Goal: Task Accomplishment & Management: Manage account settings

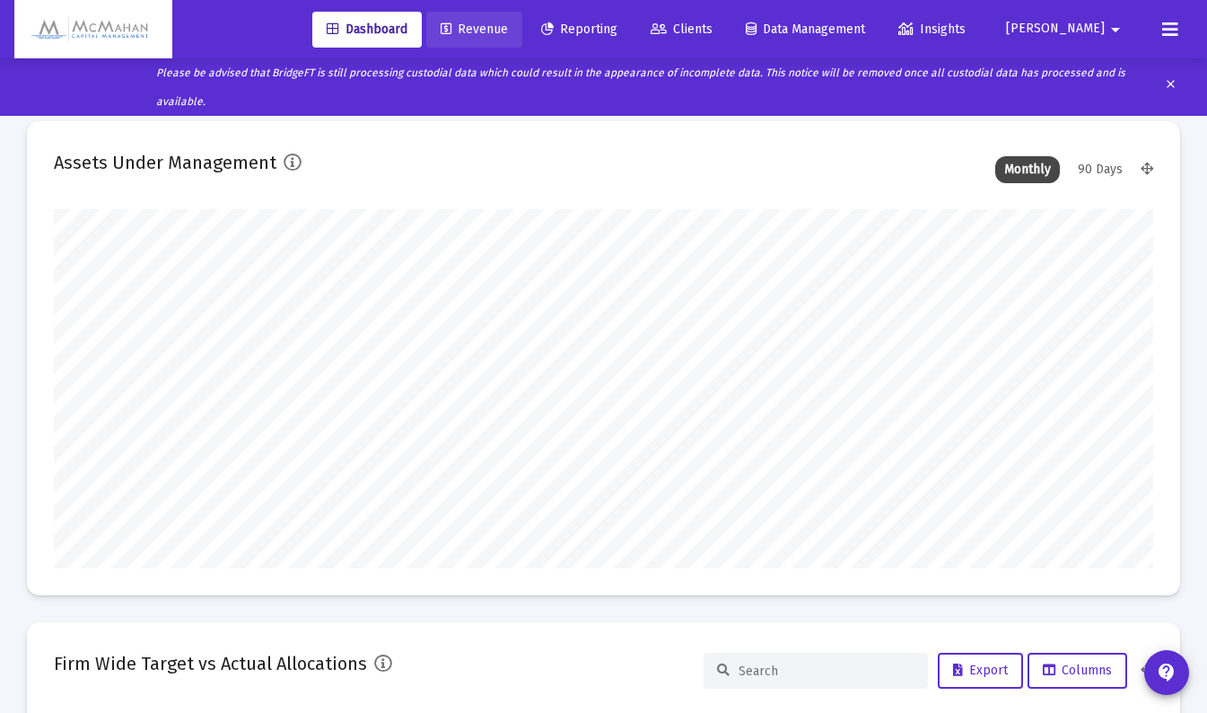
click at [508, 31] on span "Revenue" at bounding box center [474, 29] width 67 height 15
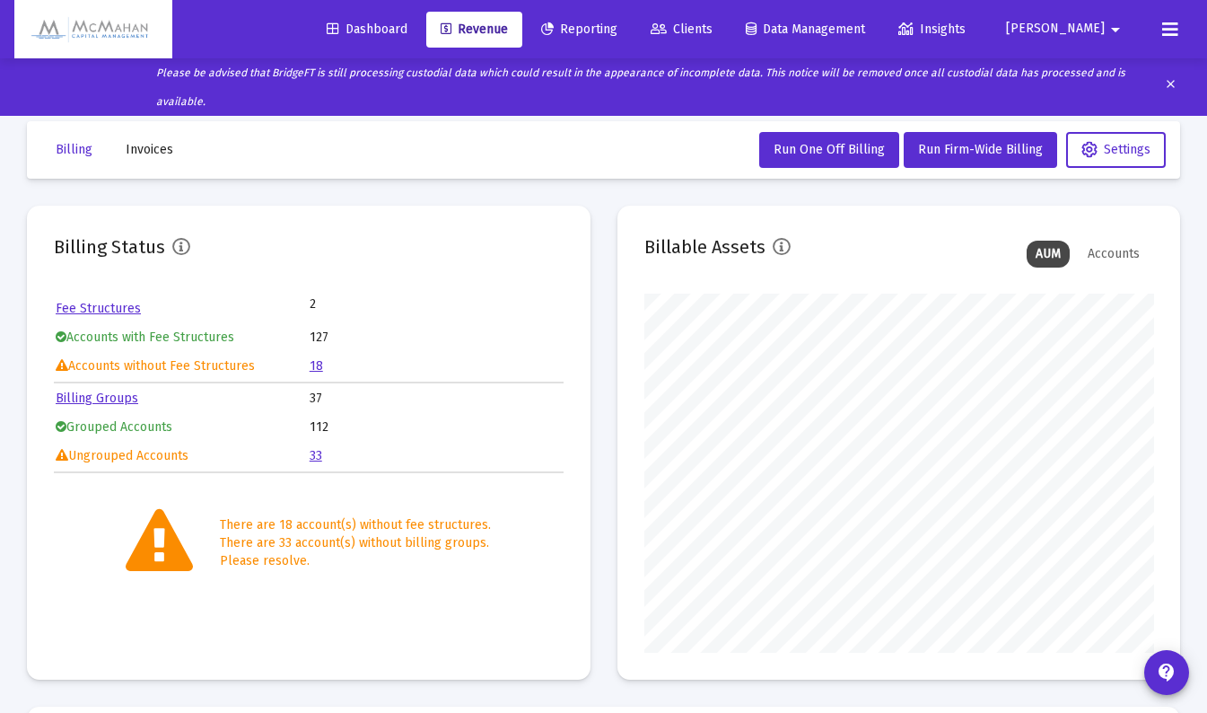
scroll to position [359, 509]
click at [313, 456] on link "33" at bounding box center [316, 455] width 13 height 15
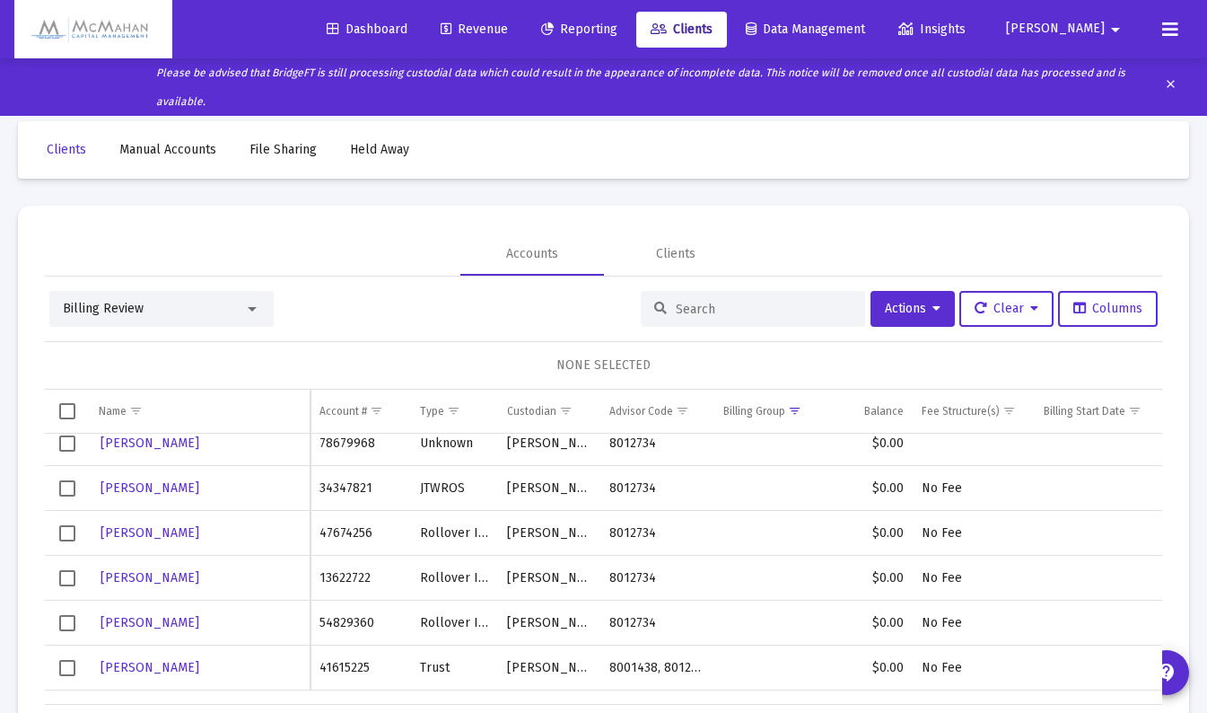
click at [267, 307] on div "Billing Review" at bounding box center [161, 309] width 224 height 36
click at [252, 311] on div at bounding box center [252, 309] width 16 height 14
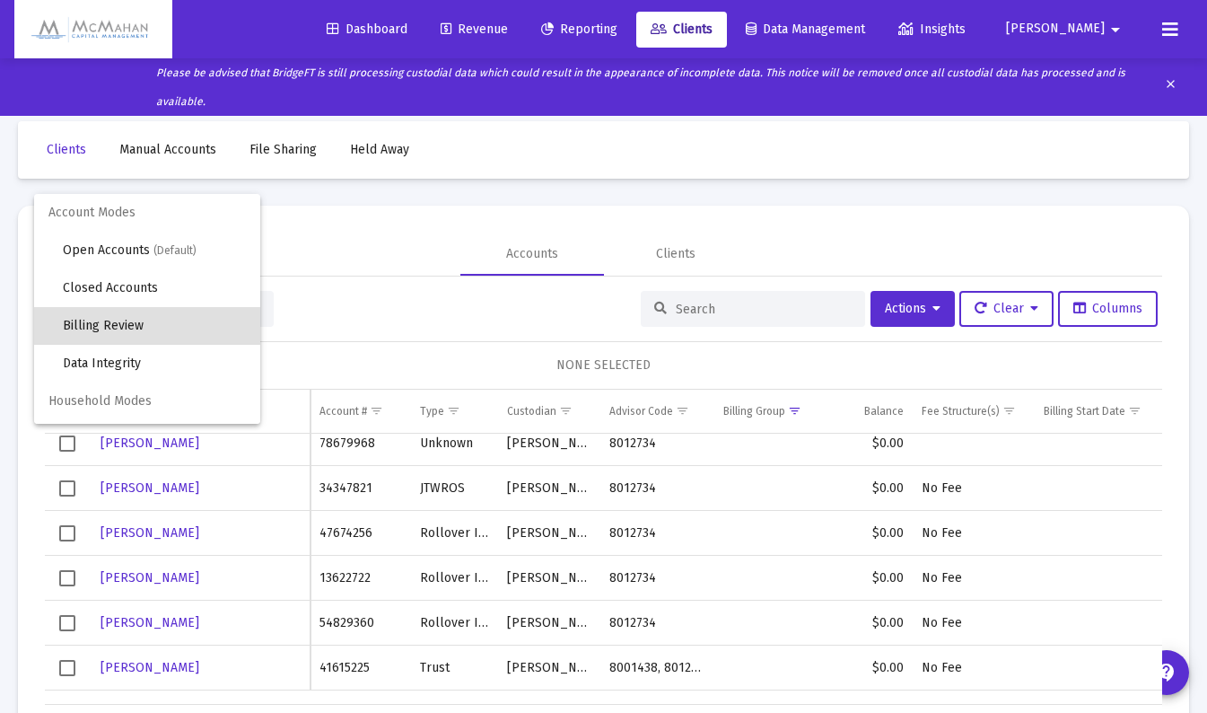
scroll to position [17, 0]
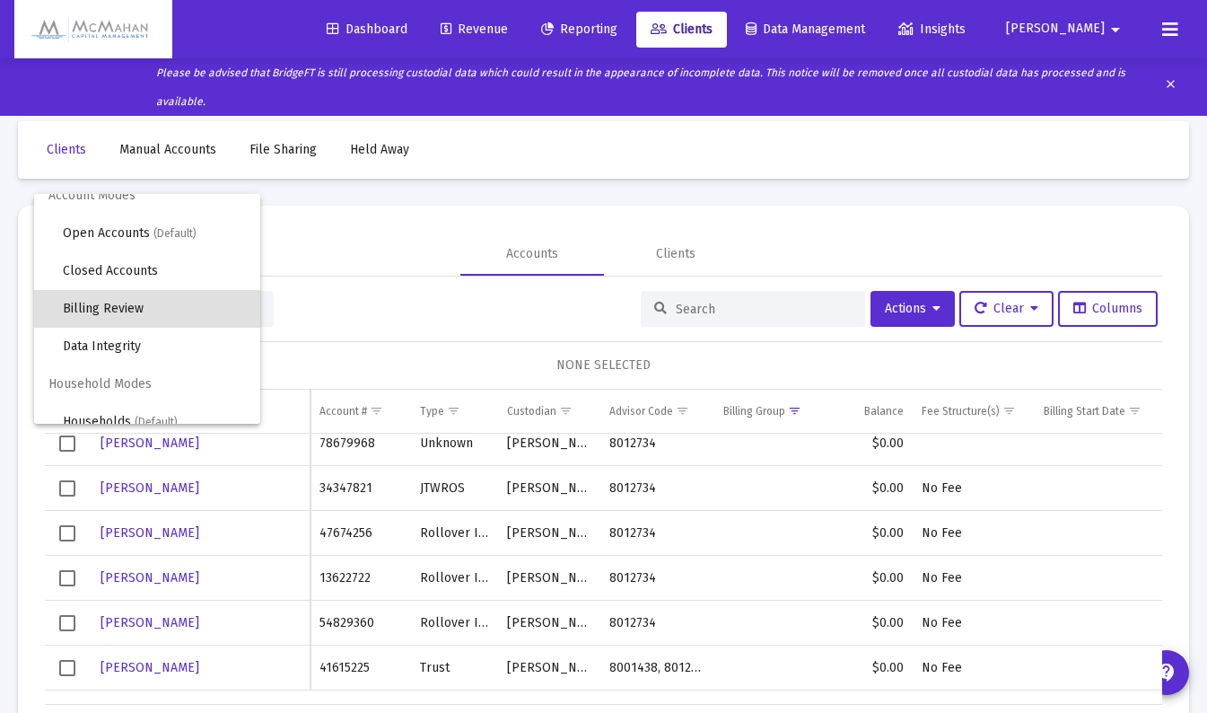
click at [410, 285] on div at bounding box center [603, 356] width 1207 height 713
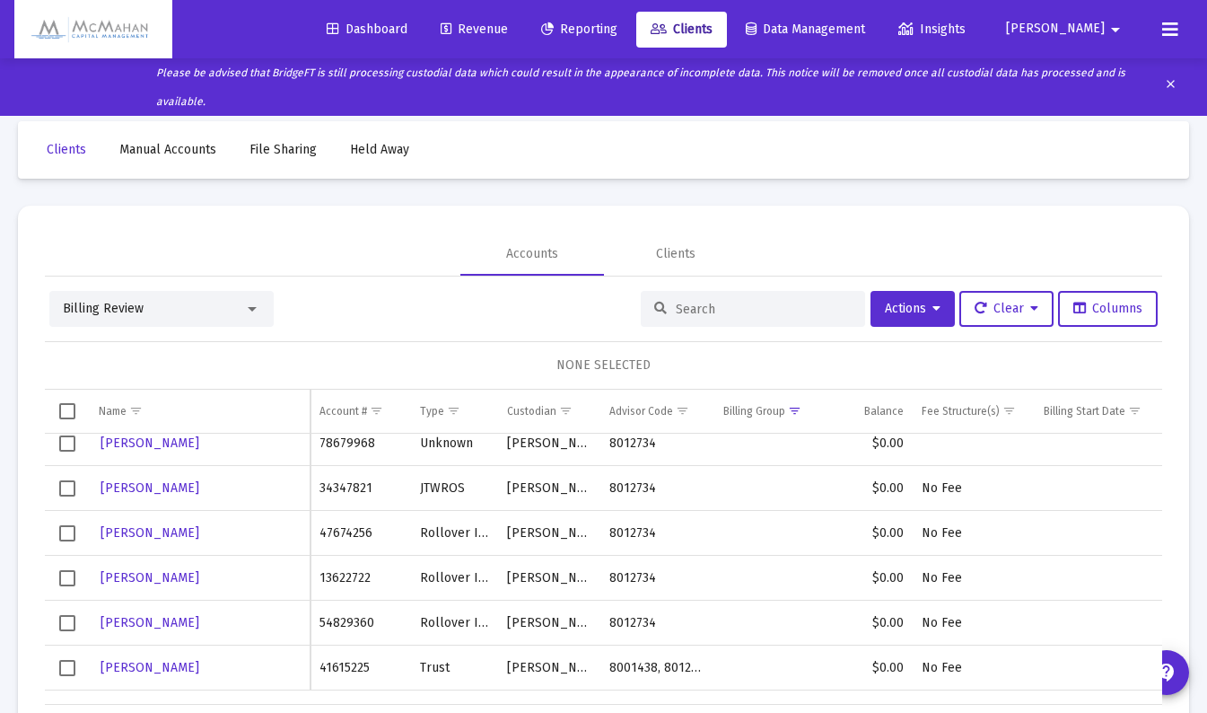
click at [508, 31] on span "Revenue" at bounding box center [474, 29] width 67 height 15
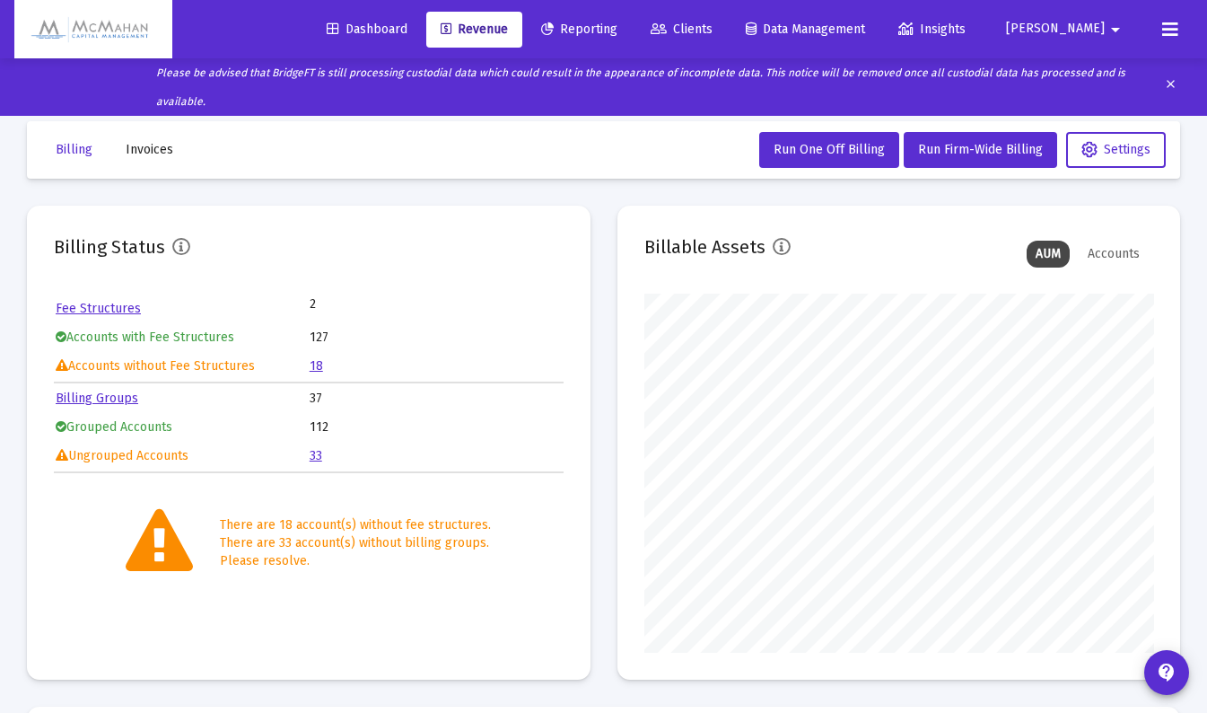
scroll to position [359, 509]
click at [116, 398] on link "Billing Groups" at bounding box center [97, 397] width 83 height 15
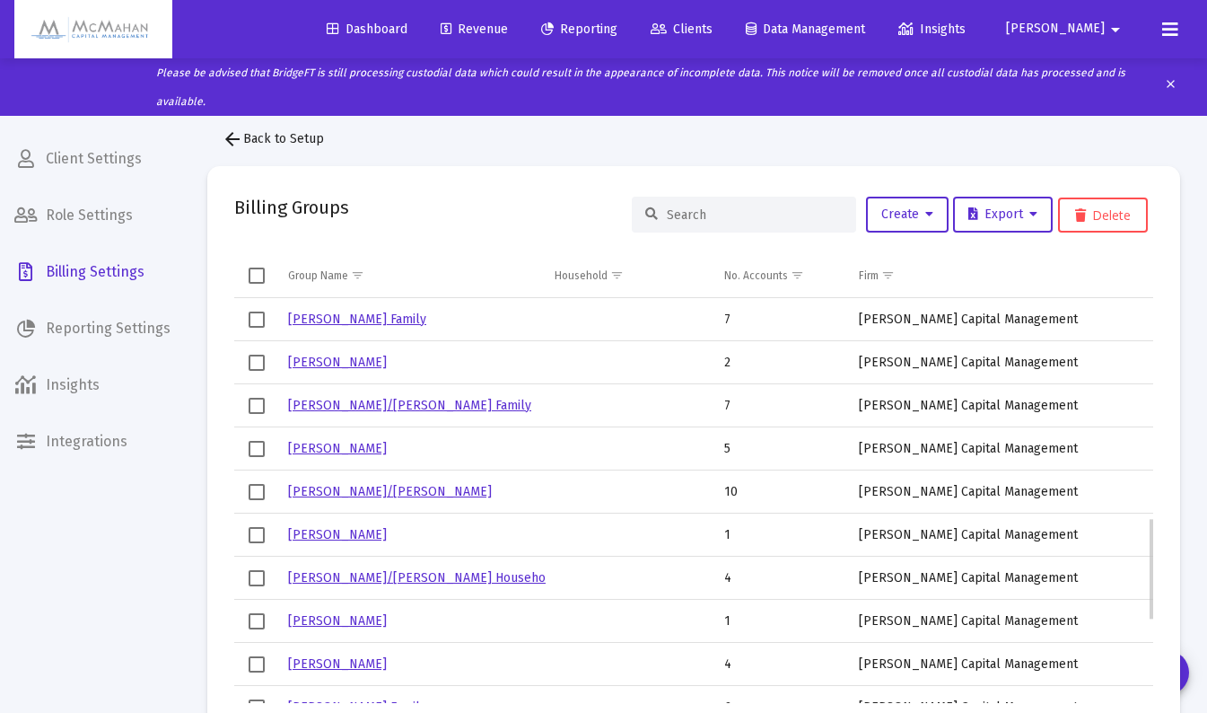
click at [331, 321] on link "[PERSON_NAME] Family" at bounding box center [357, 318] width 138 height 15
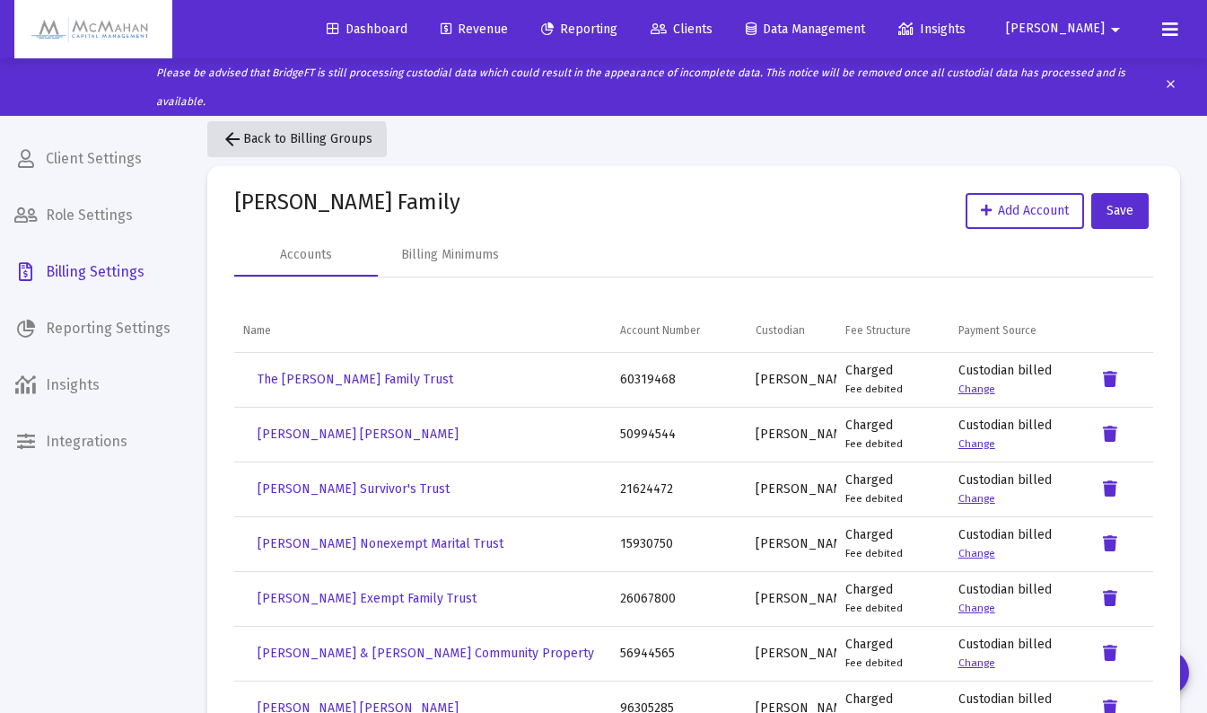
click at [234, 145] on mat-icon "arrow_back" at bounding box center [233, 139] width 22 height 22
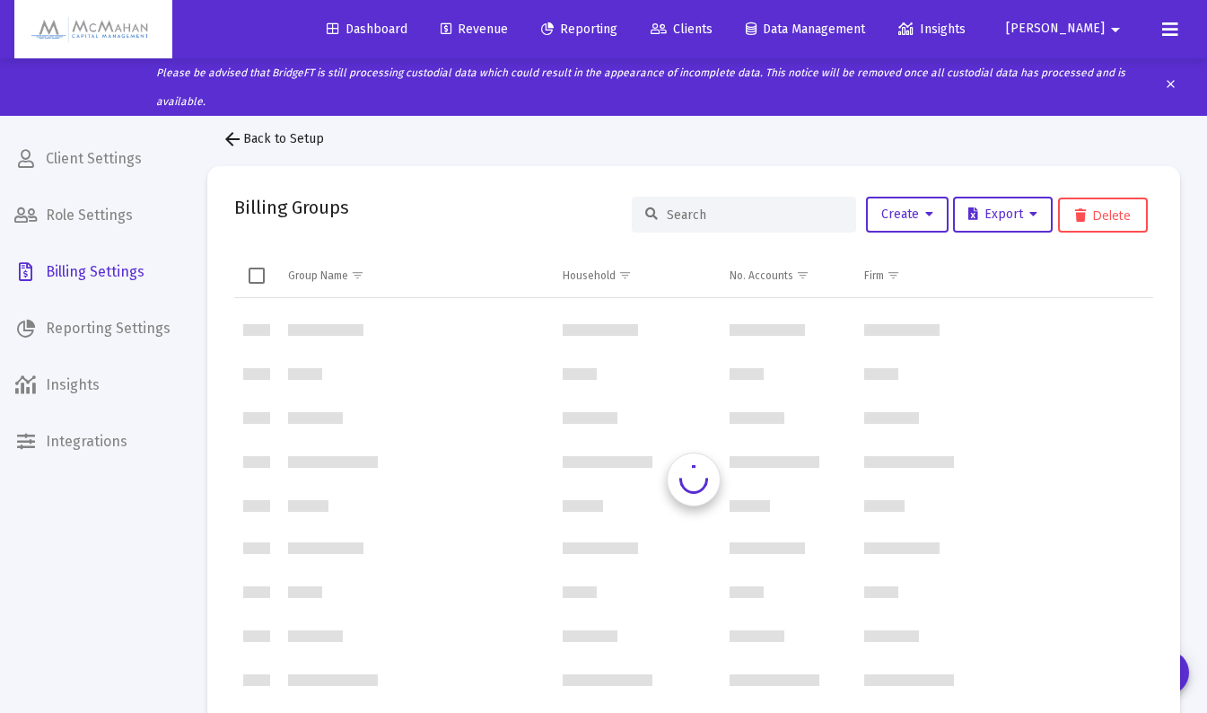
scroll to position [862, 0]
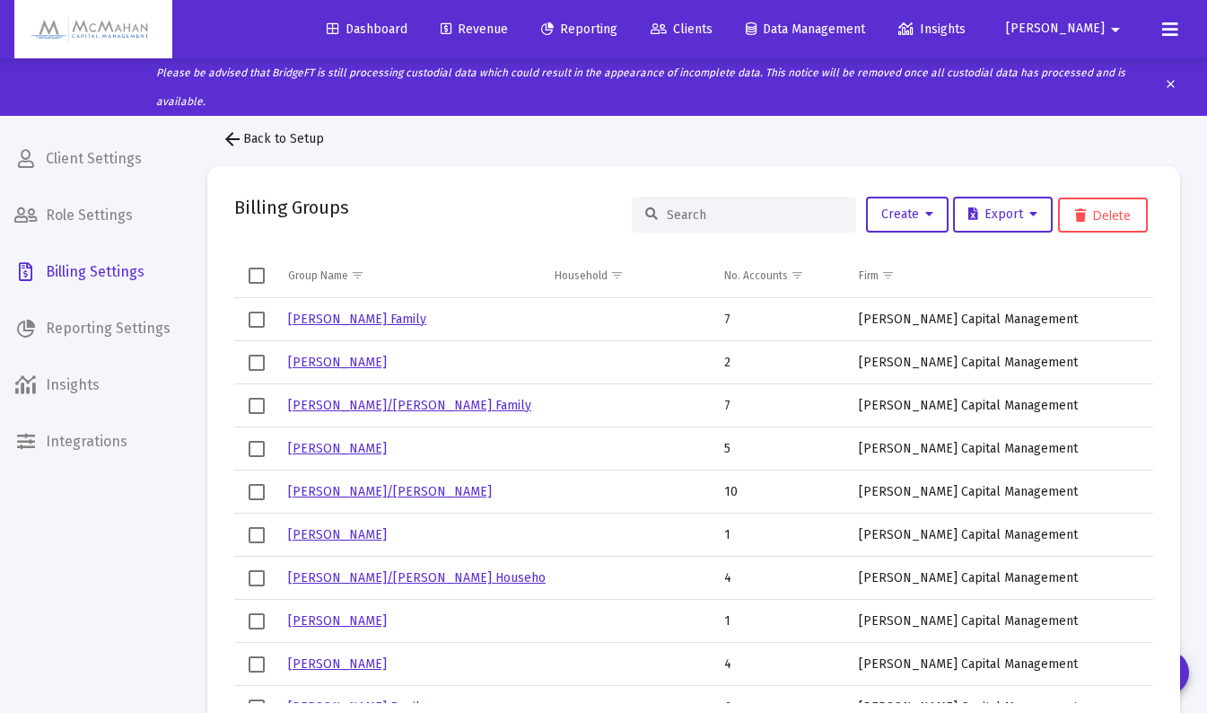
click at [508, 34] on span "Revenue" at bounding box center [474, 29] width 67 height 15
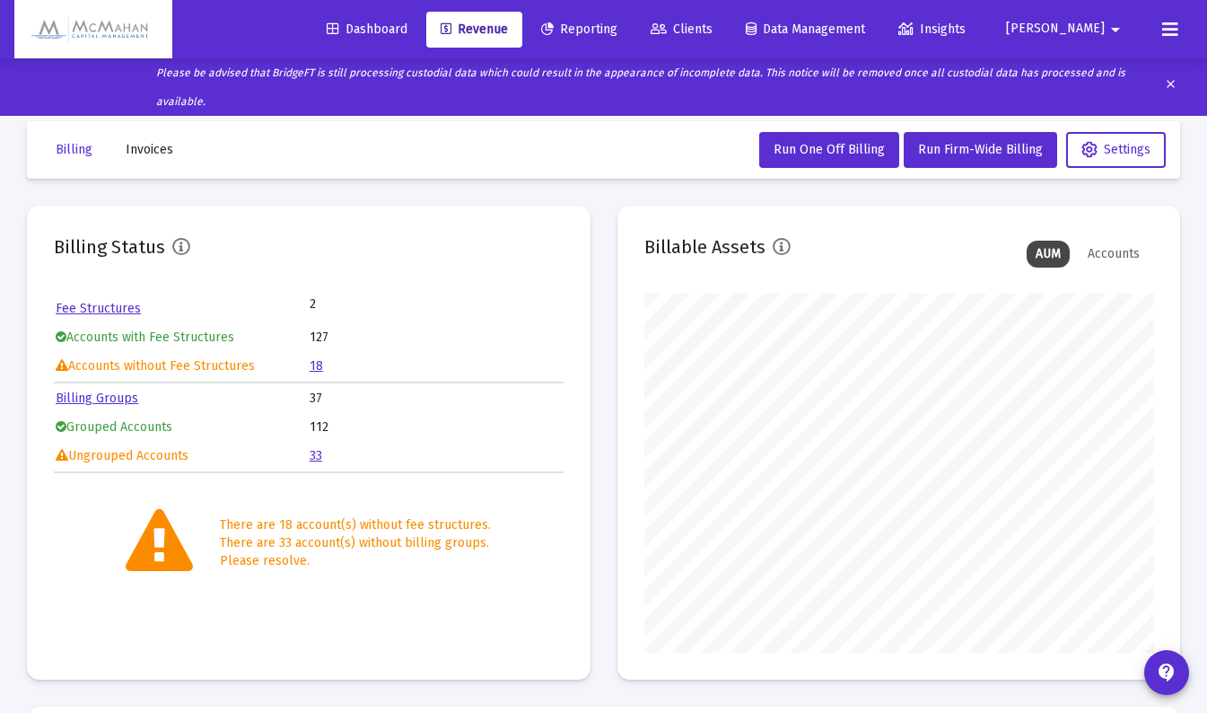
scroll to position [359, 509]
click at [318, 370] on link "18" at bounding box center [316, 365] width 13 height 15
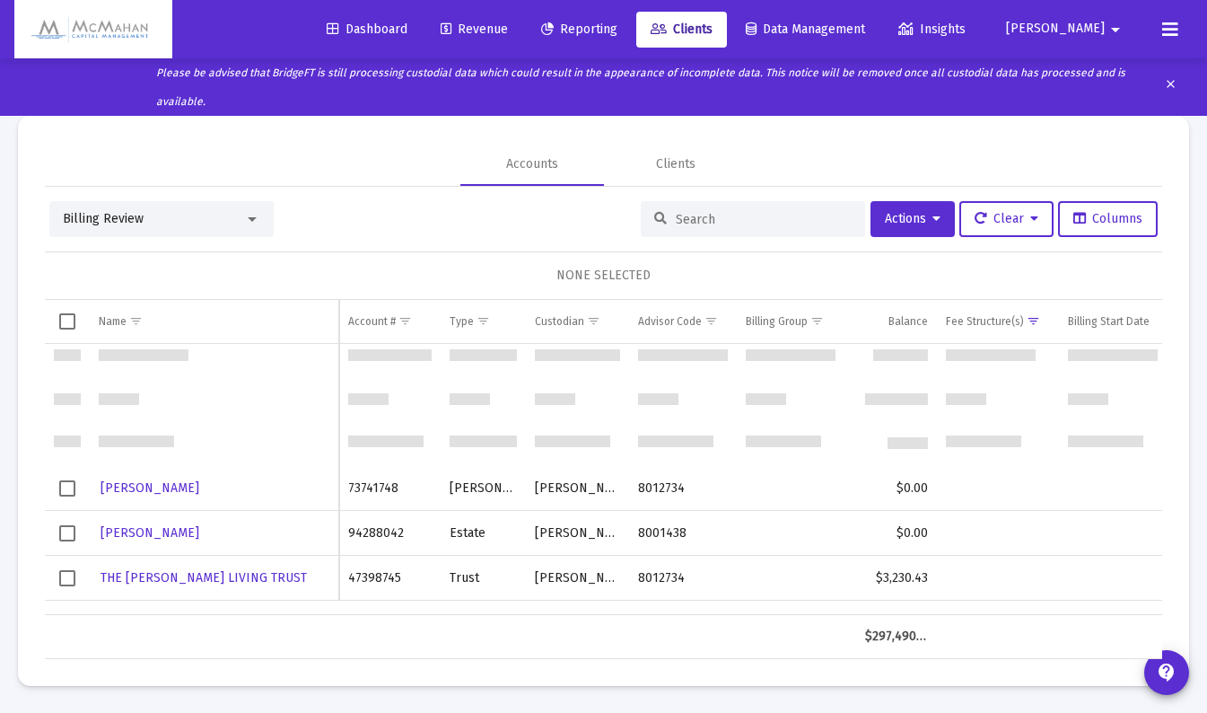
scroll to position [549, 0]
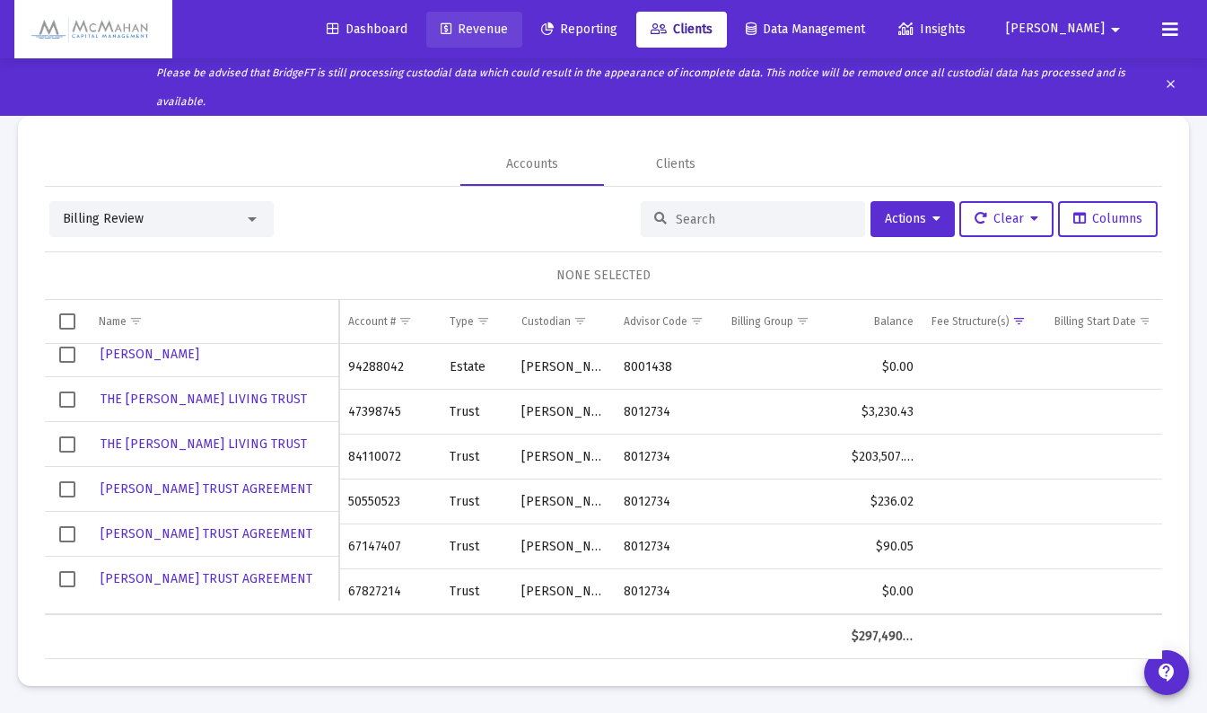
click at [508, 35] on span "Revenue" at bounding box center [474, 29] width 67 height 15
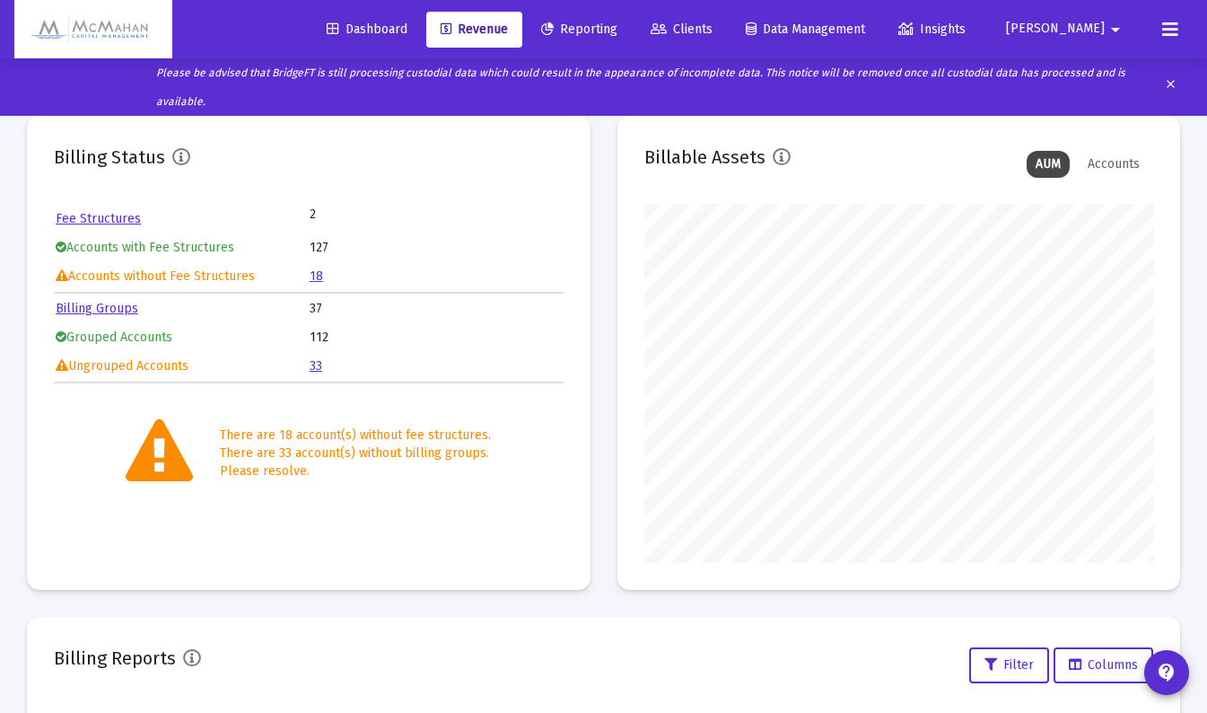
scroll to position [359, 509]
click at [91, 307] on link "Billing Groups" at bounding box center [97, 308] width 83 height 15
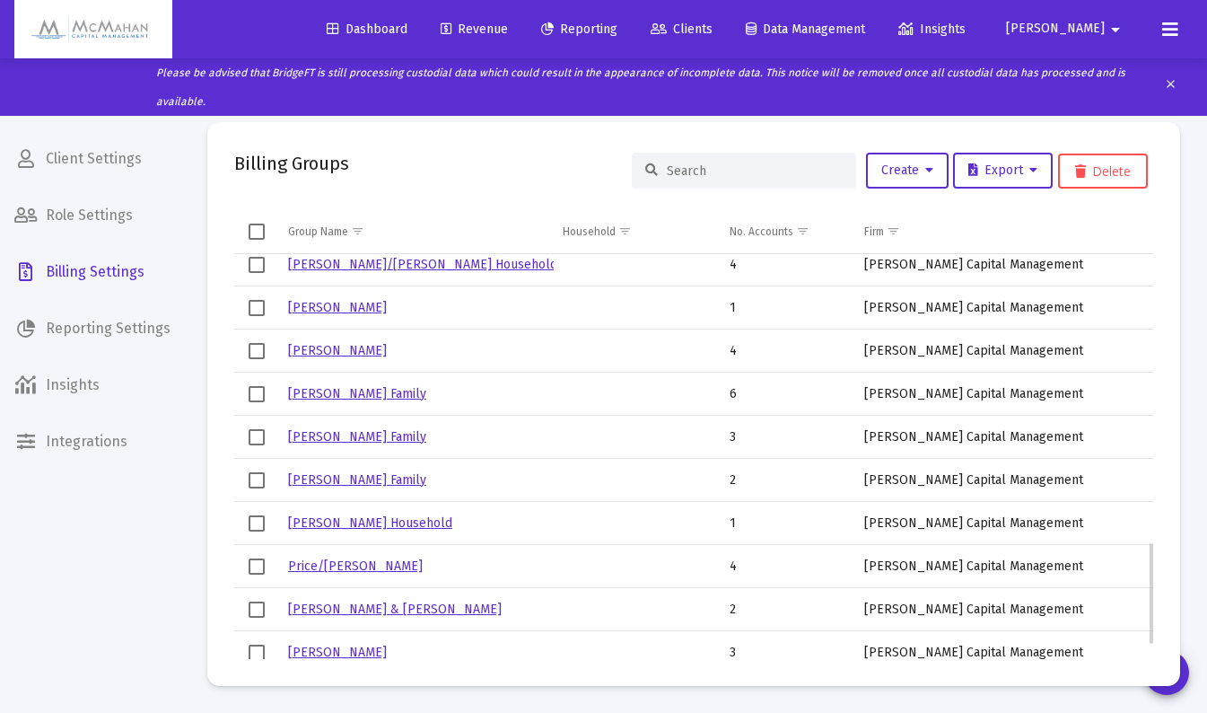
scroll to position [1176, 0]
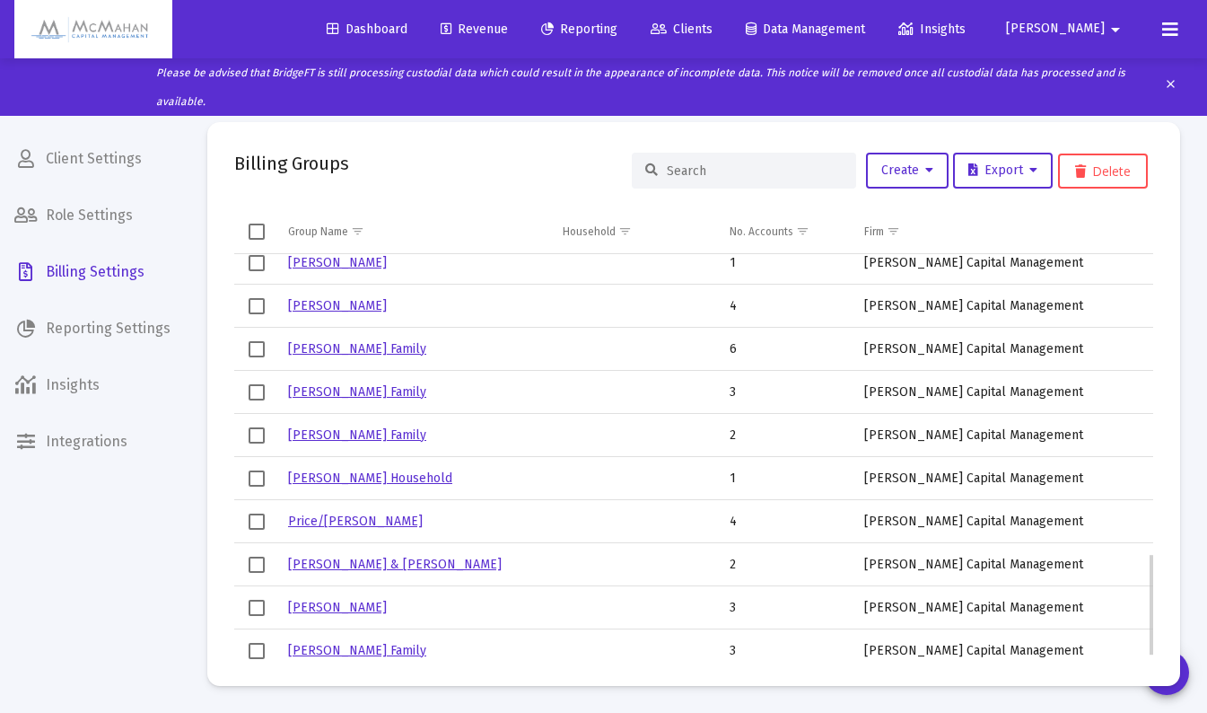
click at [334, 437] on link "Frieders Family" at bounding box center [357, 434] width 138 height 15
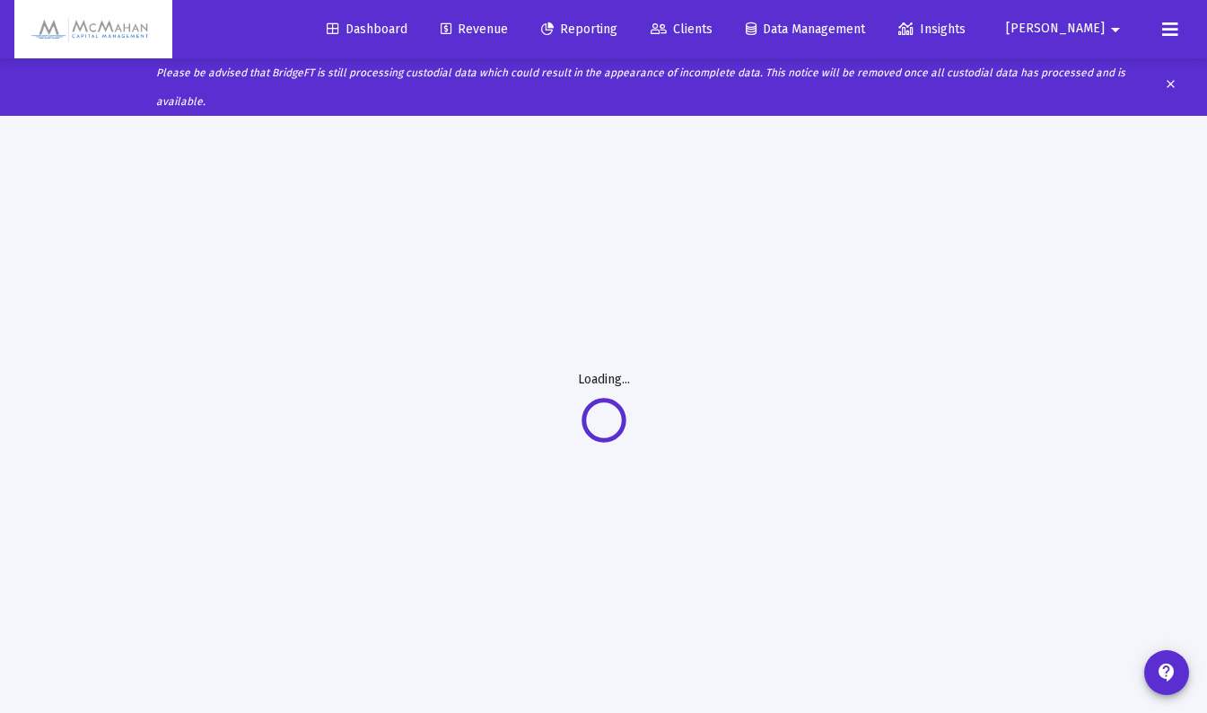
scroll to position [36, 0]
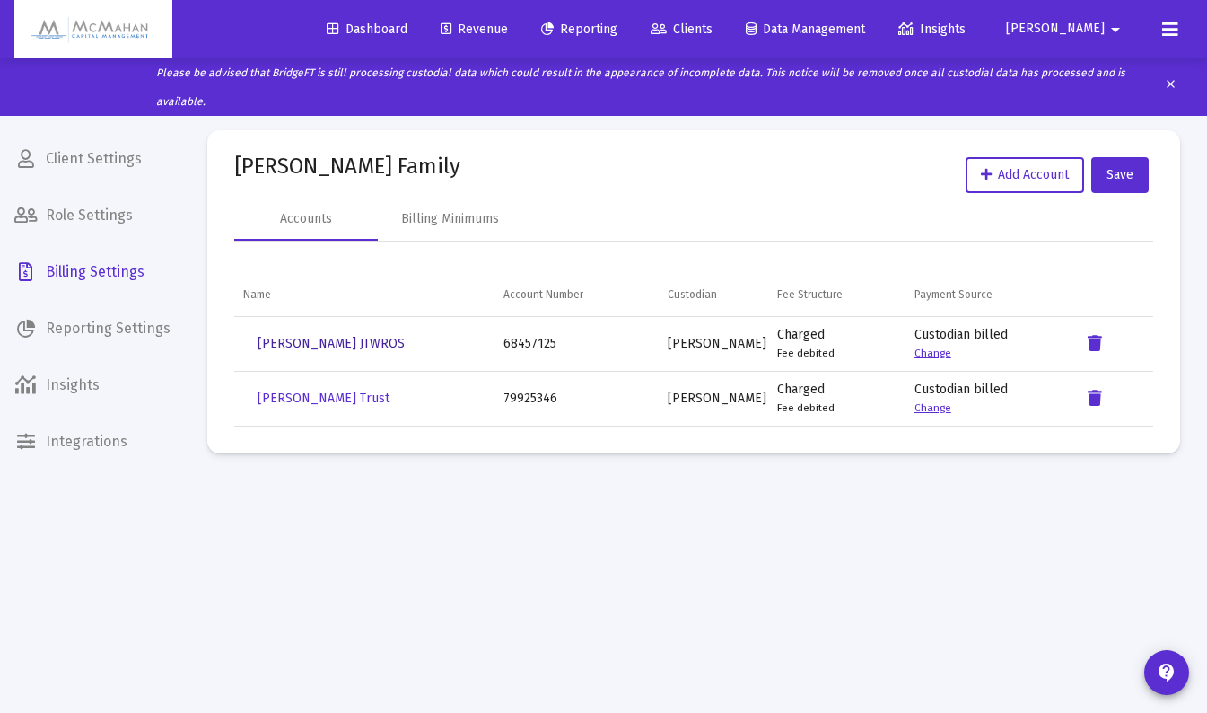
click at [327, 345] on span "Noah Frieders JTWROS" at bounding box center [331, 343] width 147 height 15
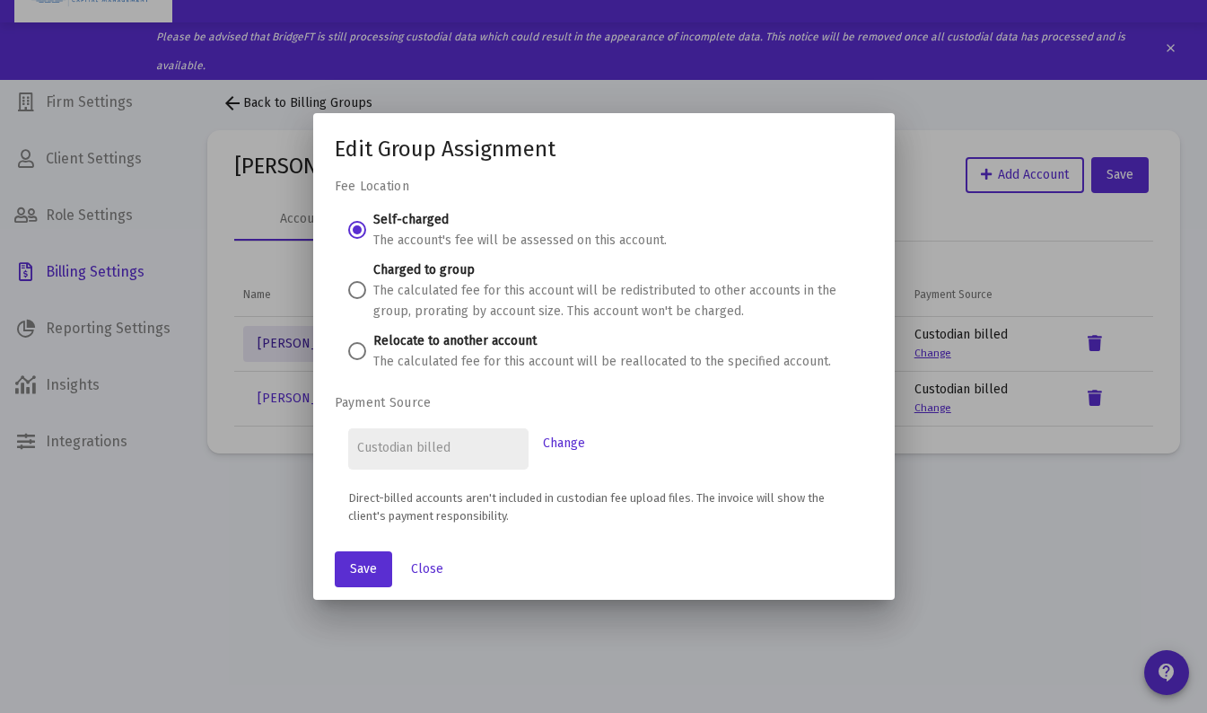
scroll to position [0, 0]
click at [420, 569] on span "Close" at bounding box center [427, 568] width 32 height 15
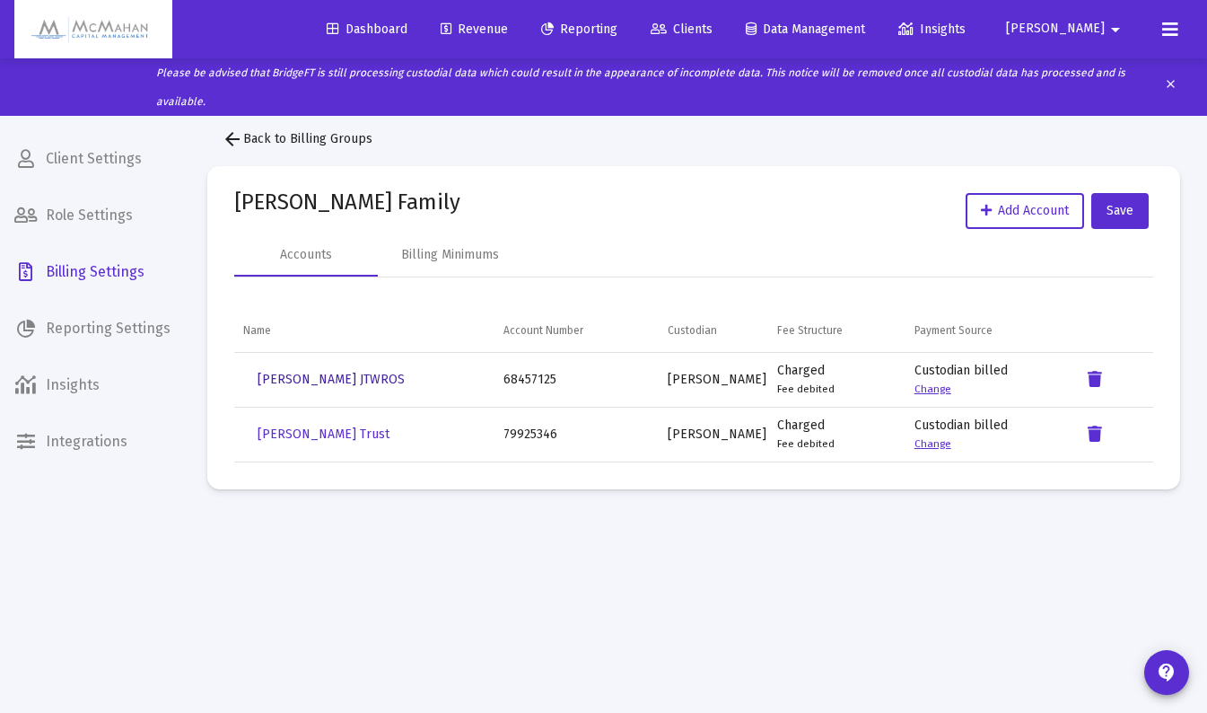
scroll to position [36, 0]
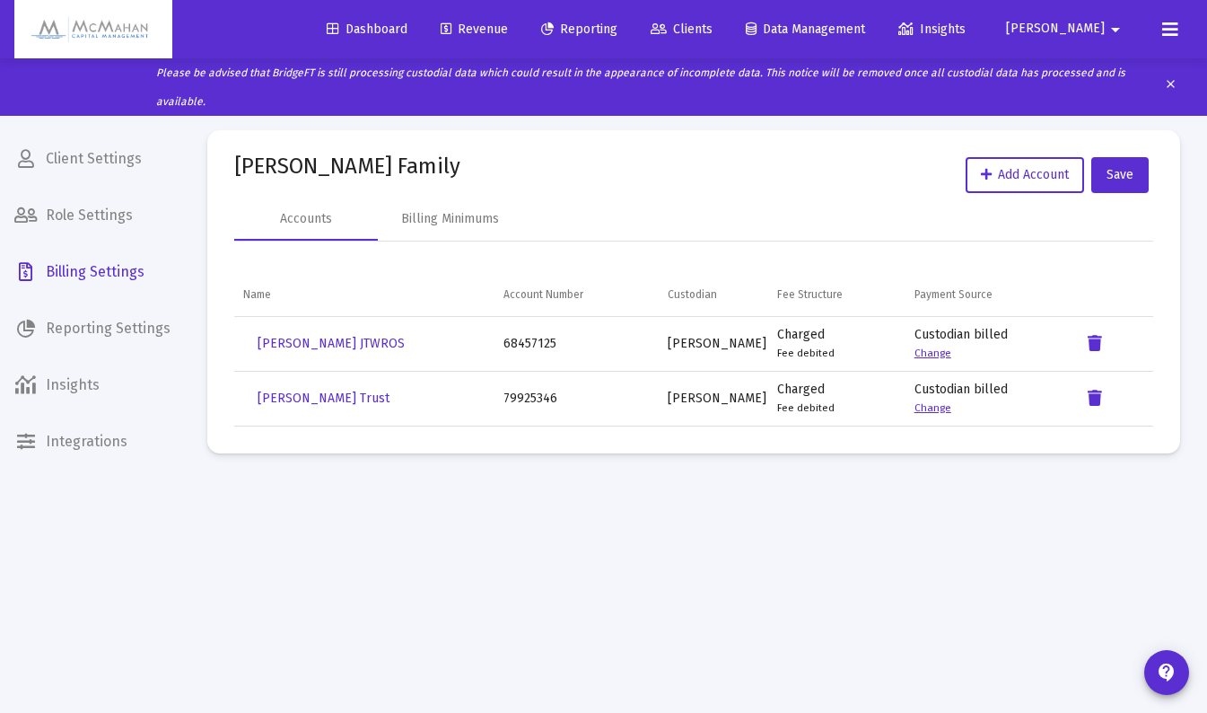
click at [508, 36] on span "Revenue" at bounding box center [474, 29] width 67 height 15
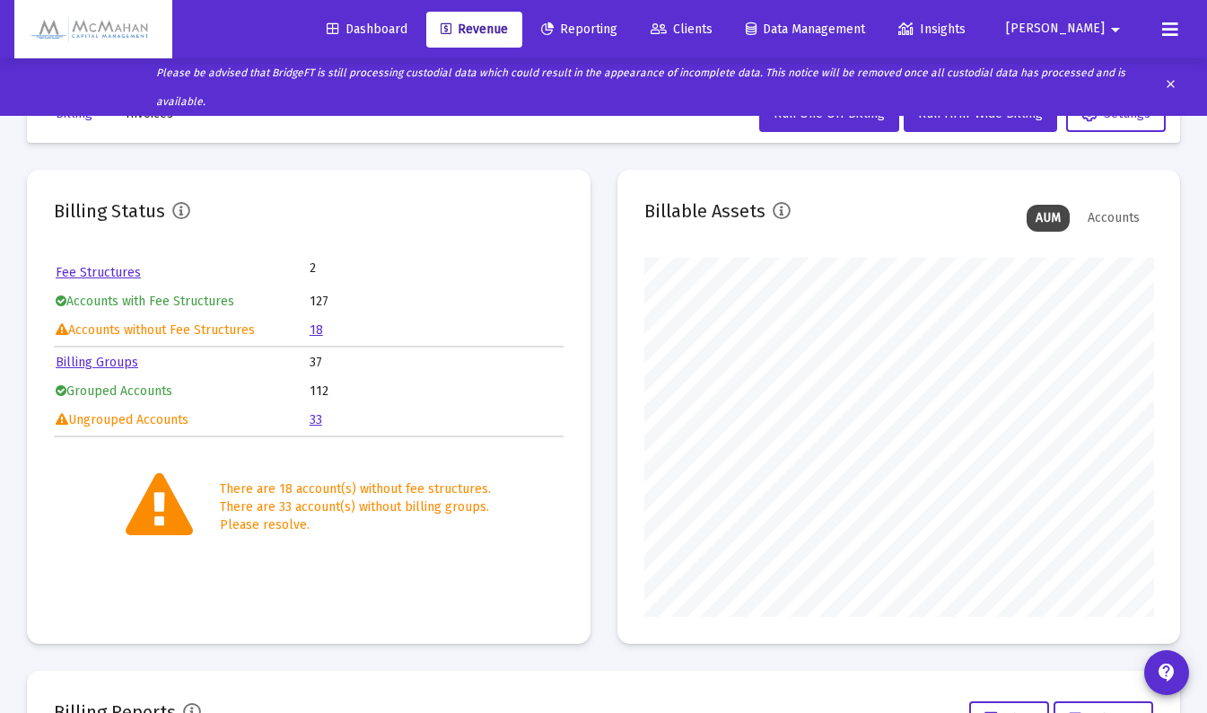
scroll to position [359, 509]
click at [108, 360] on link "Billing Groups" at bounding box center [97, 361] width 83 height 15
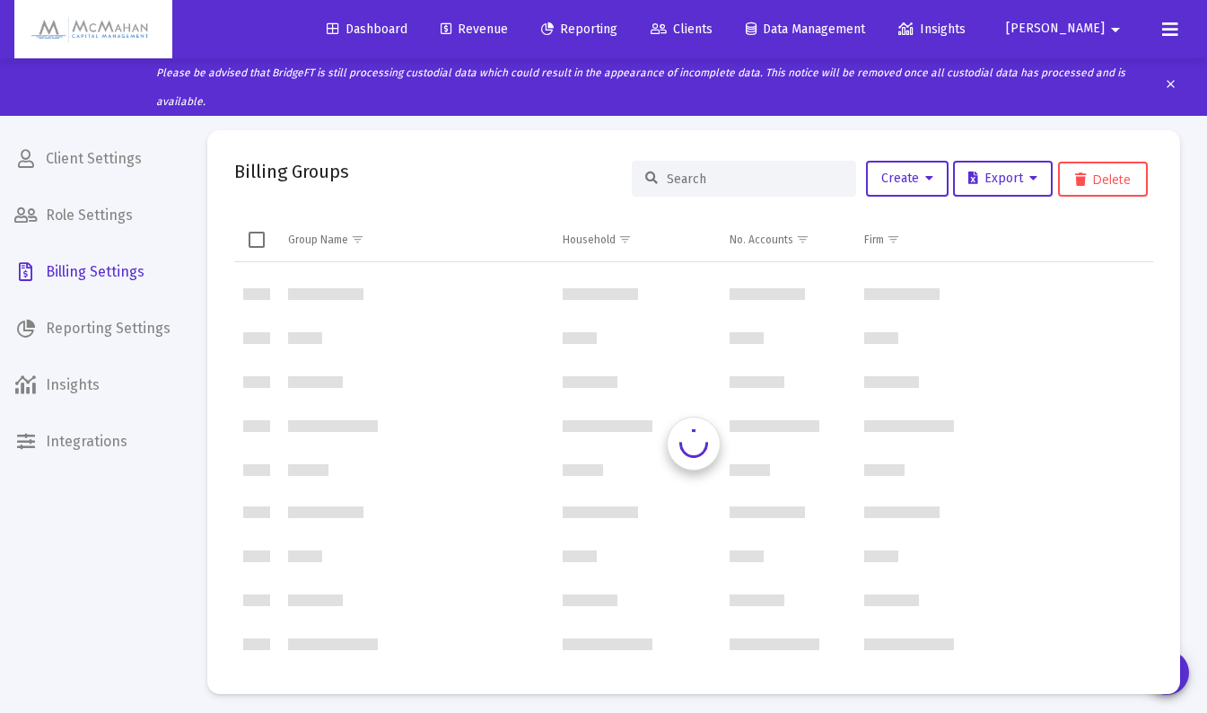
scroll to position [862, 0]
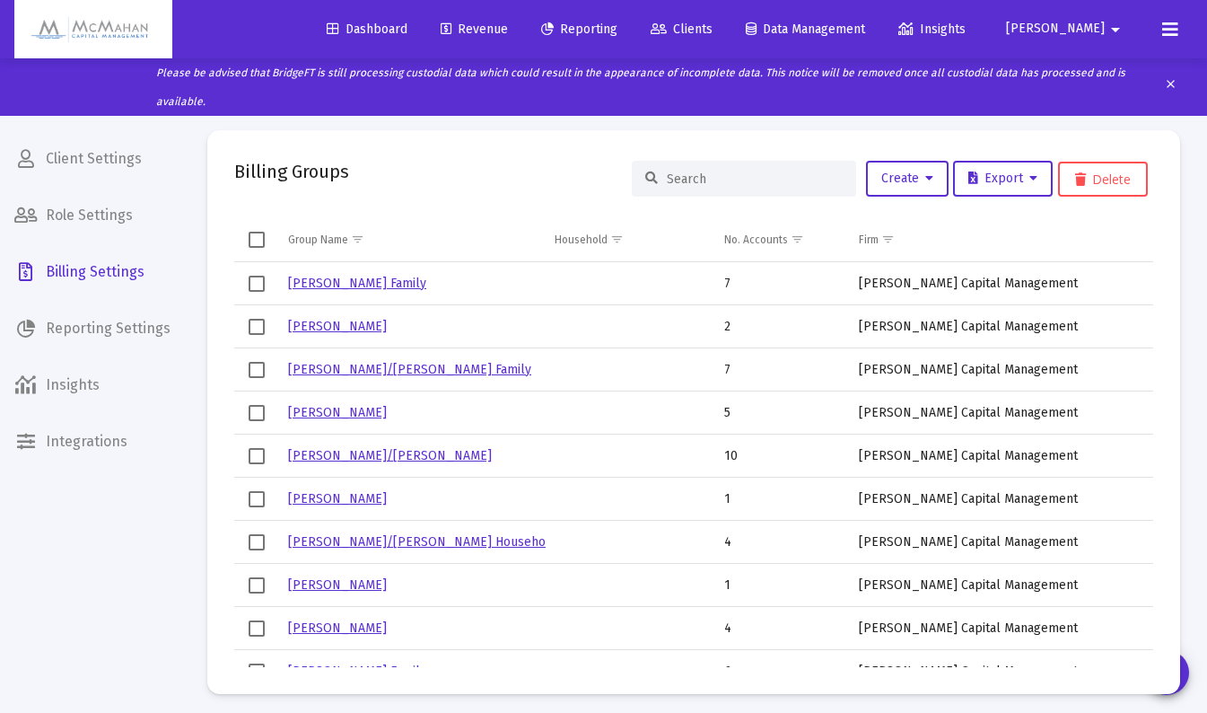
click at [691, 177] on input at bounding box center [755, 178] width 176 height 15
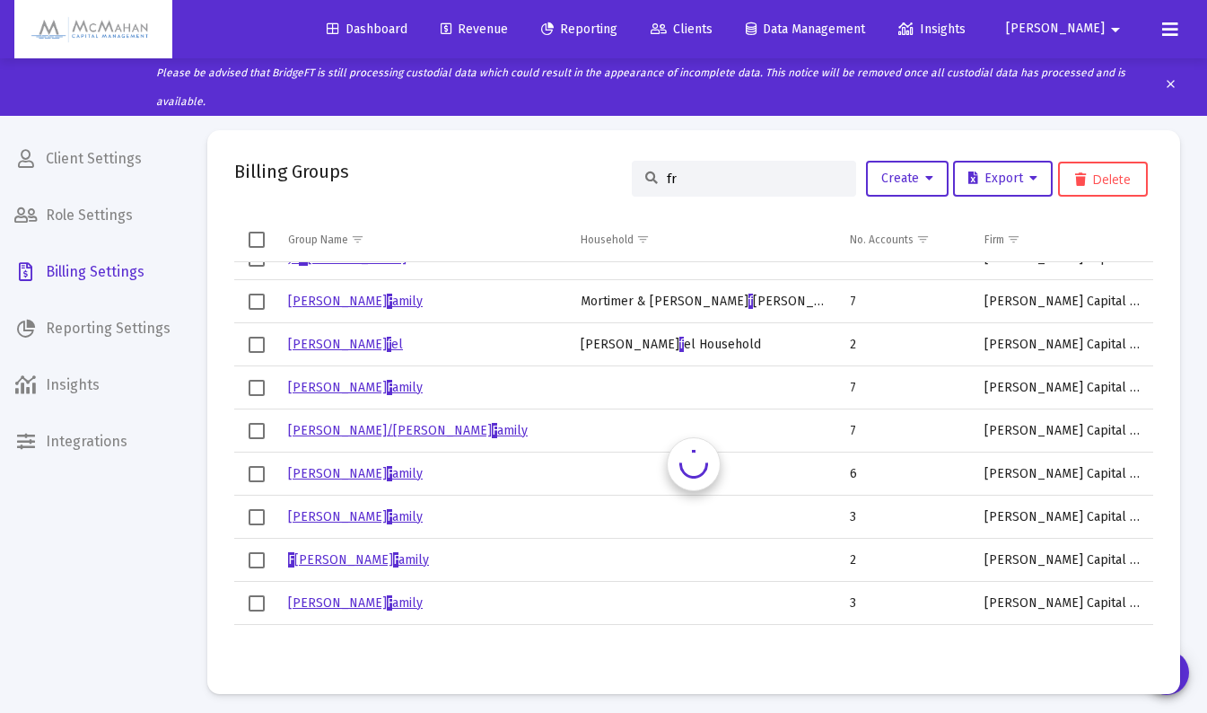
scroll to position [0, 0]
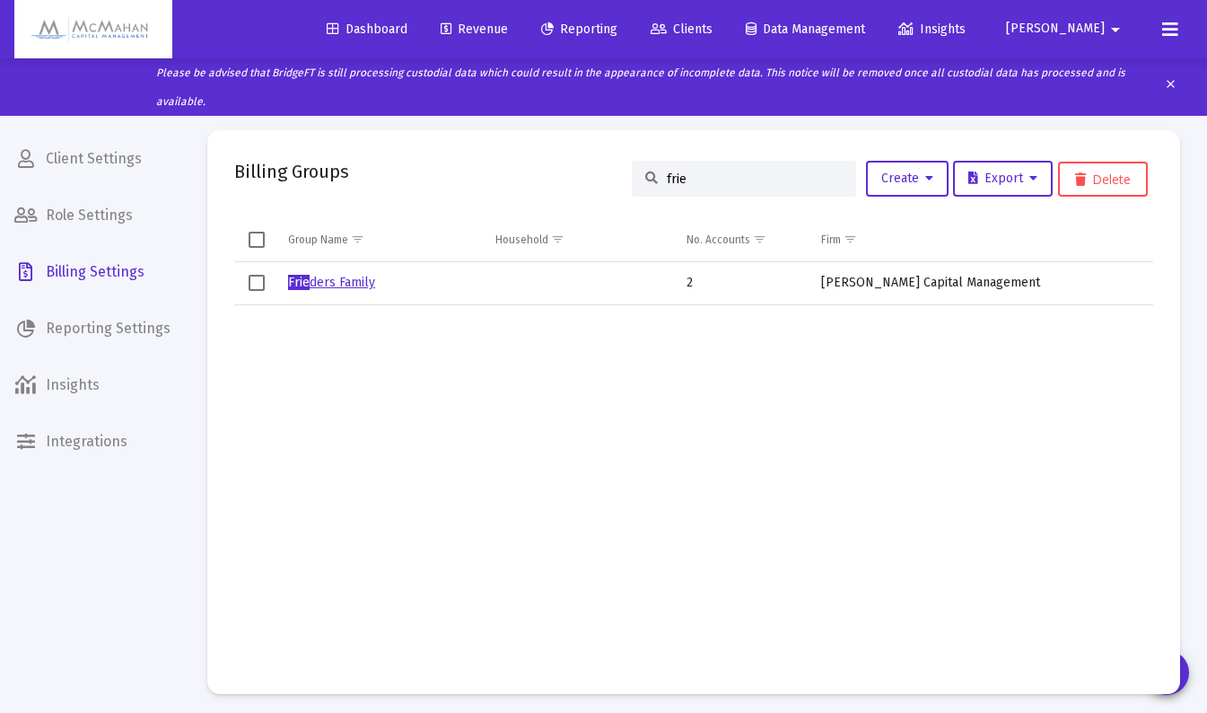
type input "frie"
click at [342, 284] on link "Frie ders Family" at bounding box center [331, 282] width 87 height 15
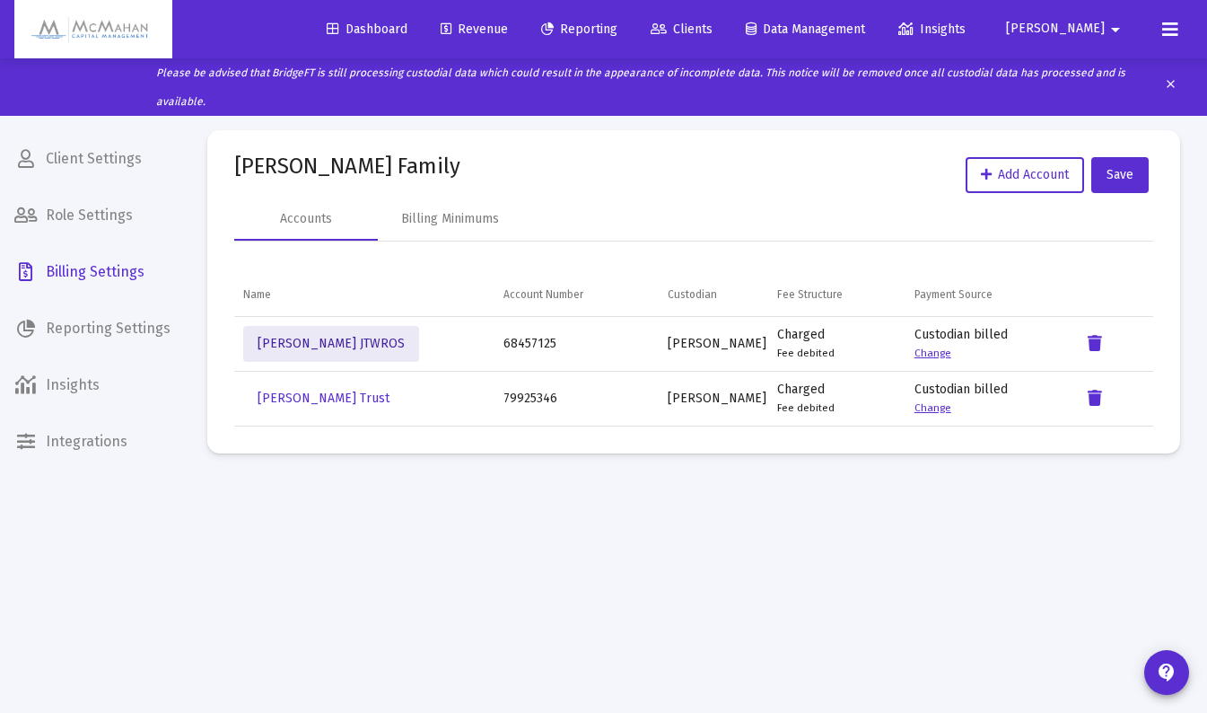
click at [339, 340] on span "Noah Frieders JTWROS" at bounding box center [331, 343] width 147 height 15
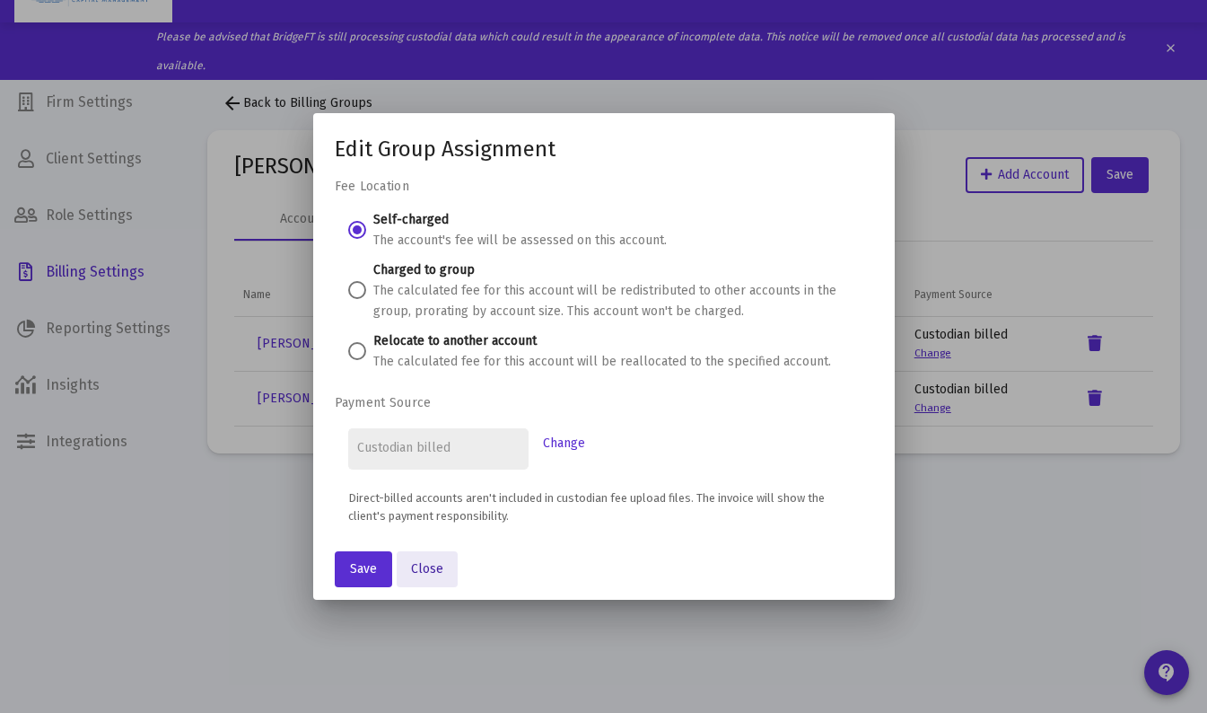
click at [433, 573] on span "Close" at bounding box center [427, 568] width 32 height 15
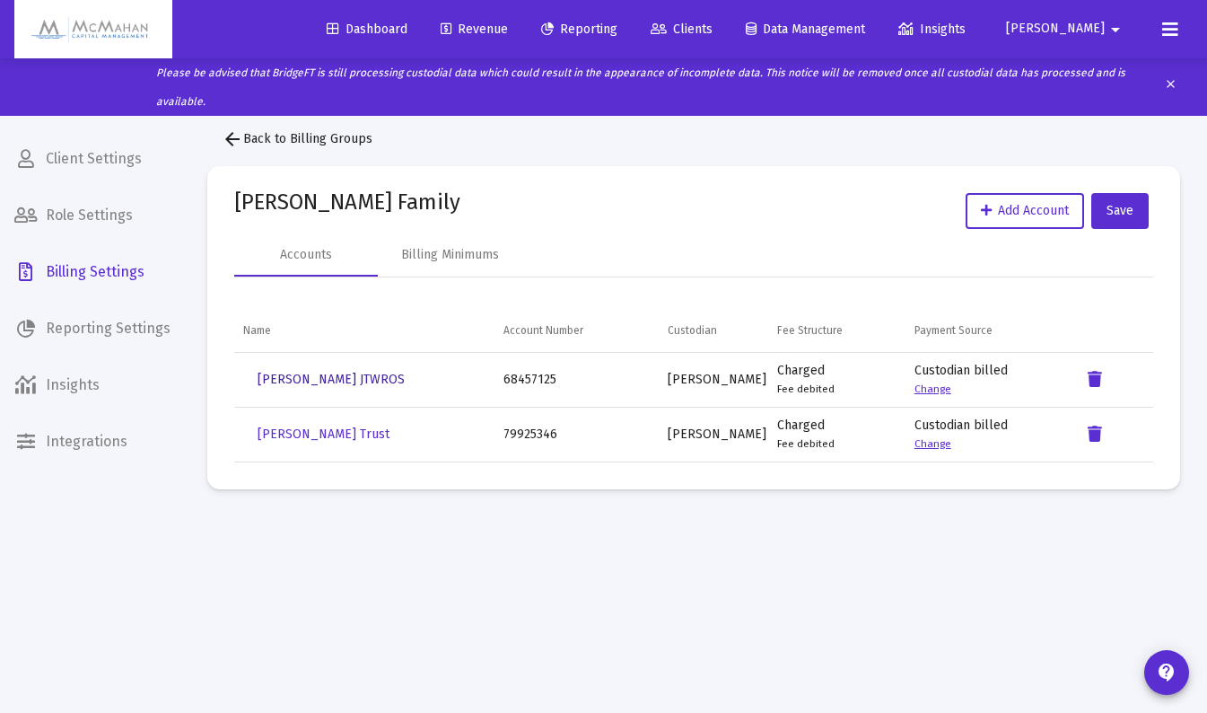
scroll to position [36, 0]
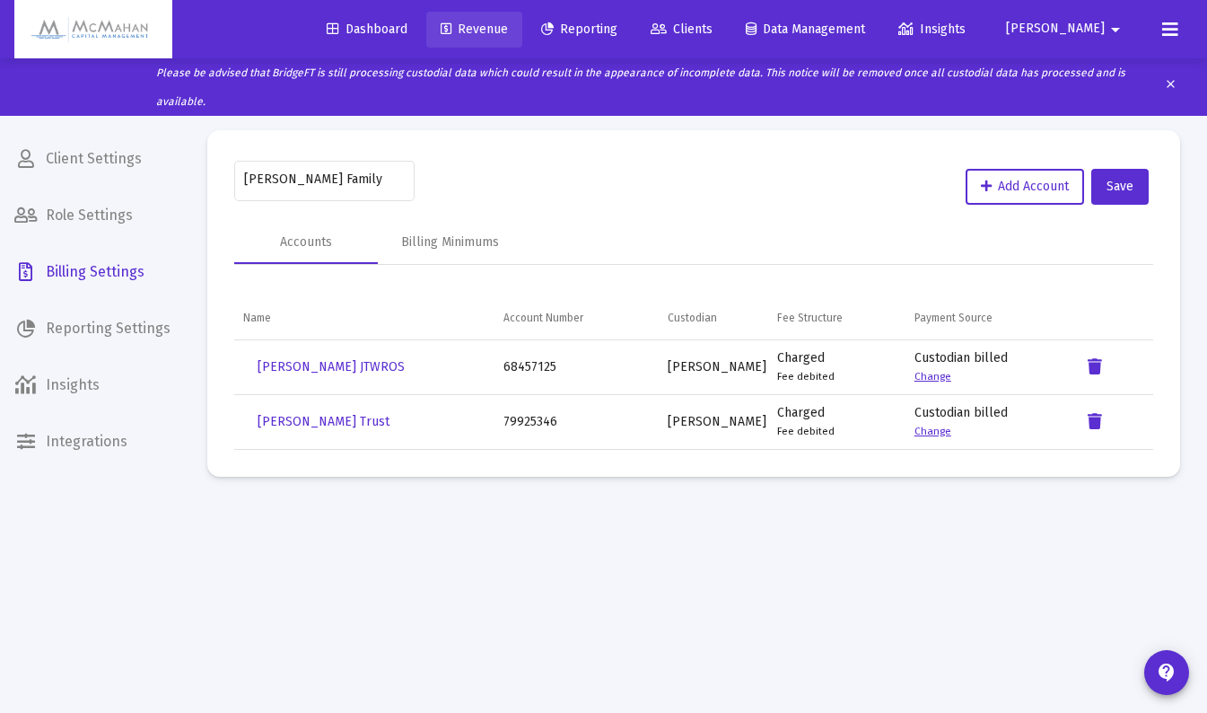
click at [508, 26] on span "Revenue" at bounding box center [474, 29] width 67 height 15
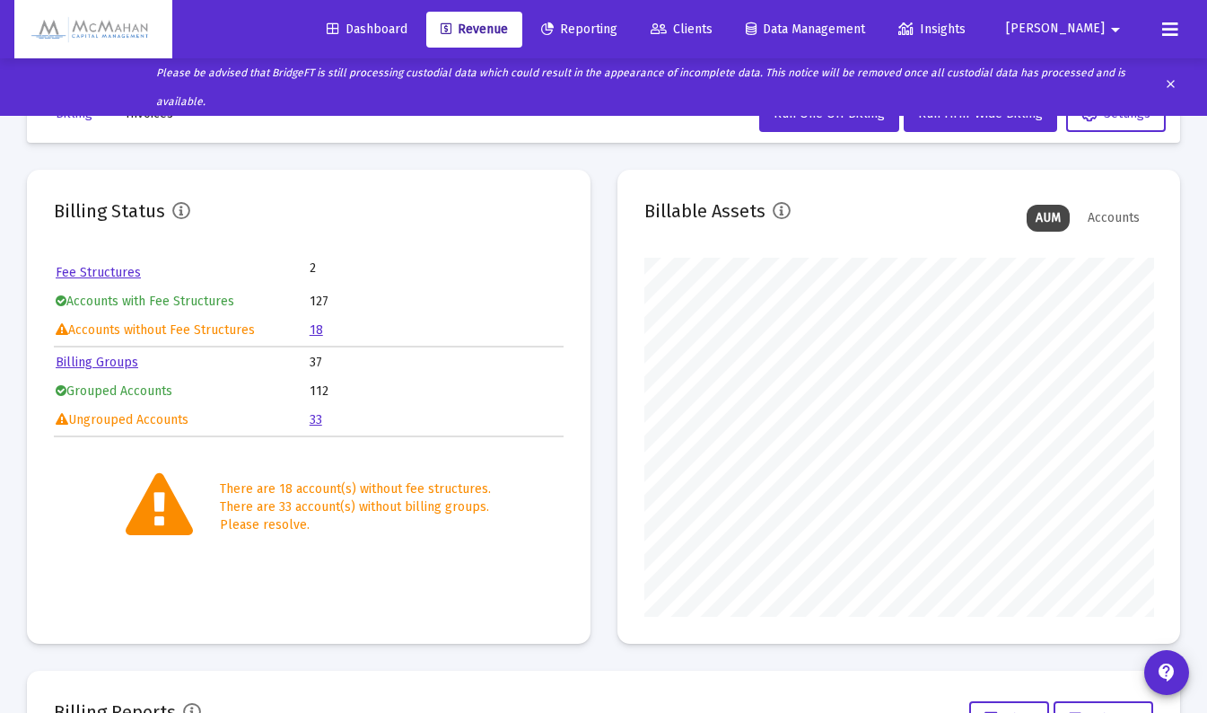
scroll to position [359, 509]
click at [311, 329] on link "18" at bounding box center [316, 329] width 13 height 15
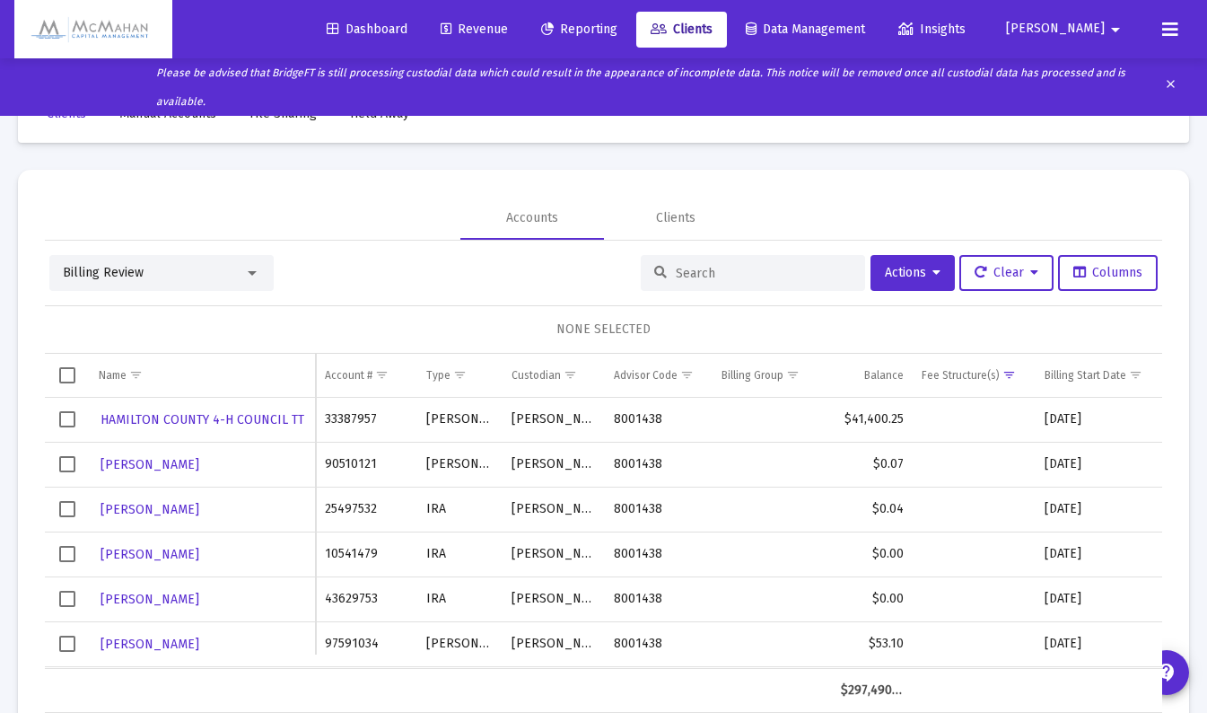
click at [254, 274] on div at bounding box center [252, 273] width 9 height 4
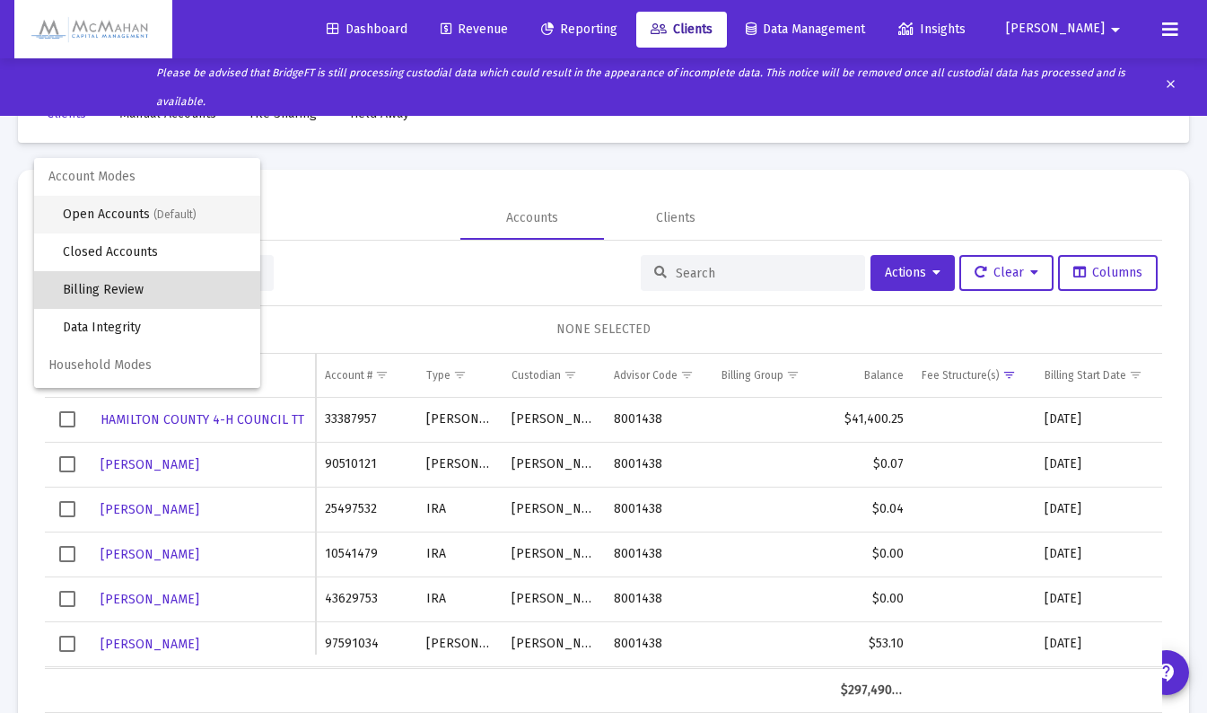
click at [109, 214] on span "Open Accounts (Default)" at bounding box center [154, 215] width 183 height 38
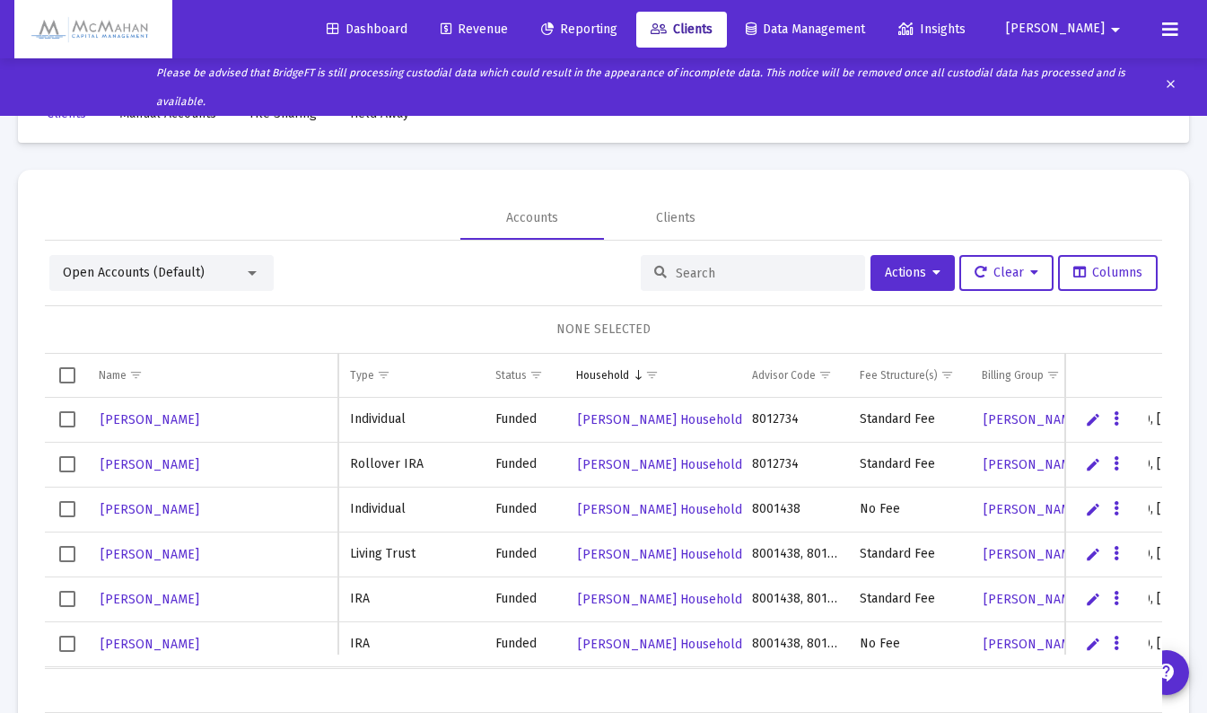
scroll to position [0, 188]
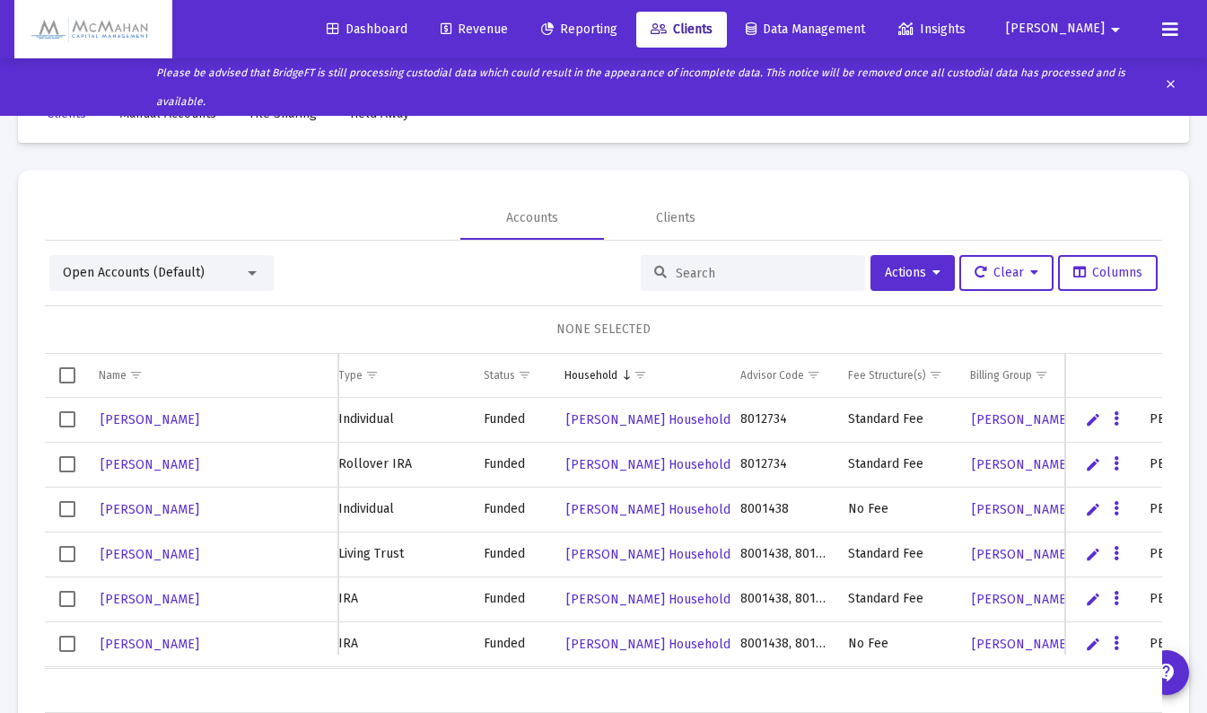
click at [705, 276] on input at bounding box center [764, 273] width 176 height 15
type input "frie"
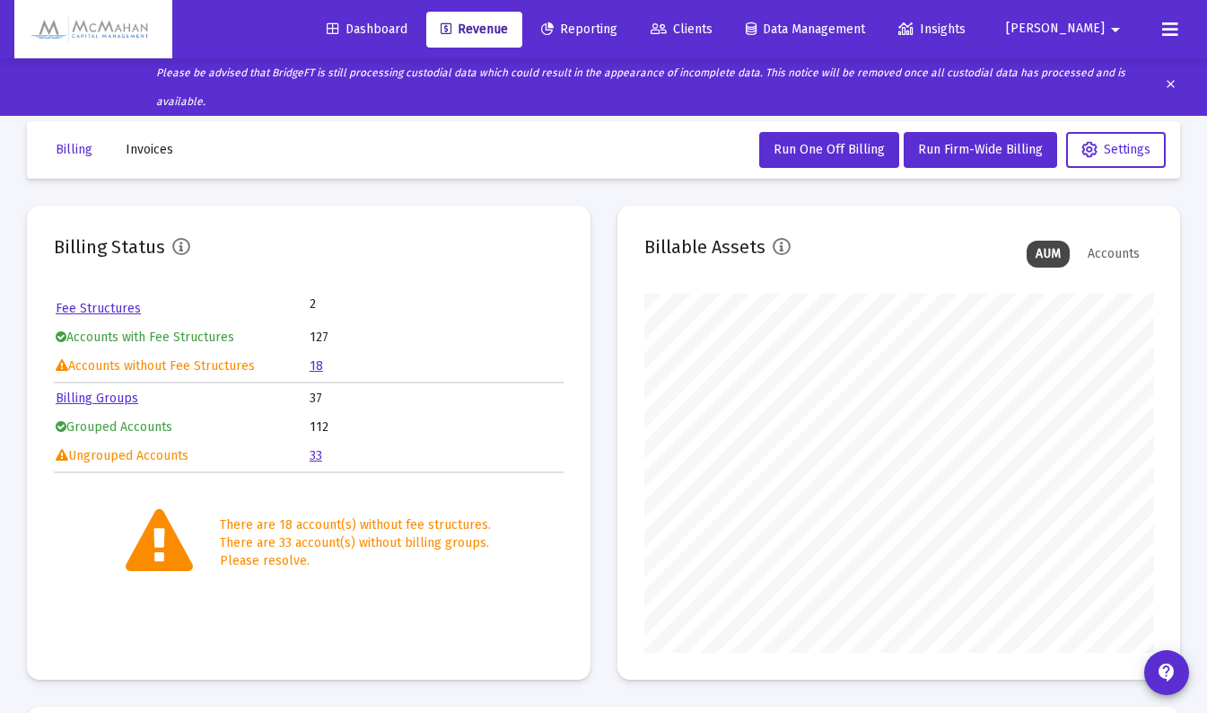
click at [107, 397] on link "Billing Groups" at bounding box center [97, 397] width 83 height 15
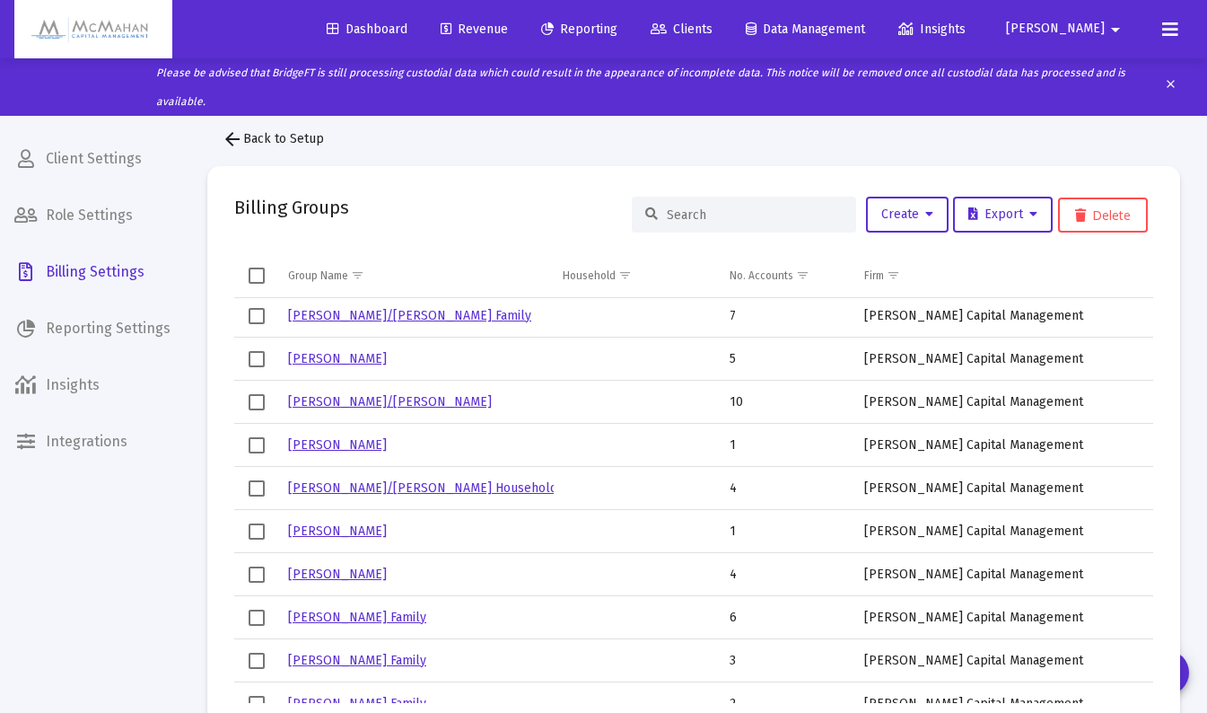
click at [704, 216] on input at bounding box center [755, 214] width 176 height 15
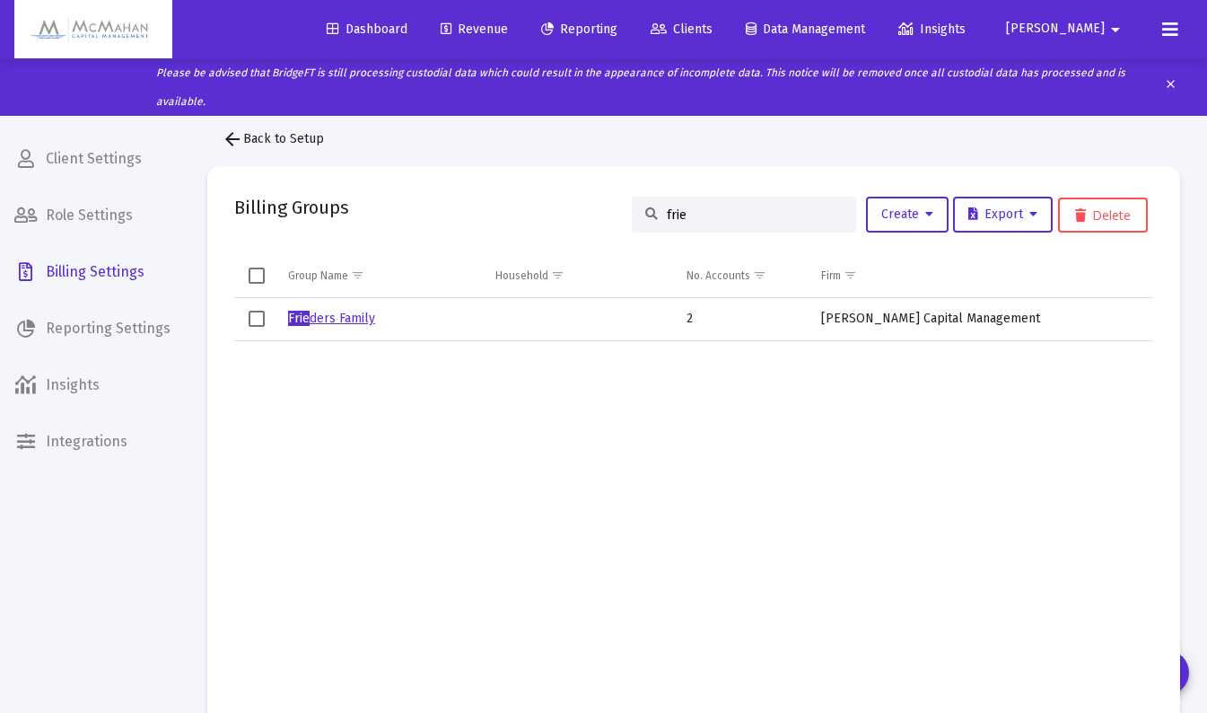
type input "frie"
click at [333, 315] on link "Frie ders Family" at bounding box center [331, 318] width 87 height 15
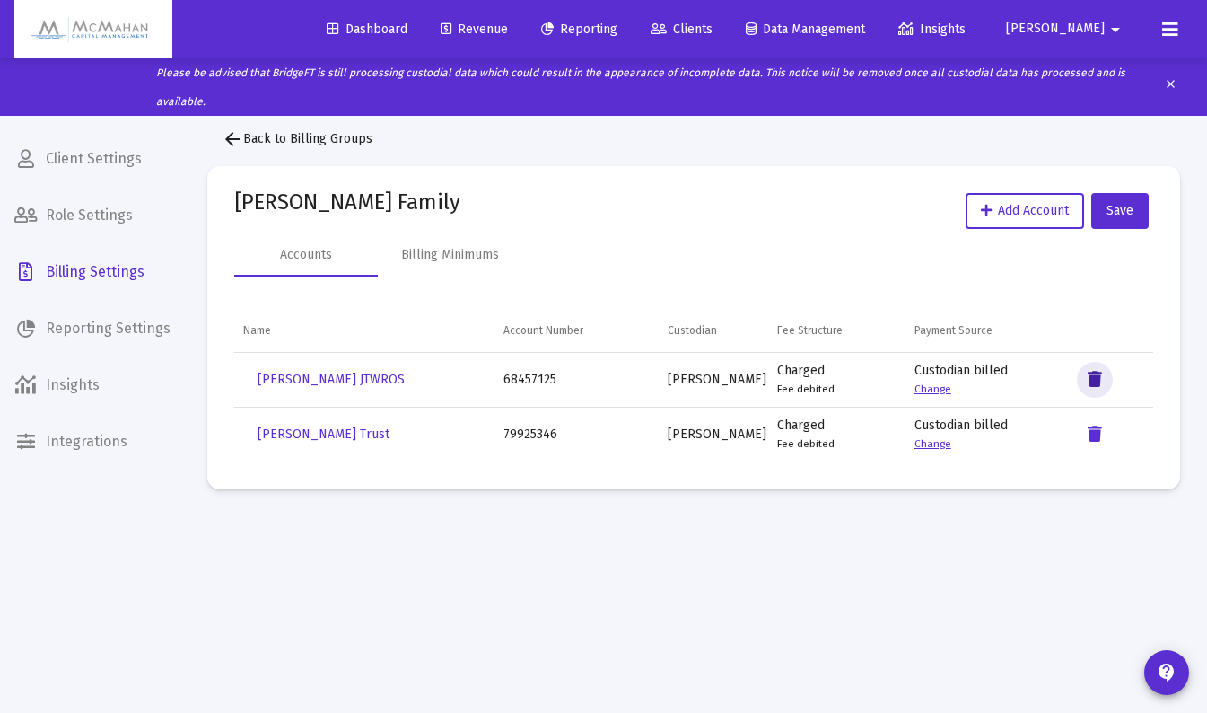
click at [1096, 381] on icon "Data grid" at bounding box center [1095, 380] width 14 height 22
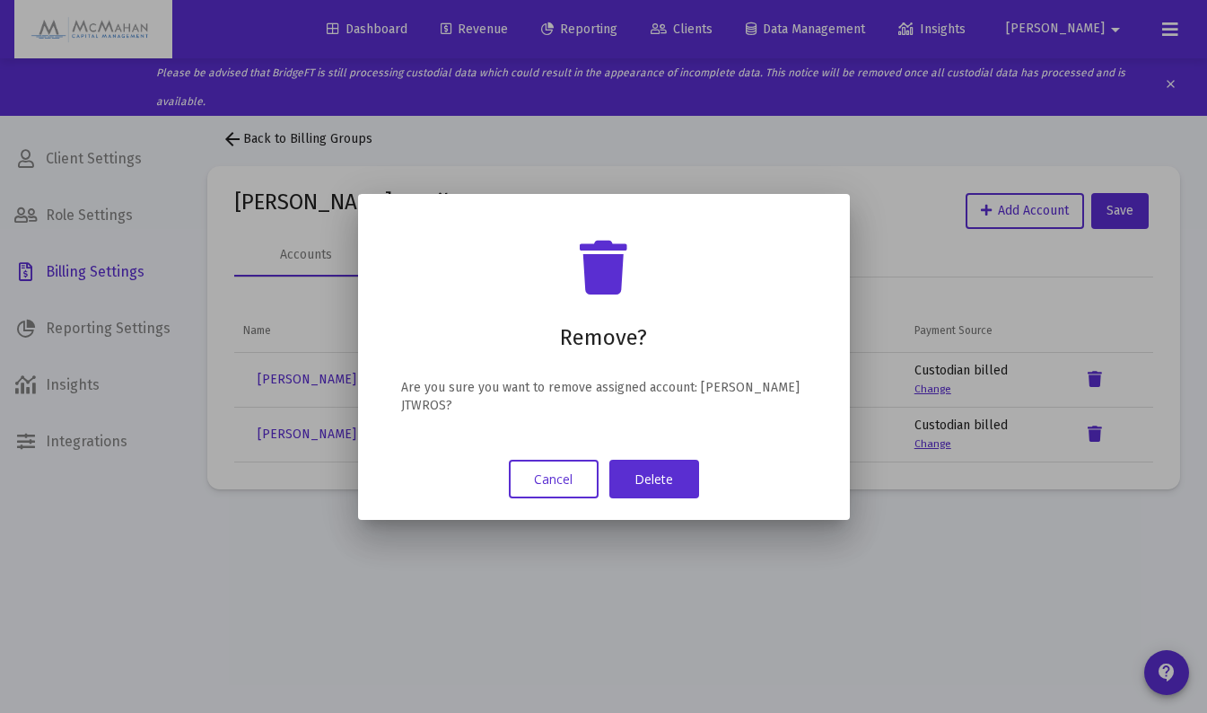
click at [659, 485] on button "Delete" at bounding box center [654, 478] width 90 height 39
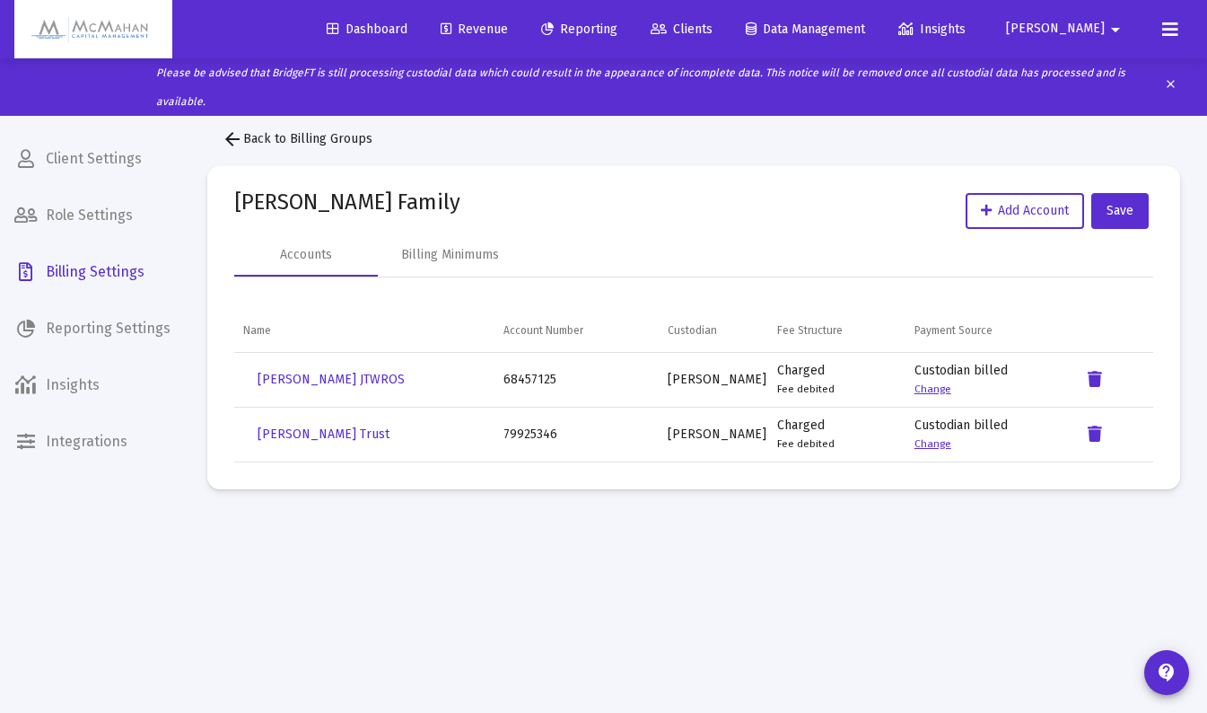
click at [234, 142] on mat-icon "arrow_back" at bounding box center [233, 139] width 22 height 22
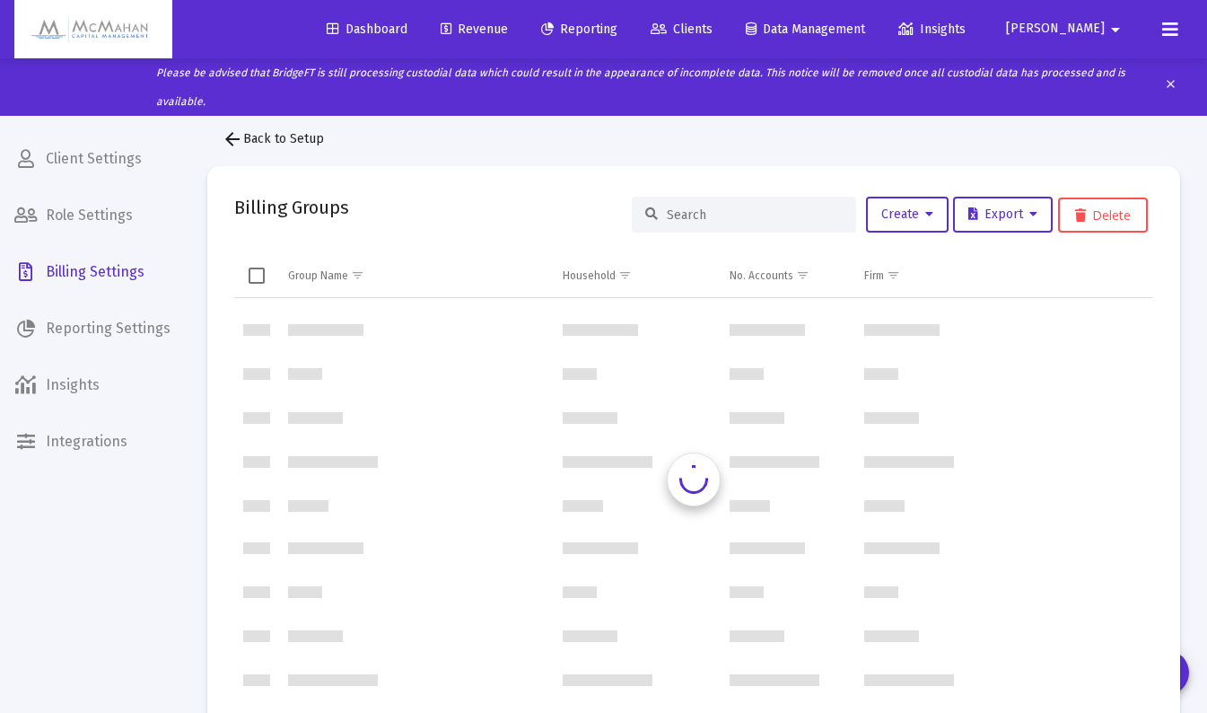
scroll to position [862, 0]
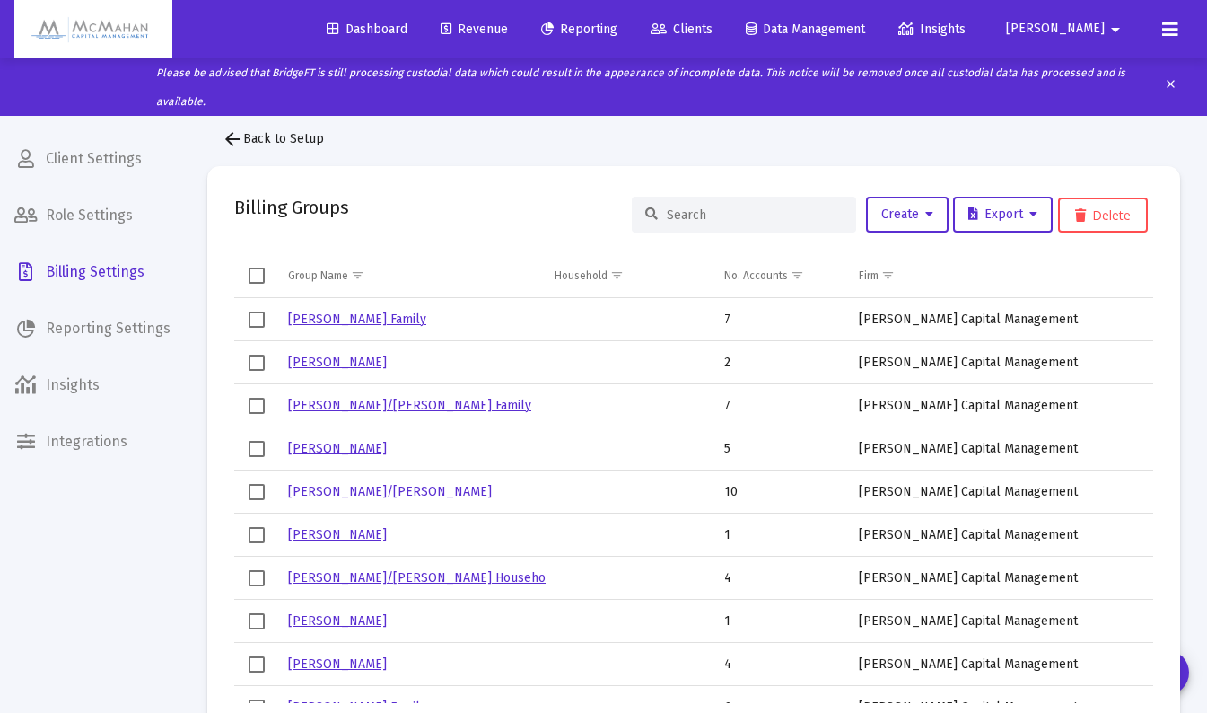
click at [679, 219] on input at bounding box center [755, 214] width 176 height 15
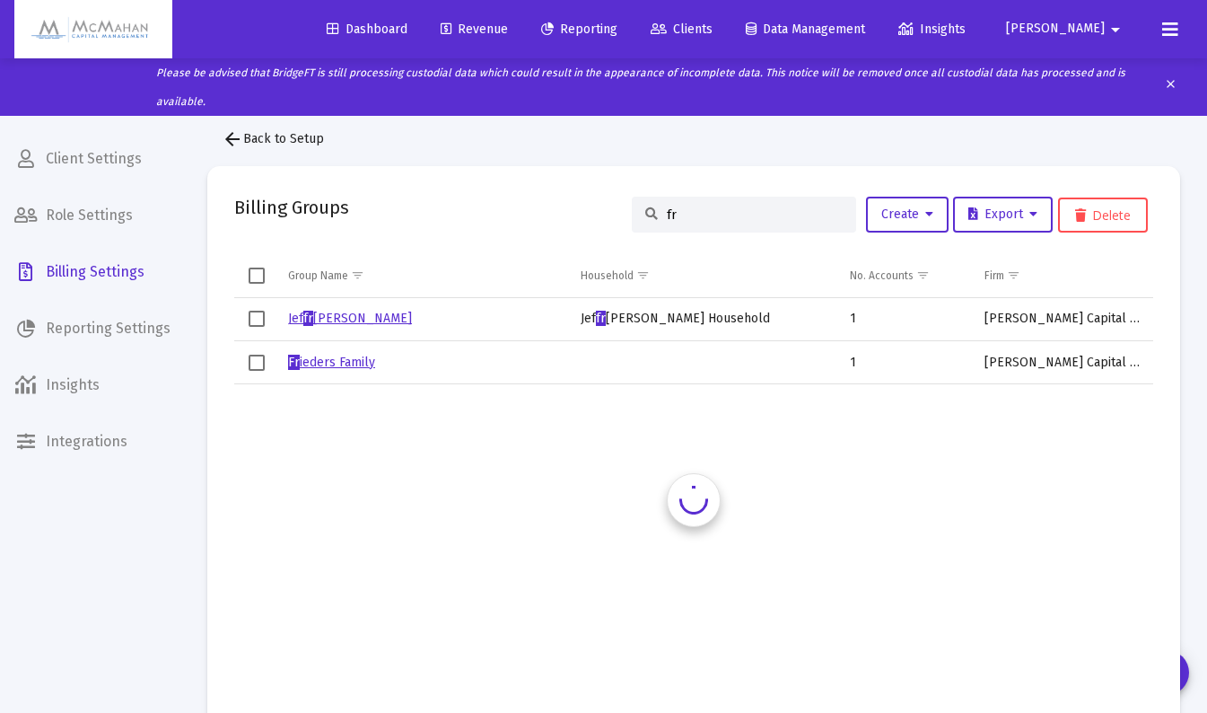
scroll to position [0, 0]
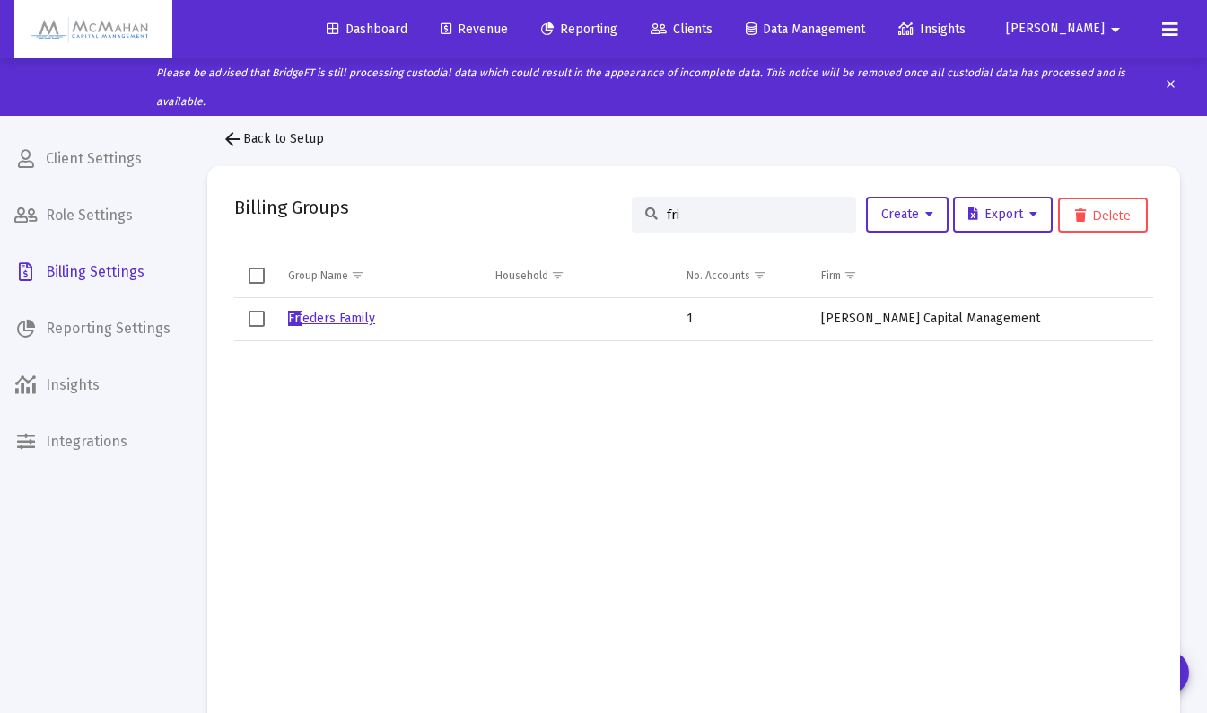
type input "fri"
click at [346, 315] on link "Fri eders Family" at bounding box center [331, 318] width 87 height 15
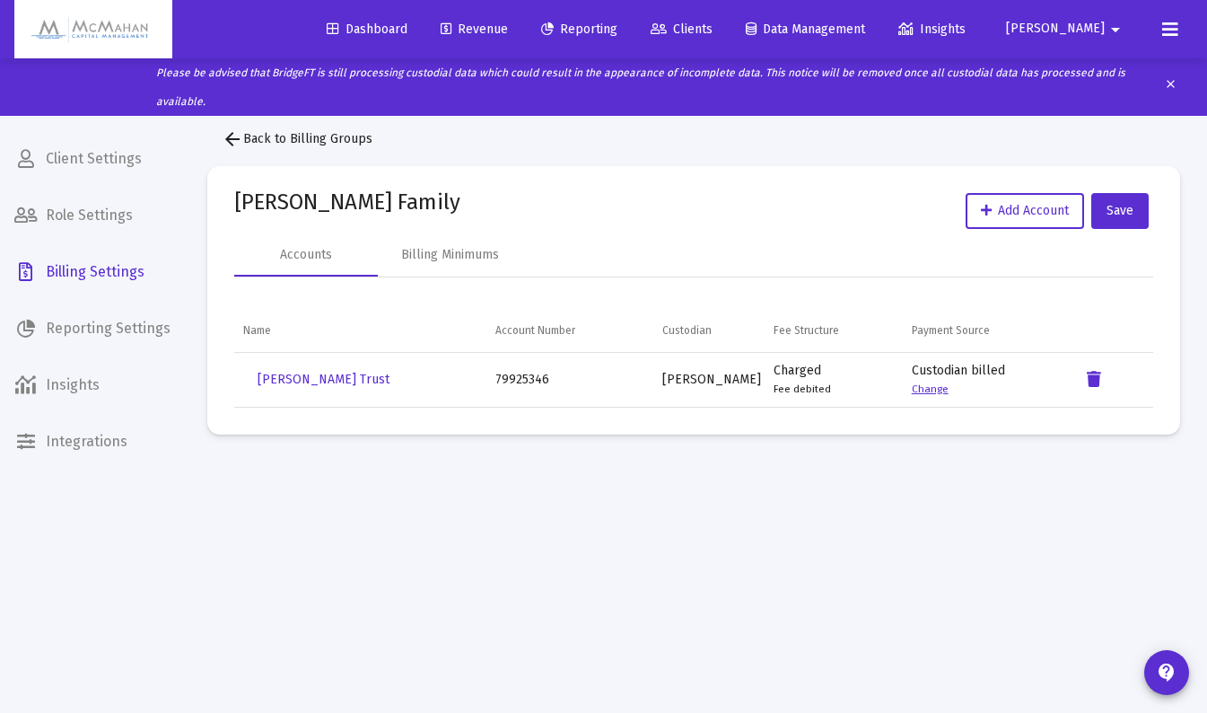
click at [238, 136] on mat-icon "arrow_back" at bounding box center [233, 139] width 22 height 22
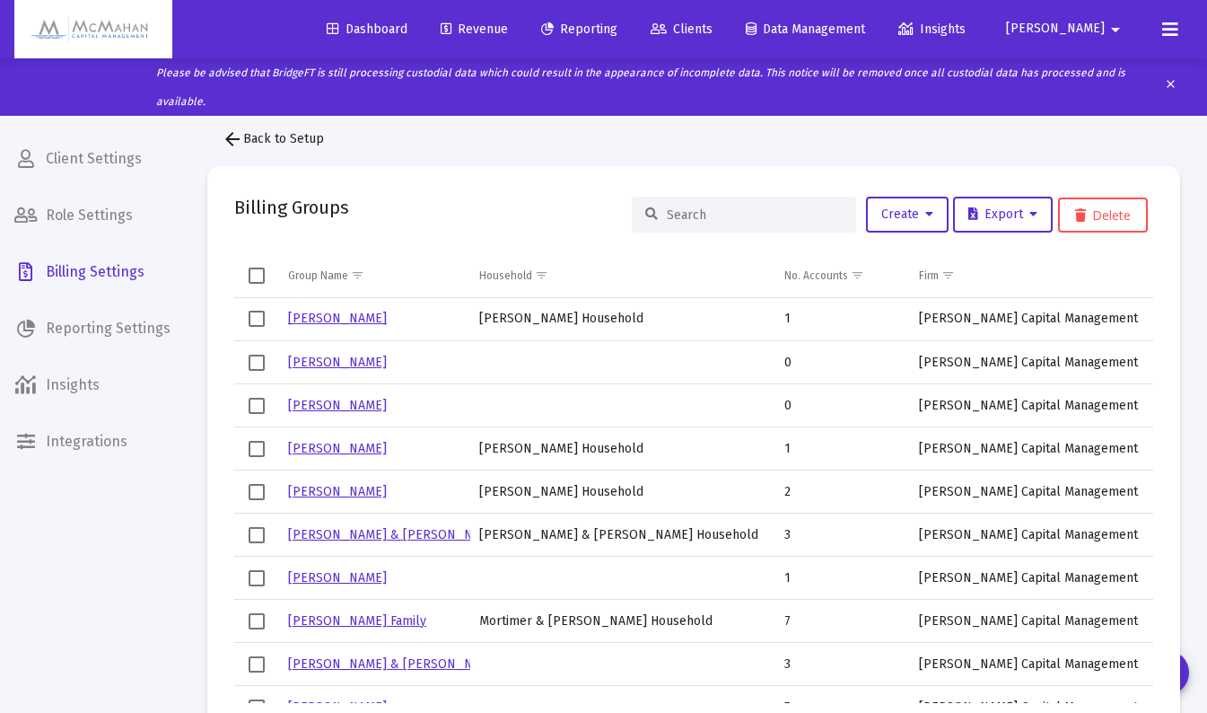
click at [508, 31] on span "Revenue" at bounding box center [474, 29] width 67 height 15
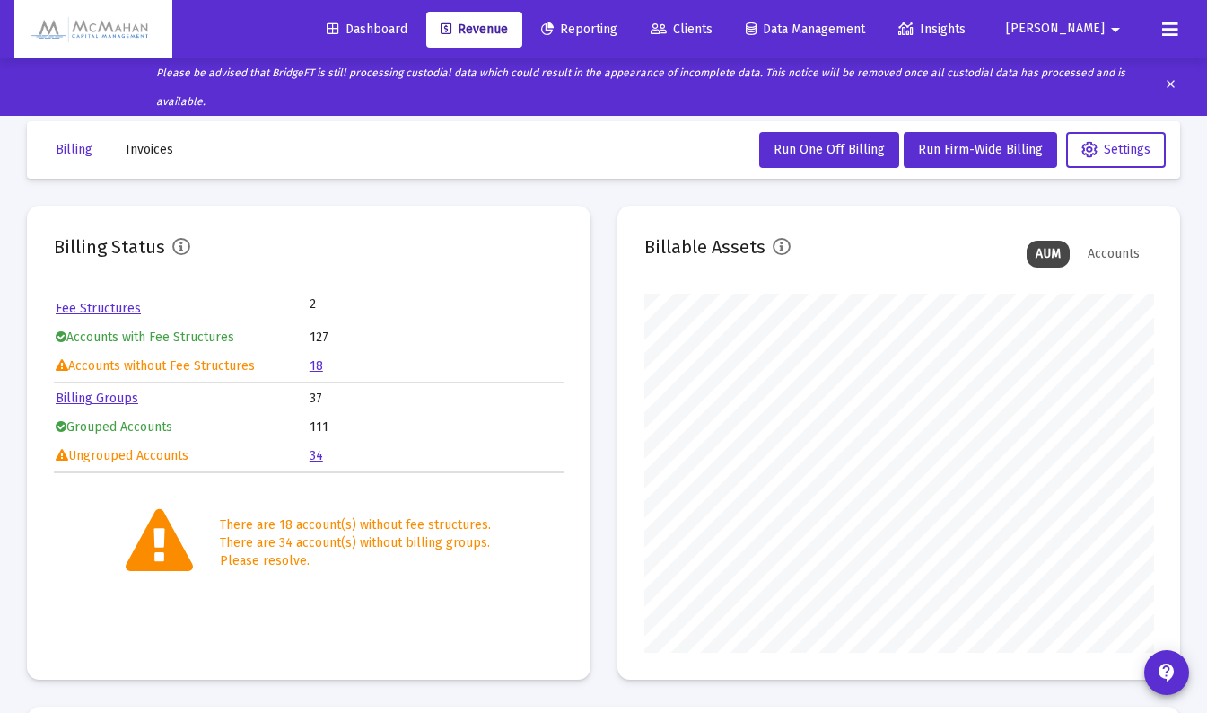
scroll to position [359, 509]
click at [1001, 150] on span "Run Firm-Wide Billing" at bounding box center [980, 149] width 125 height 15
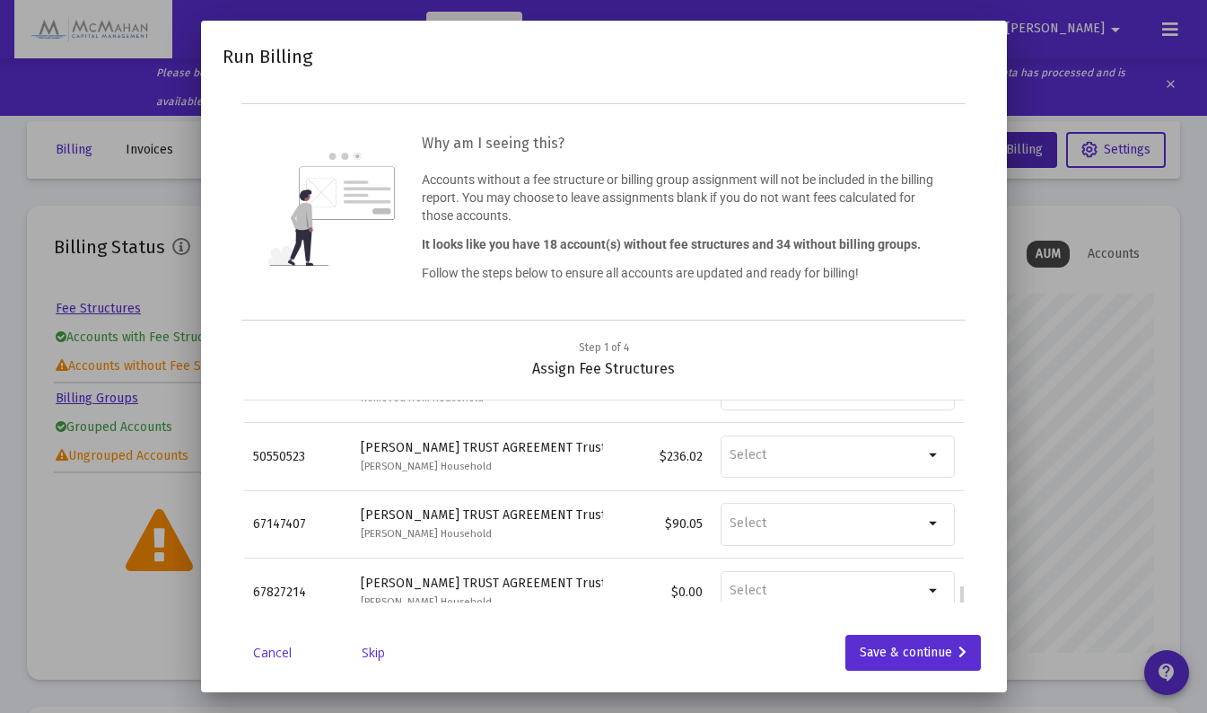
scroll to position [63, 0]
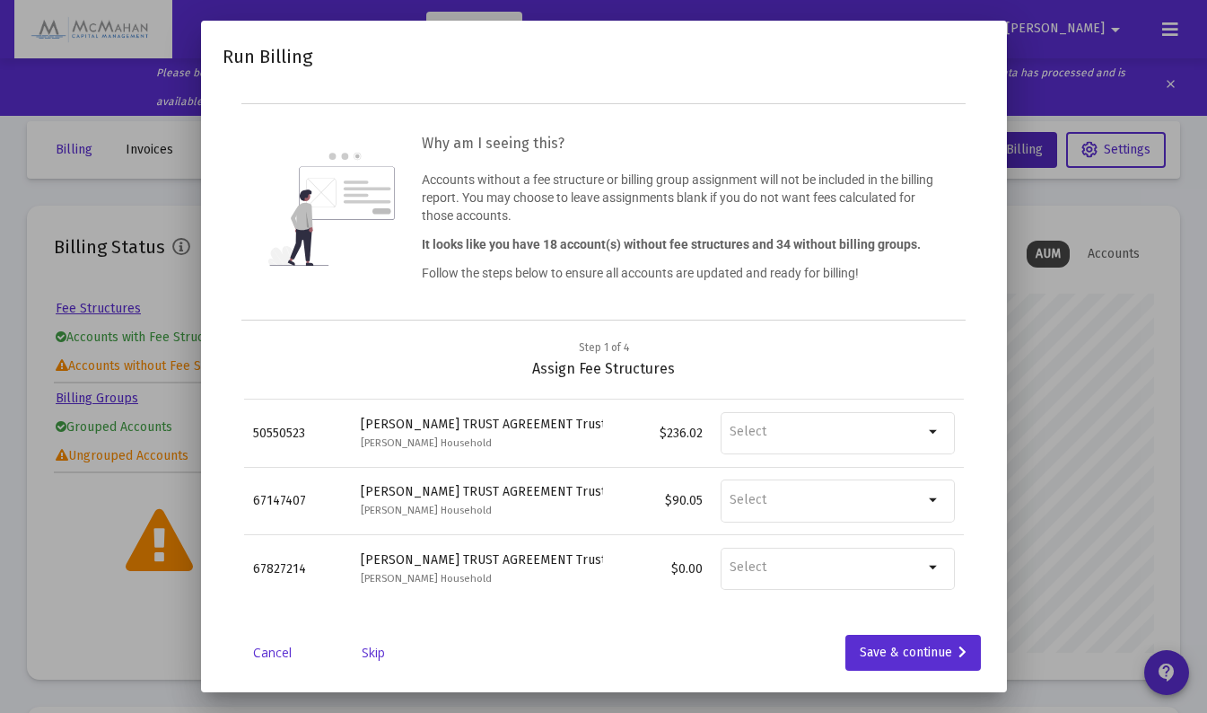
drag, startPoint x: 374, startPoint y: 655, endPoint x: 435, endPoint y: 648, distance: 61.4
click at [374, 655] on link "Skip" at bounding box center [373, 652] width 90 height 18
click at [370, 653] on link "Skip" at bounding box center [373, 652] width 90 height 18
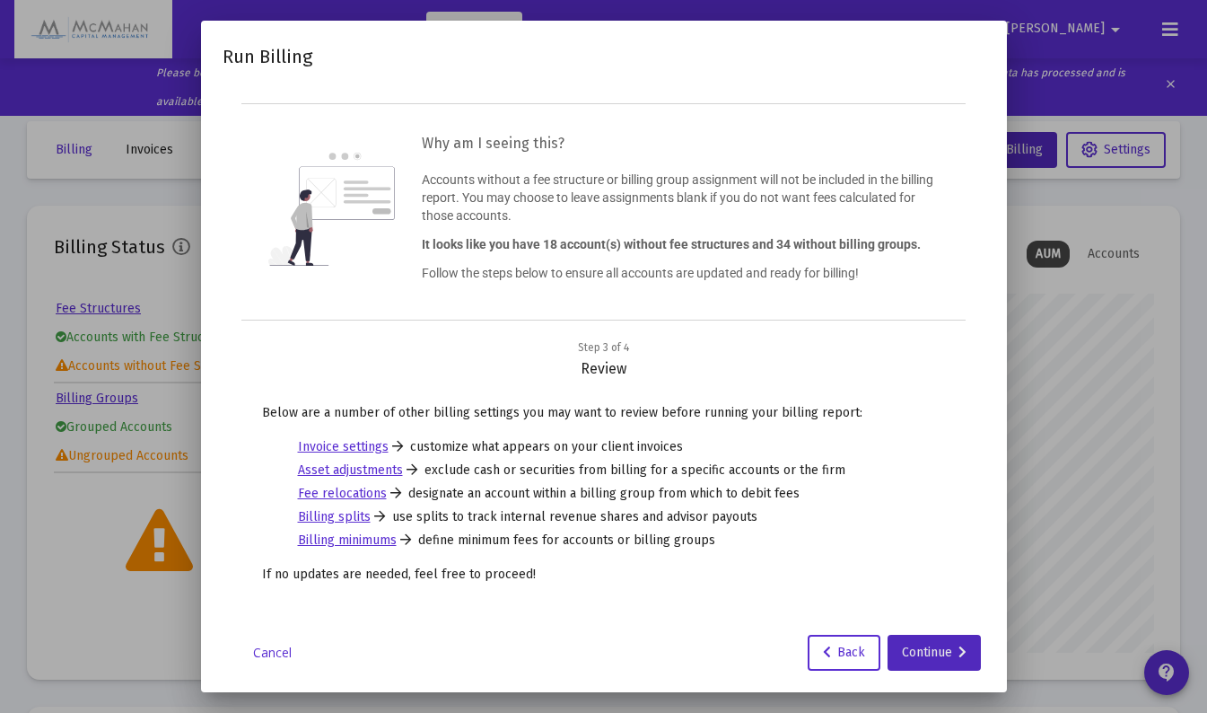
click at [906, 649] on div "Continue" at bounding box center [934, 652] width 65 height 36
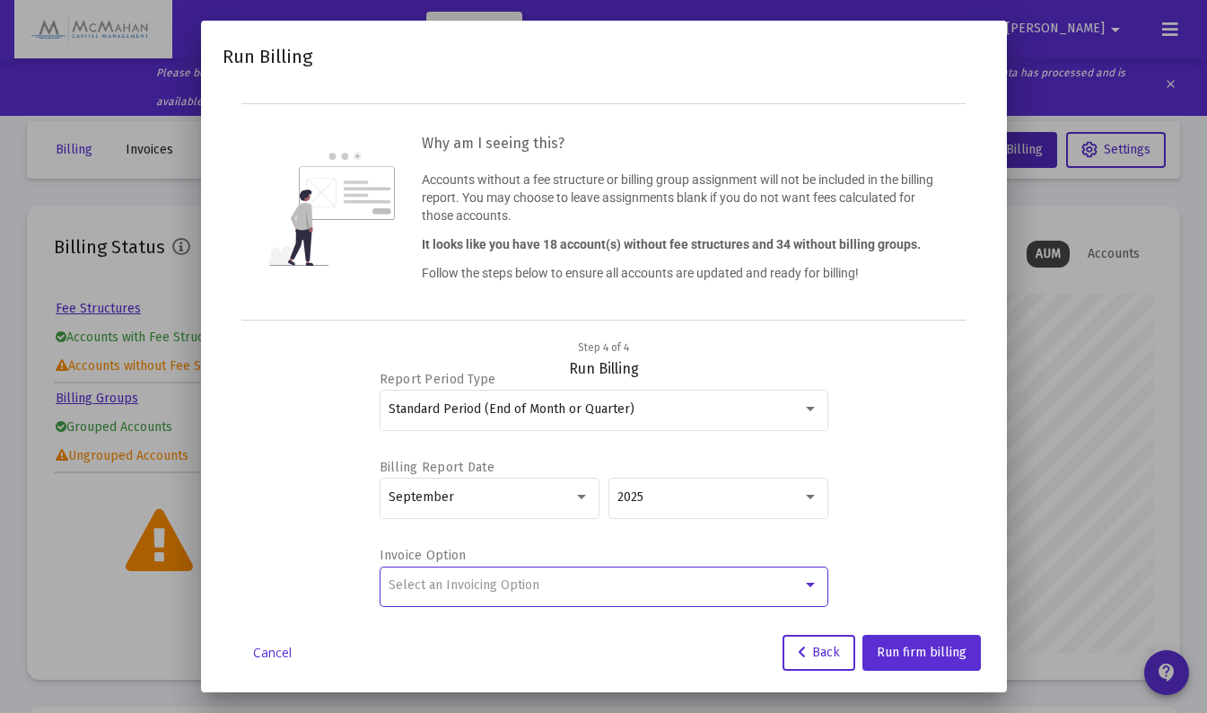
click at [809, 590] on div at bounding box center [810, 585] width 16 height 14
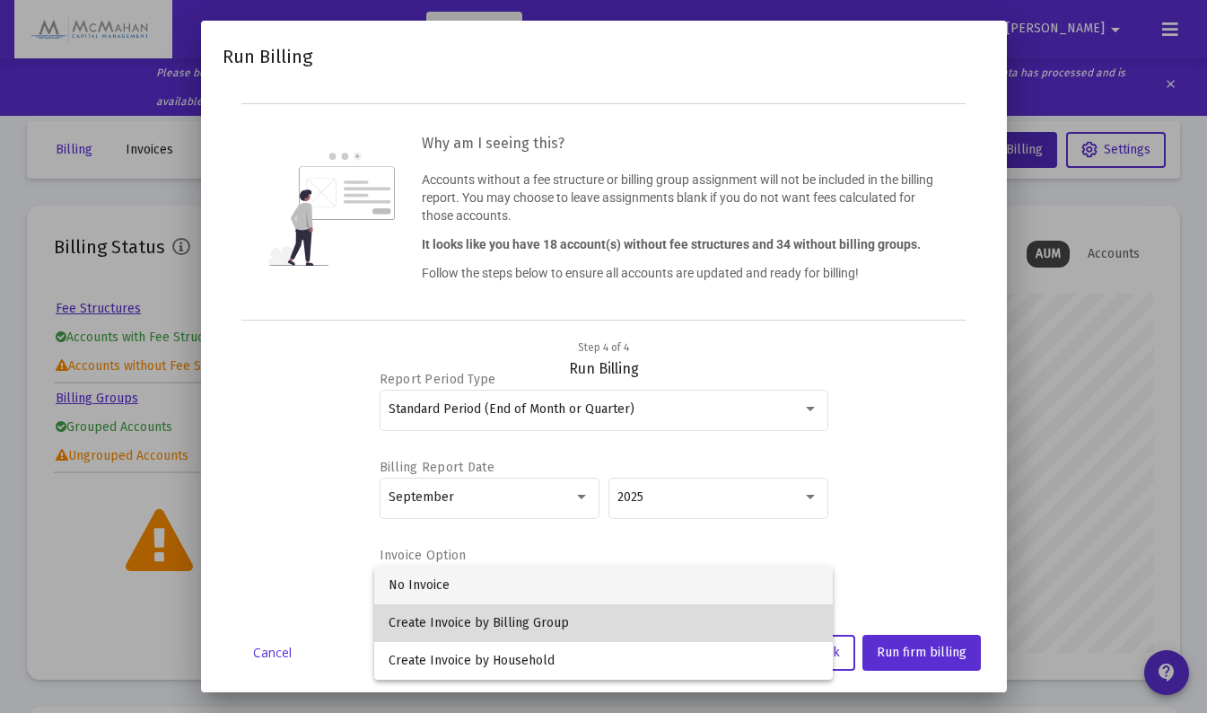
click at [493, 617] on span "Create Invoice by Billing Group" at bounding box center [604, 623] width 430 height 38
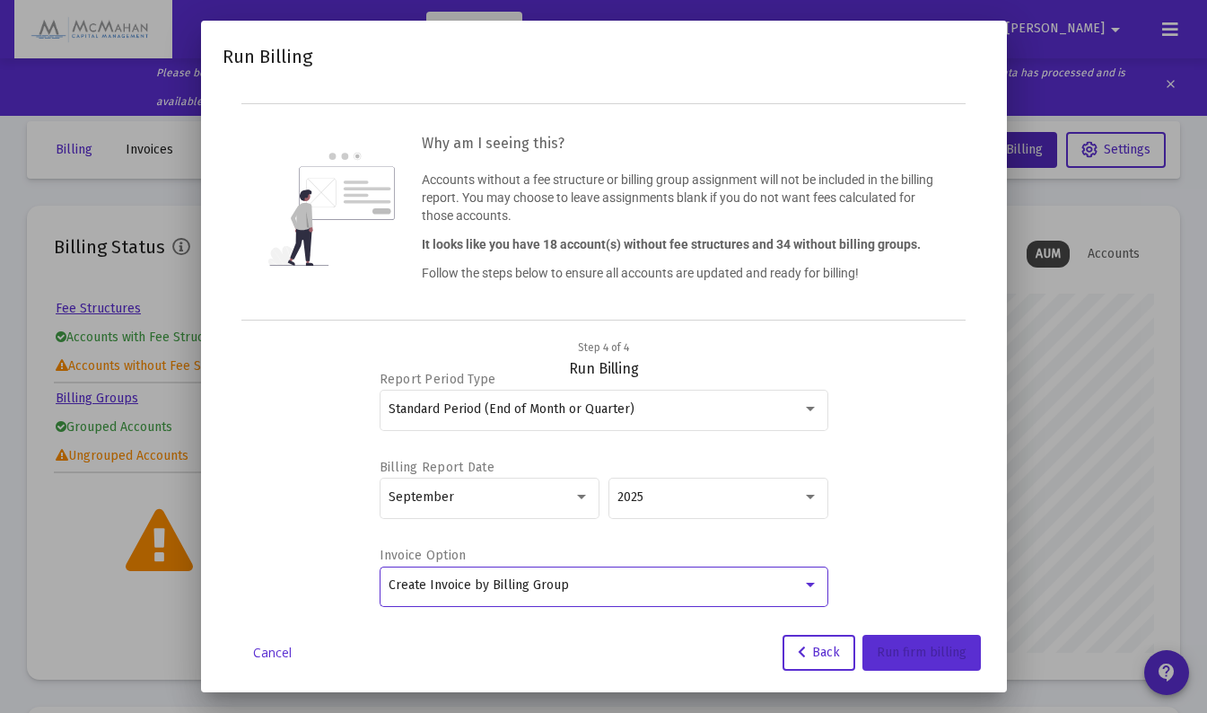
click at [922, 652] on span "Run firm billing" at bounding box center [922, 651] width 90 height 15
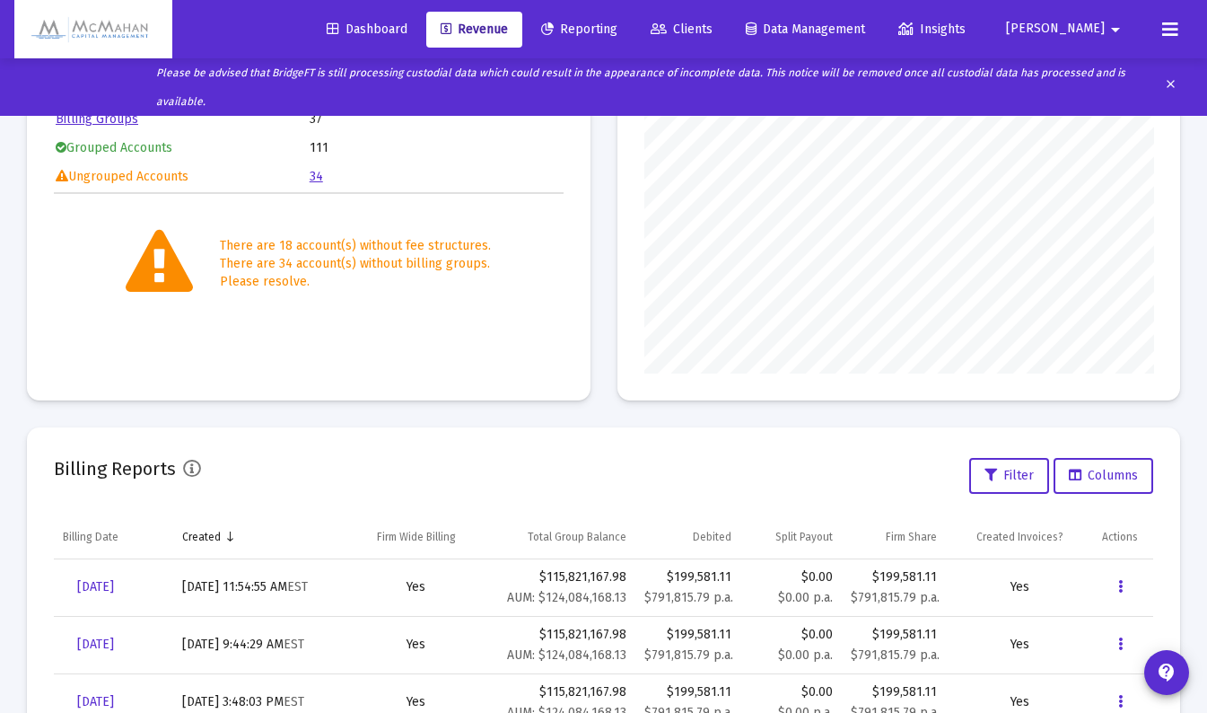
scroll to position [90, 0]
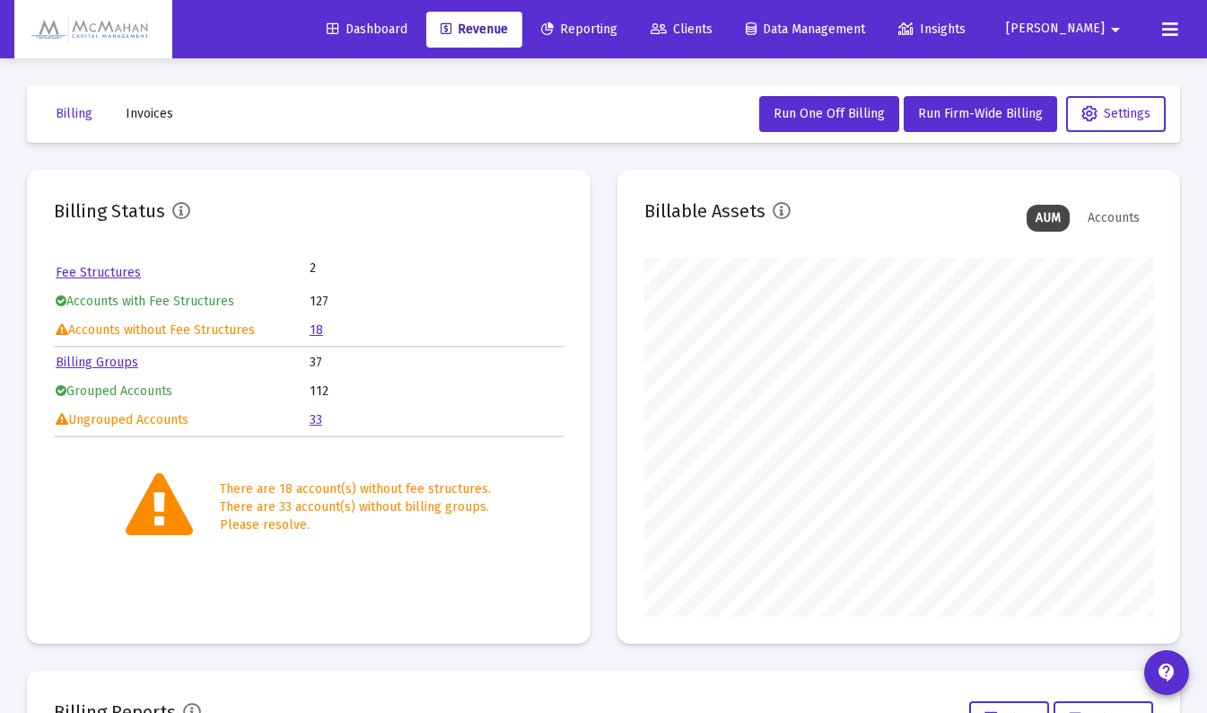
click at [713, 31] on span "Clients" at bounding box center [682, 29] width 62 height 15
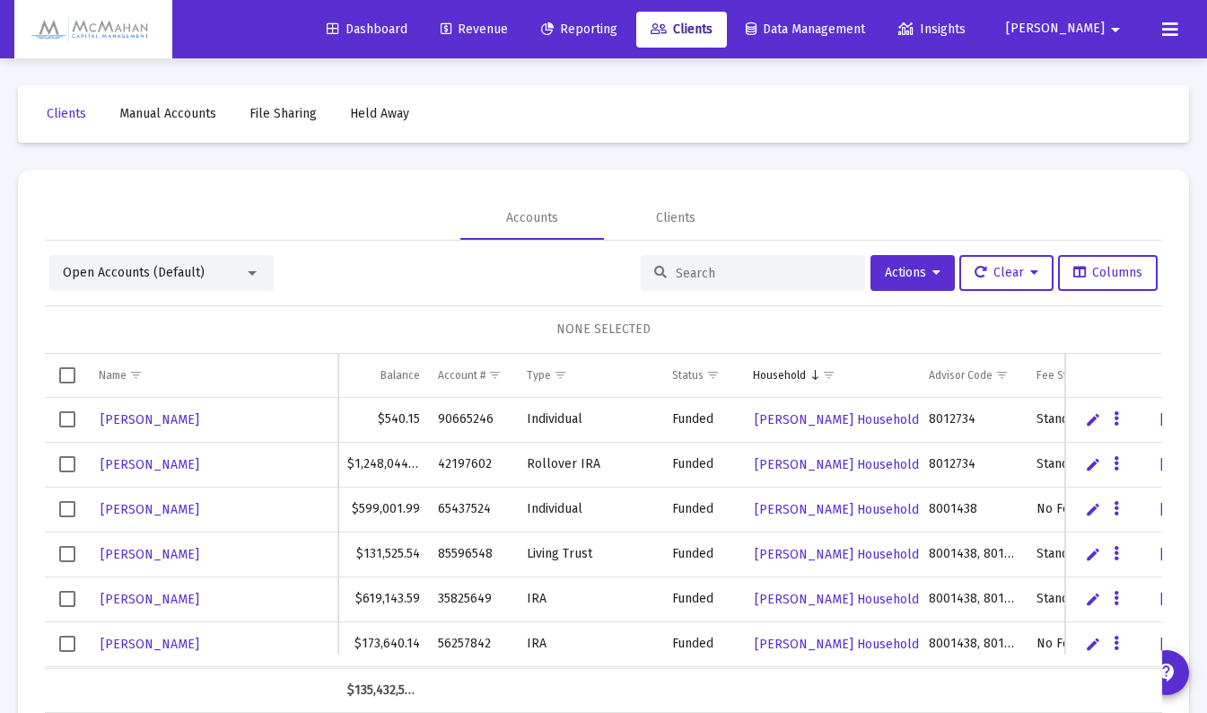
click at [732, 279] on input at bounding box center [764, 273] width 176 height 15
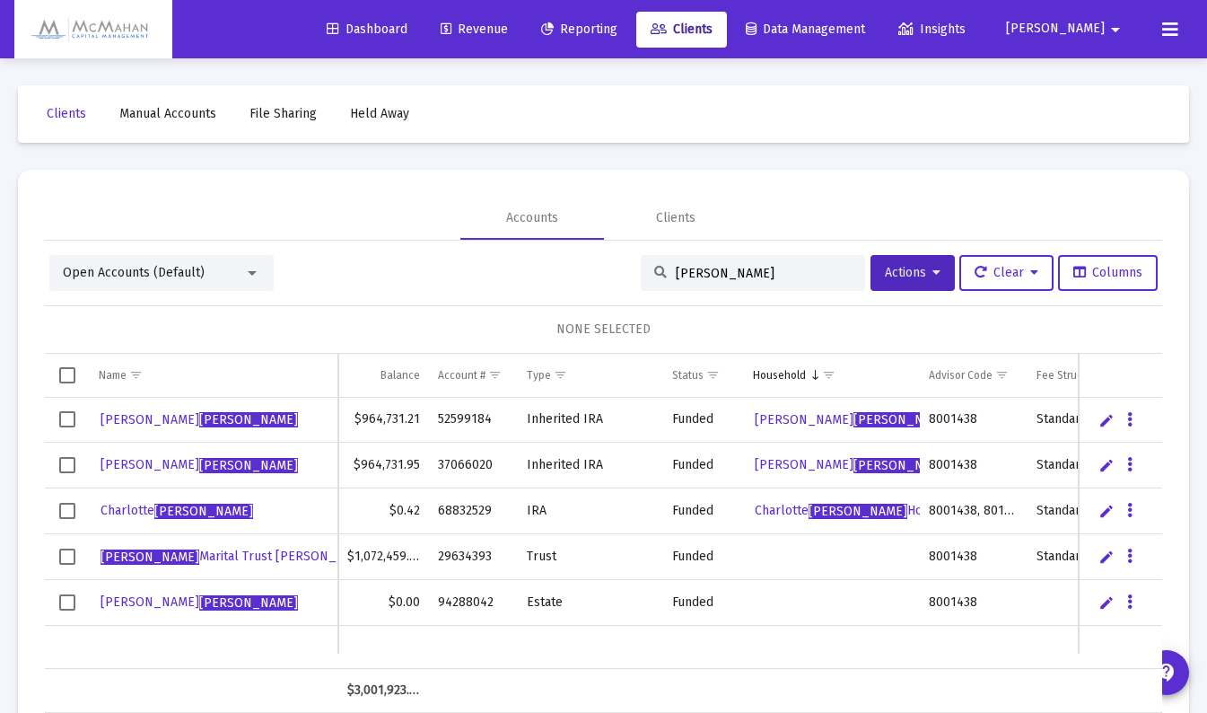
click at [935, 279] on button "Actions" at bounding box center [912, 273] width 84 height 36
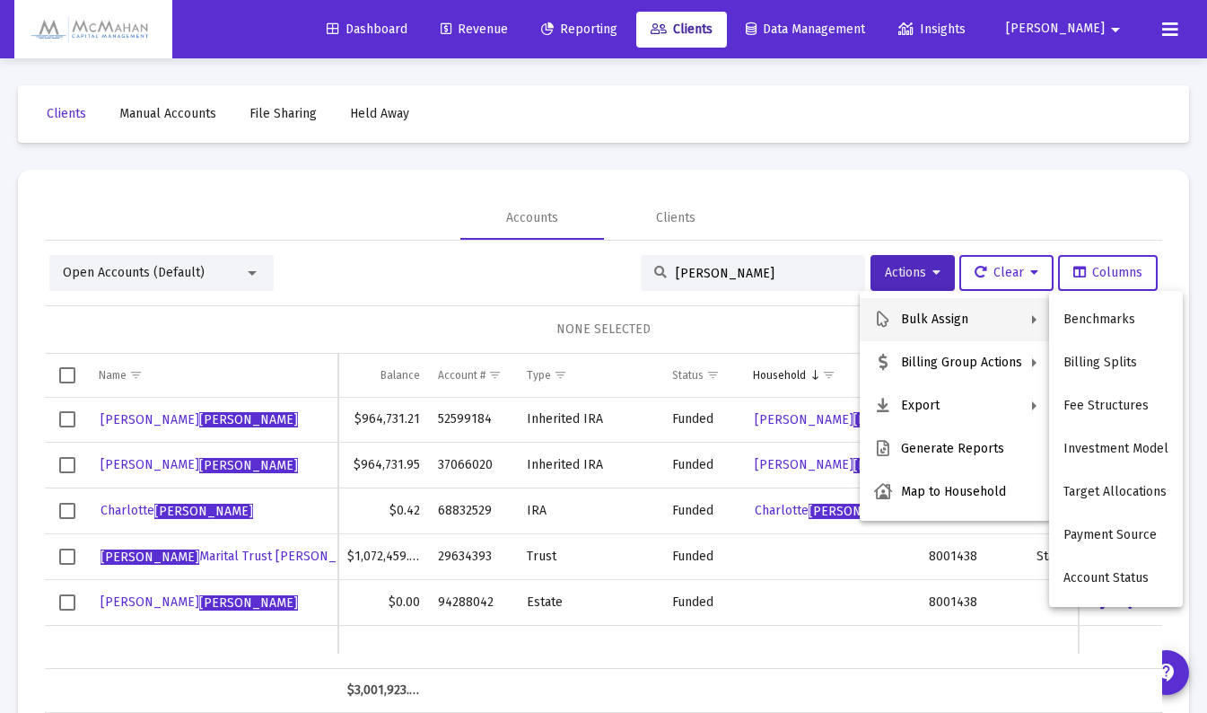
click at [253, 271] on div at bounding box center [603, 356] width 1207 height 713
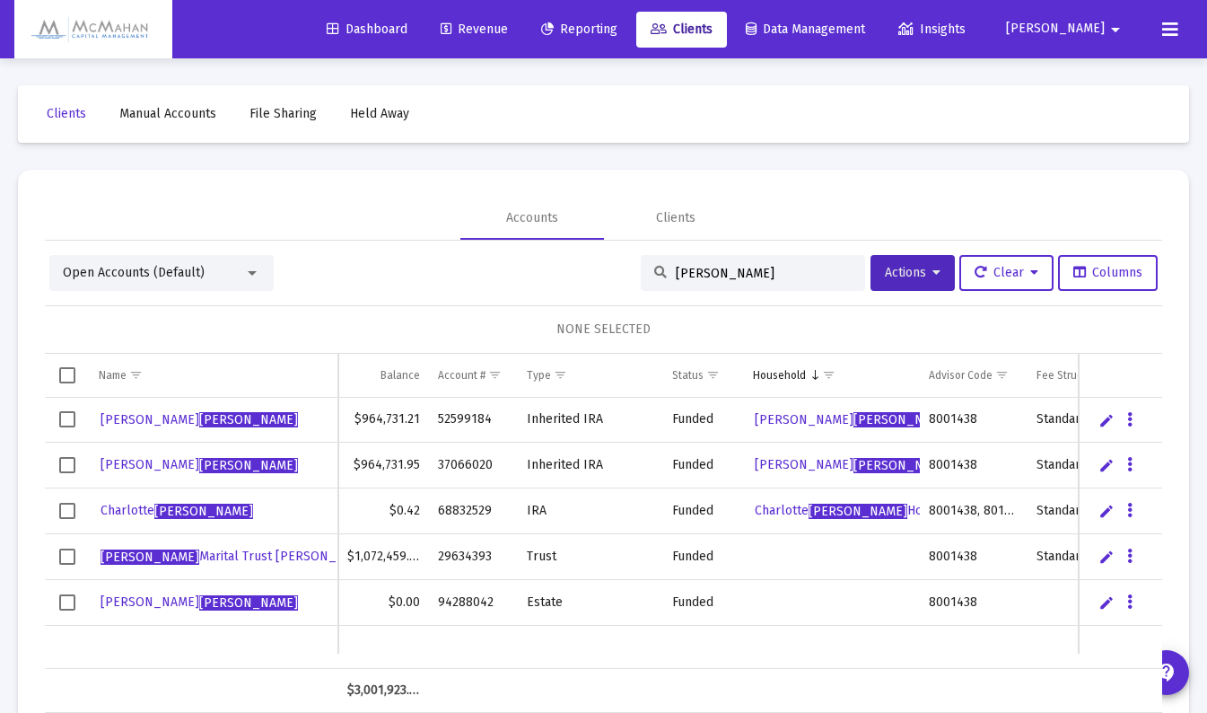
click at [253, 271] on div at bounding box center [252, 273] width 9 height 4
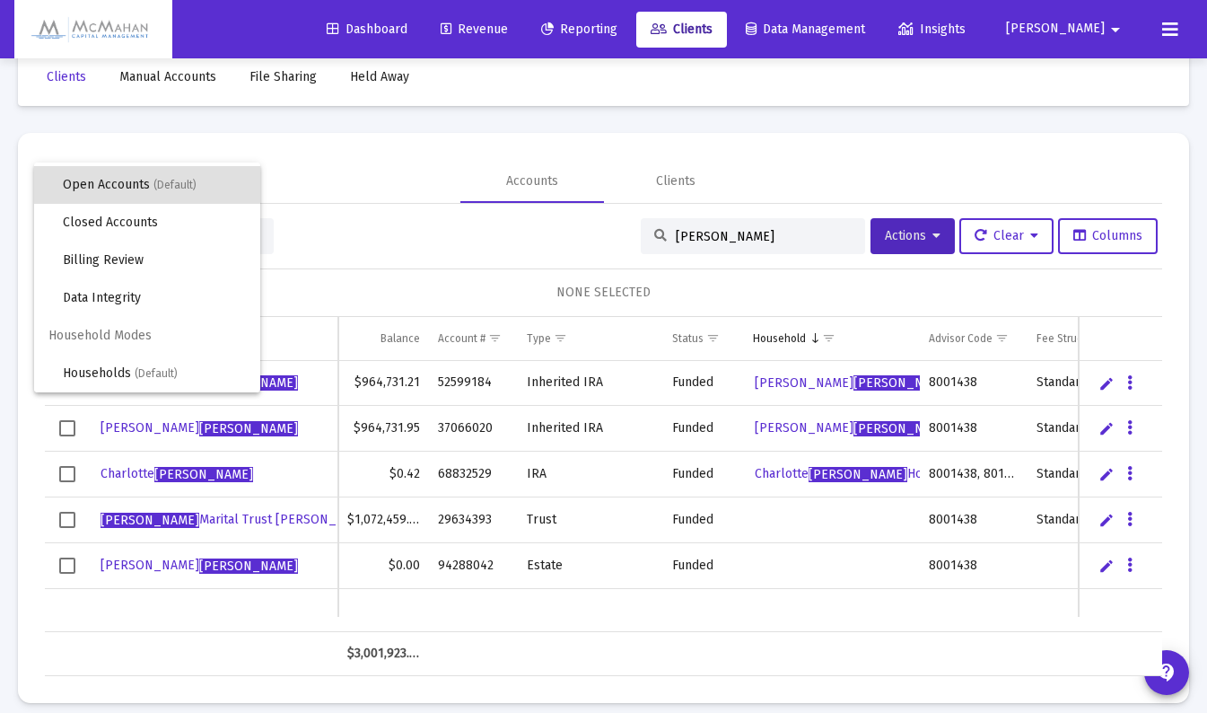
scroll to position [54, 0]
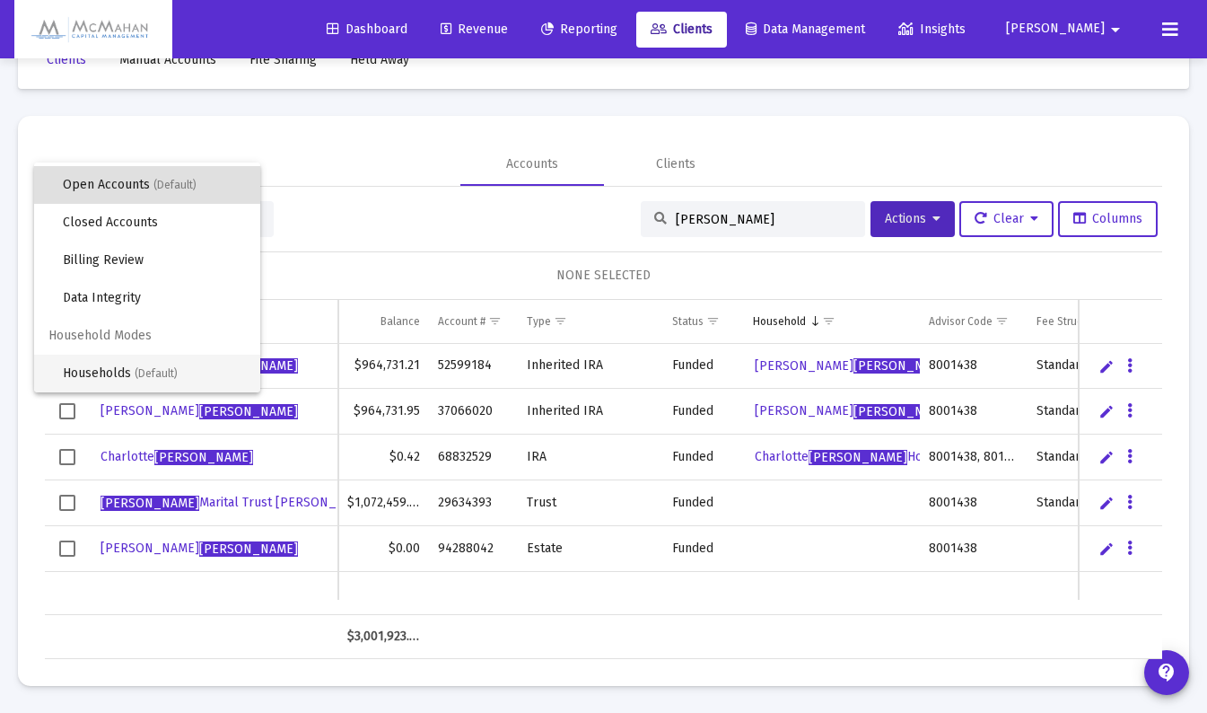
click at [113, 372] on span "Households (Default)" at bounding box center [154, 373] width 183 height 38
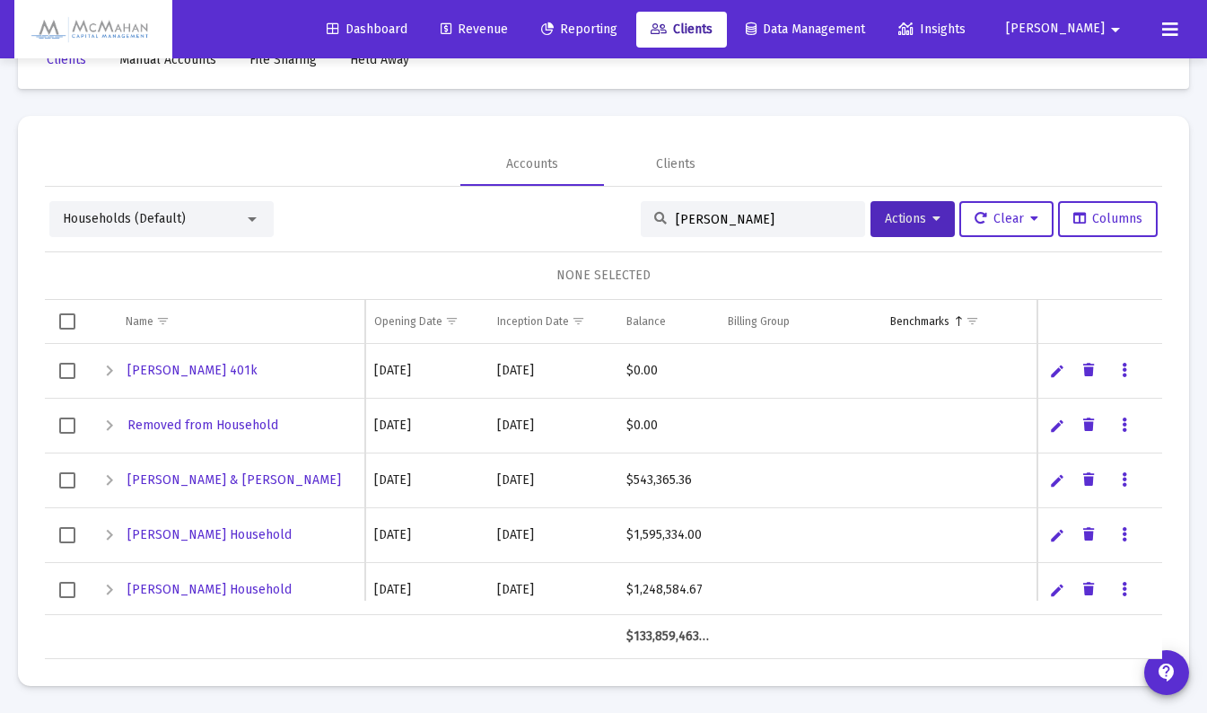
click at [920, 228] on button "Actions" at bounding box center [912, 219] width 84 height 36
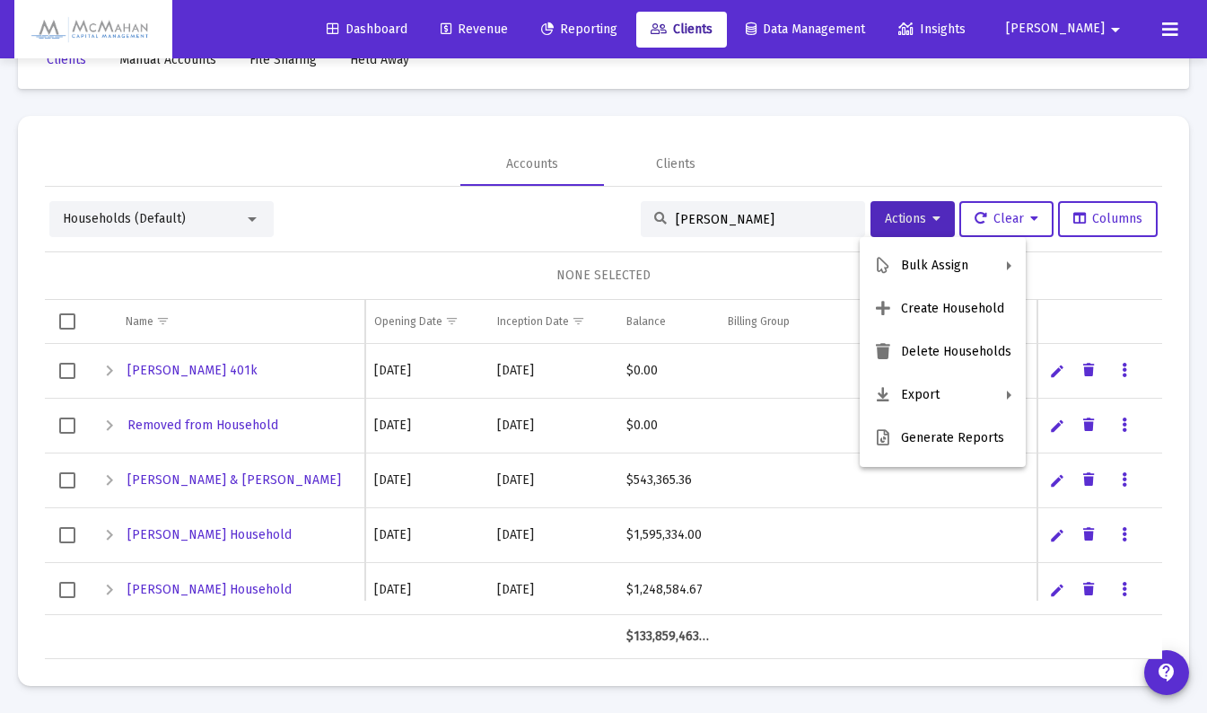
click at [919, 307] on button "Create Household" at bounding box center [943, 308] width 166 height 43
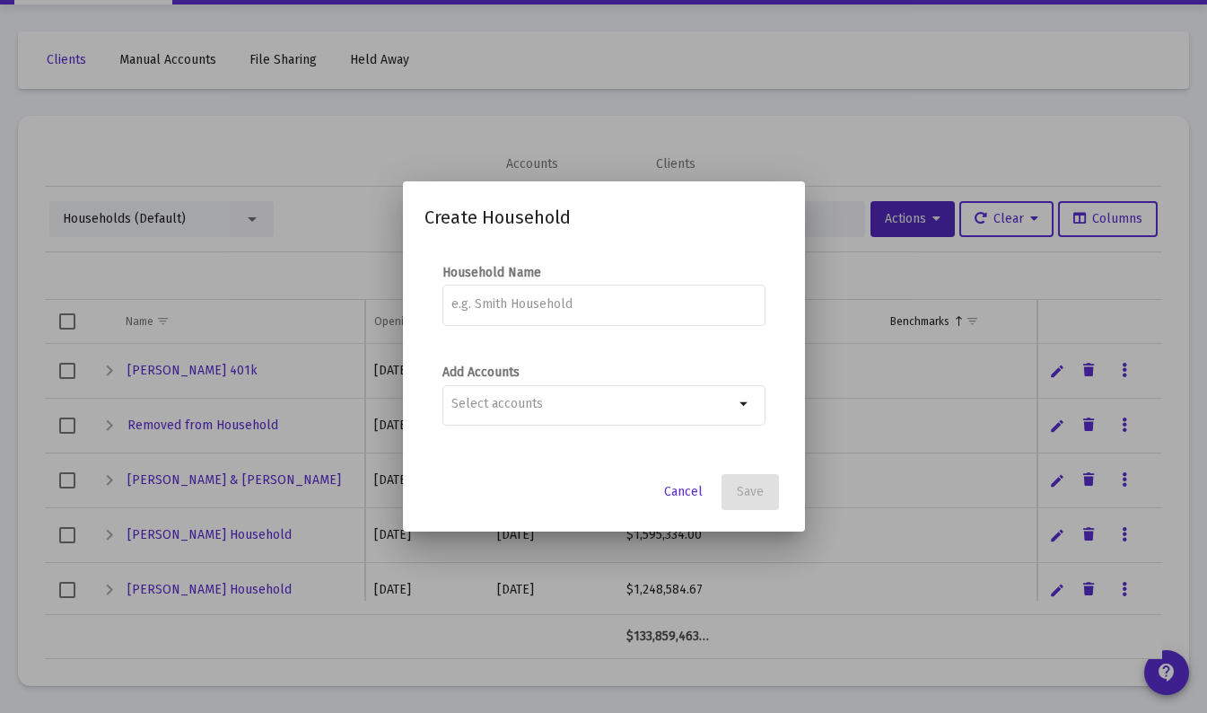
scroll to position [0, 0]
click at [676, 498] on span "Cancel" at bounding box center [683, 491] width 39 height 15
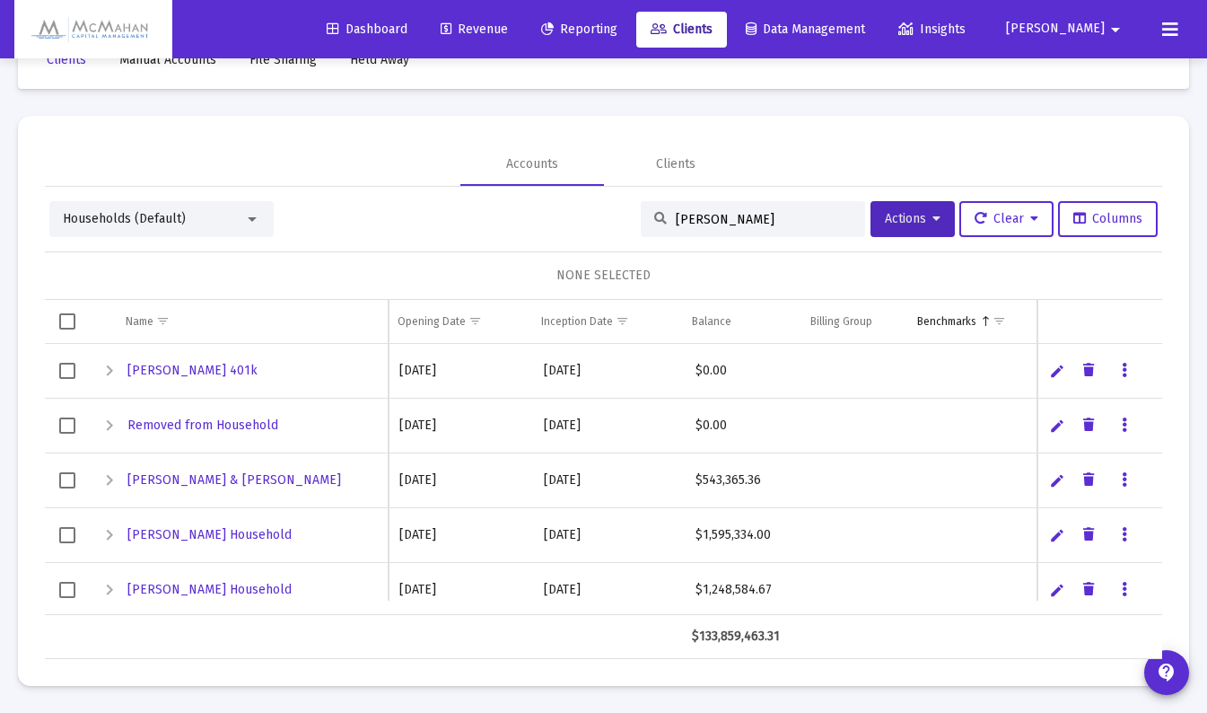
drag, startPoint x: 712, startPoint y: 220, endPoint x: 654, endPoint y: 220, distance: 57.4
click at [654, 220] on div "hess" at bounding box center [753, 219] width 224 height 36
type input "h"
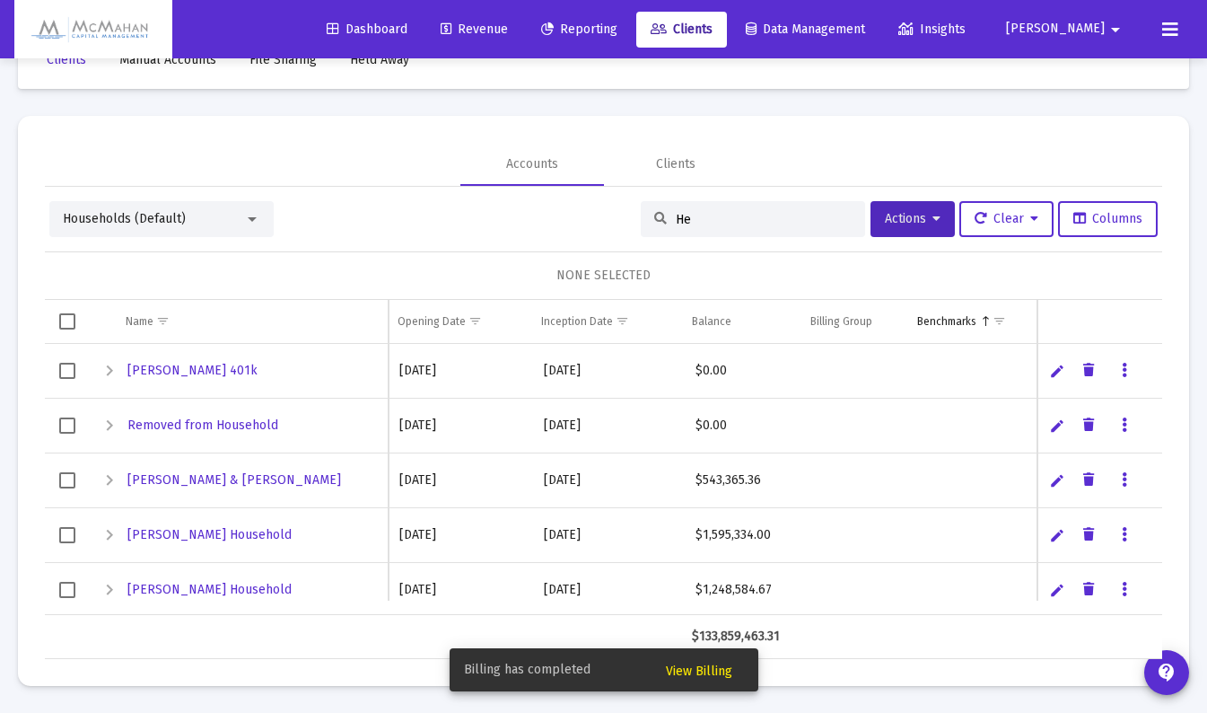
type input "H"
click at [914, 223] on span "Actions" at bounding box center [913, 218] width 56 height 15
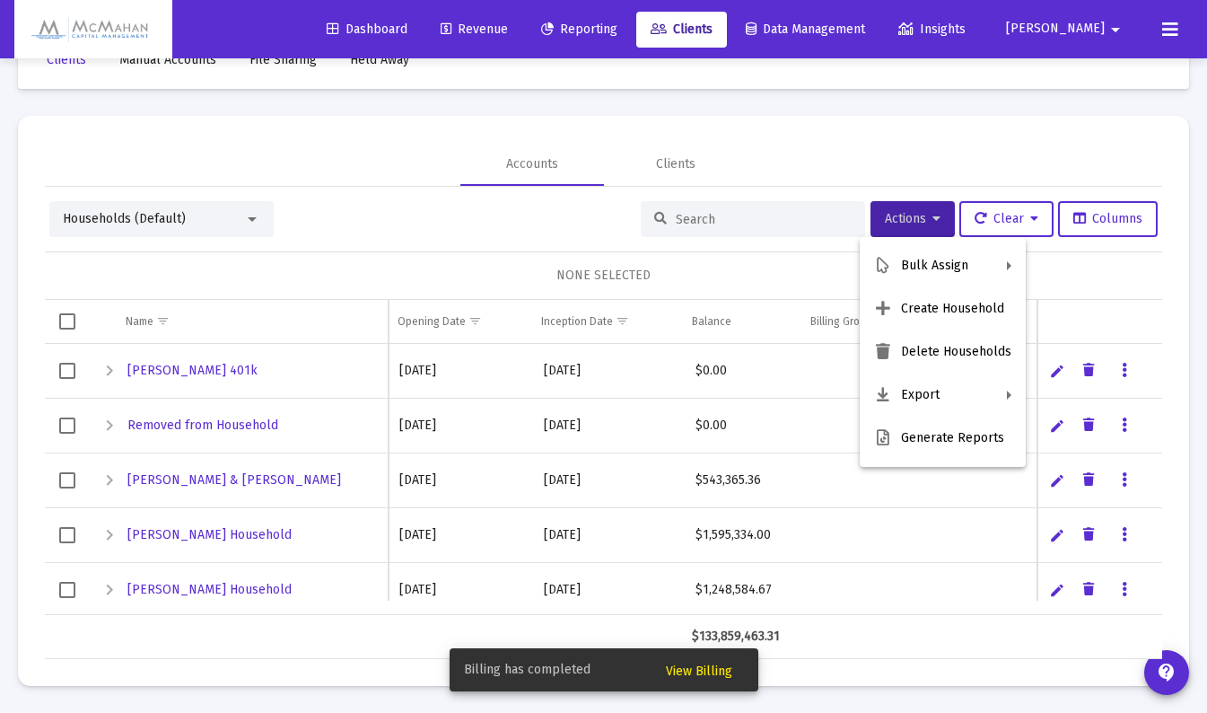
click at [930, 317] on button "Create Household" at bounding box center [943, 308] width 166 height 43
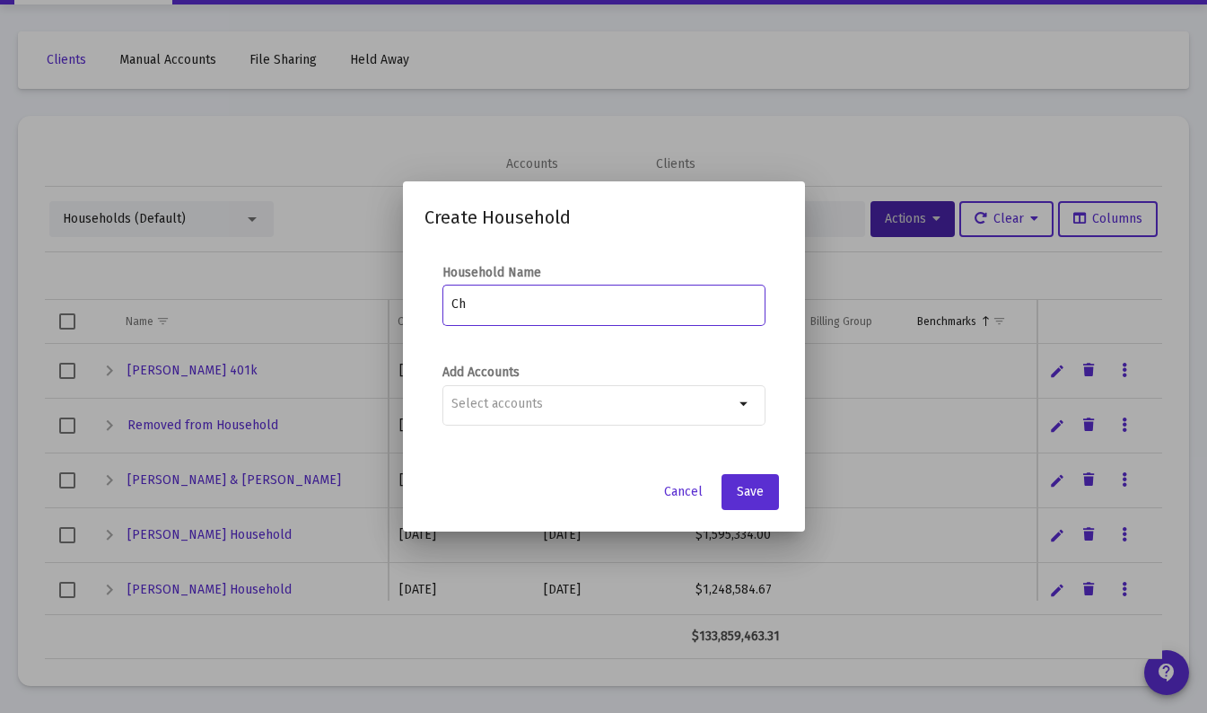
type input "C"
type input "Hess Marital Trust R Hess & R Hess TTEE"
click at [740, 407] on mat-icon "arrow_drop_down" at bounding box center [745, 404] width 22 height 22
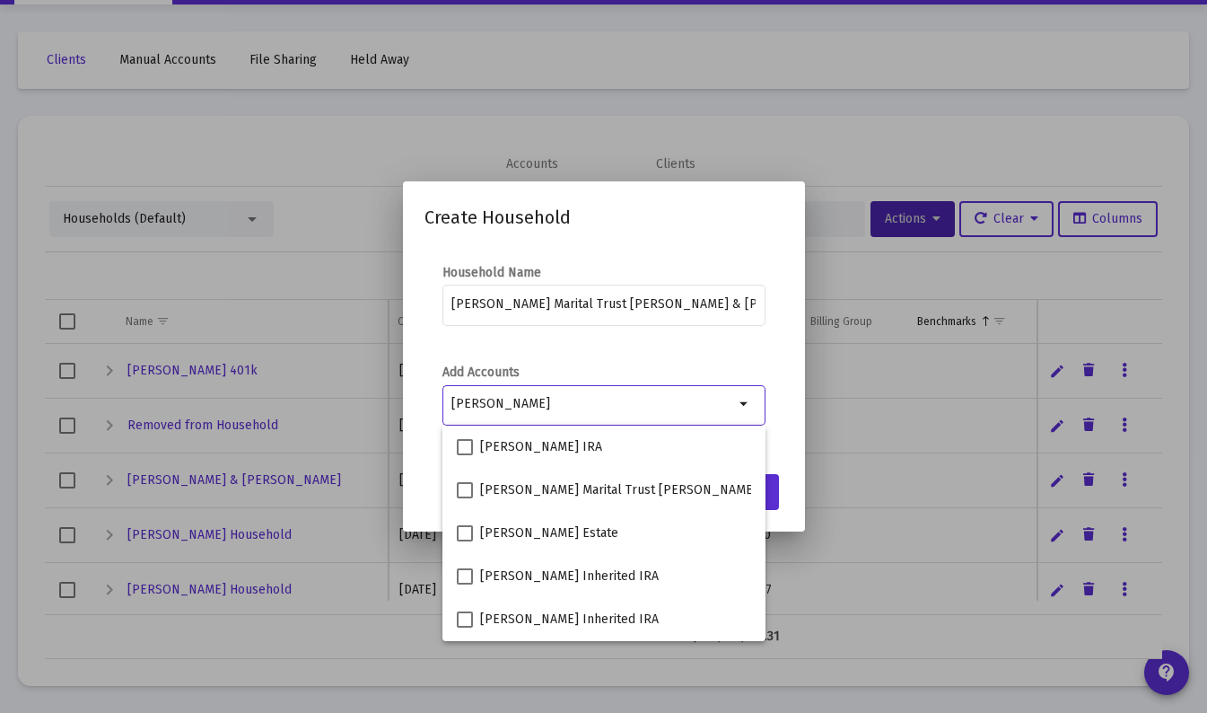
type input "hess"
click at [471, 485] on span at bounding box center [465, 490] width 16 height 16
click at [465, 498] on input "Hess Marital Trust Robert Hess & Ryan Hess TTEE Trust" at bounding box center [464, 498] width 1 height 1
checkbox input "true"
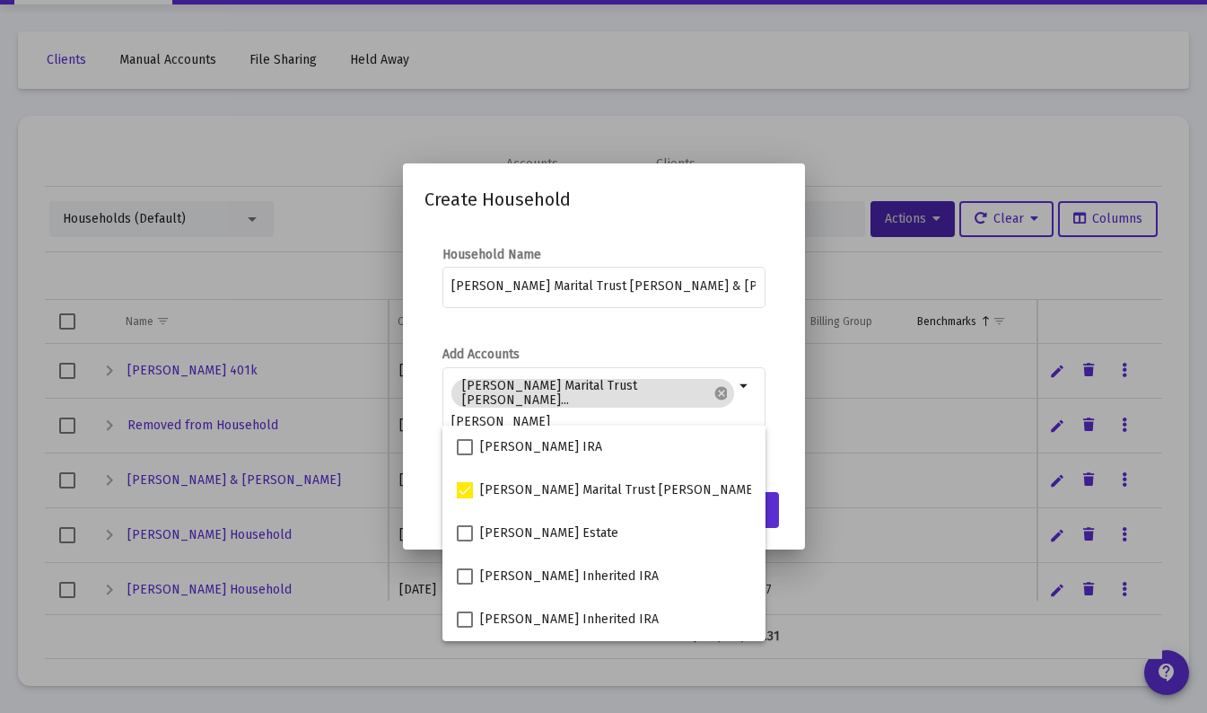
click at [792, 402] on mat-dialog-content "Household Name Hess Marital Trust R Hess & R Hess TTEE Add Accounts Hess Marita…" at bounding box center [604, 354] width 402 height 253
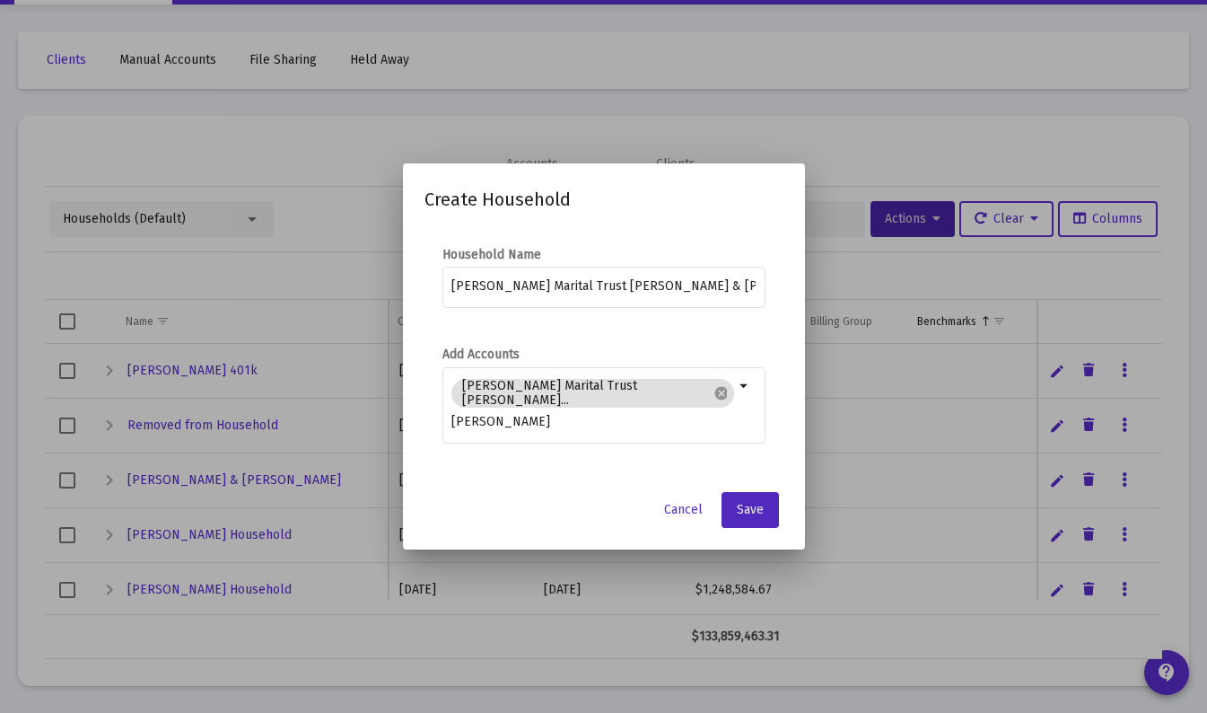
click at [749, 510] on span "Save" at bounding box center [750, 509] width 27 height 15
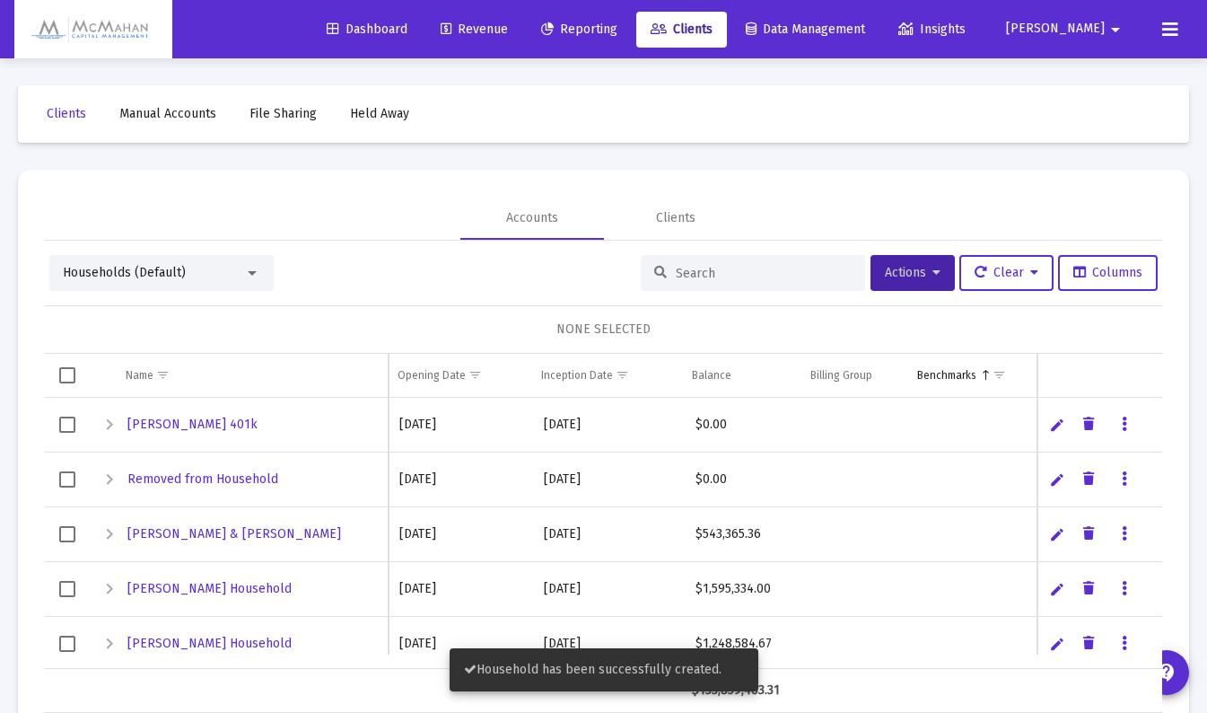
scroll to position [54, 0]
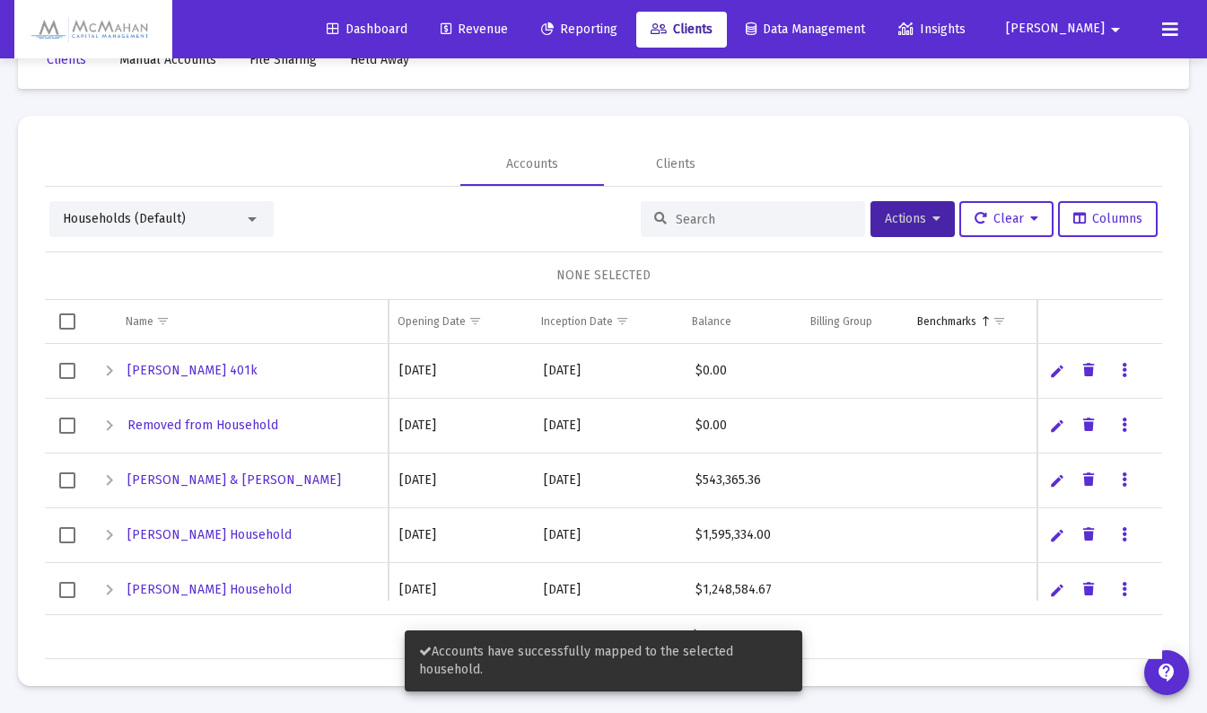
click at [713, 220] on input at bounding box center [764, 219] width 176 height 15
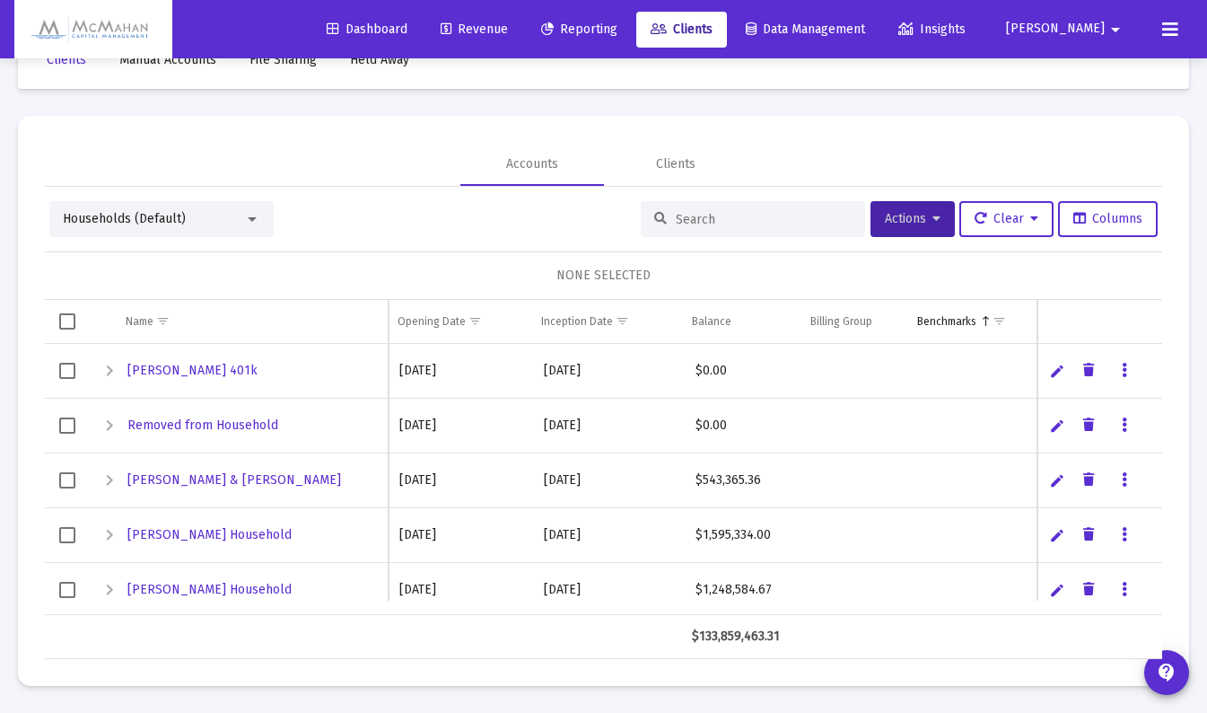
click at [178, 215] on span "Households (Default)" at bounding box center [124, 218] width 123 height 15
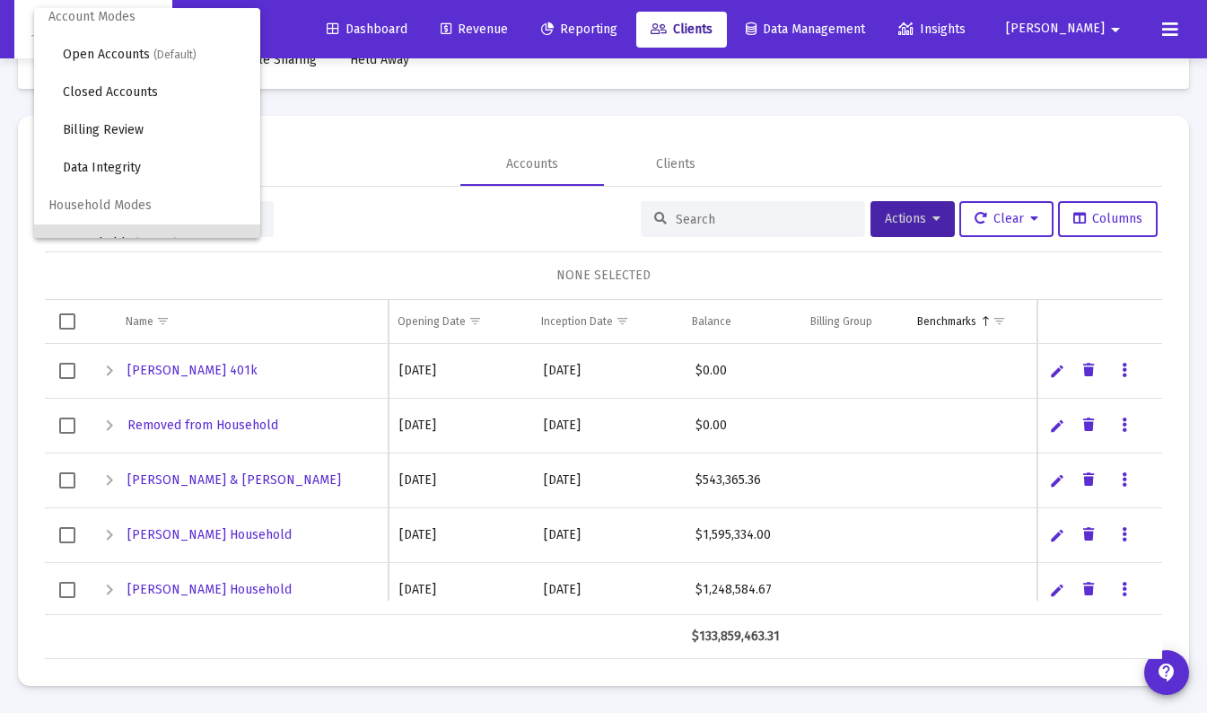
scroll to position [0, 0]
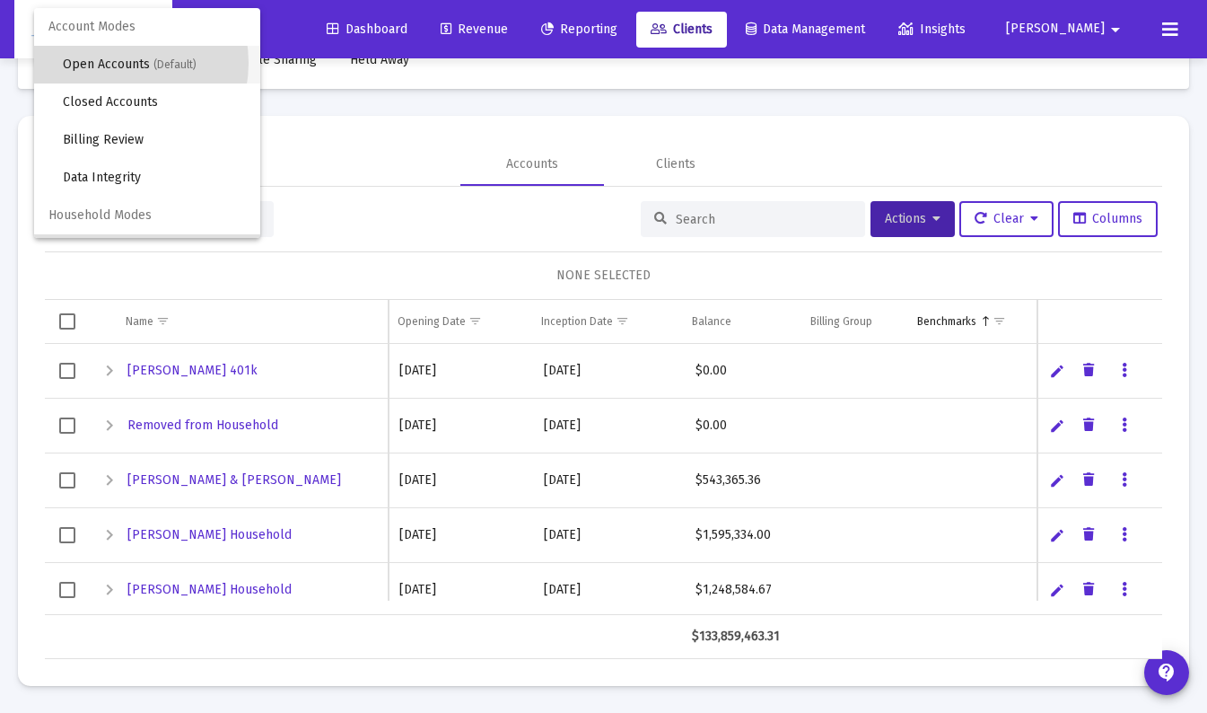
click at [114, 63] on span "Open Accounts (Default)" at bounding box center [154, 65] width 183 height 38
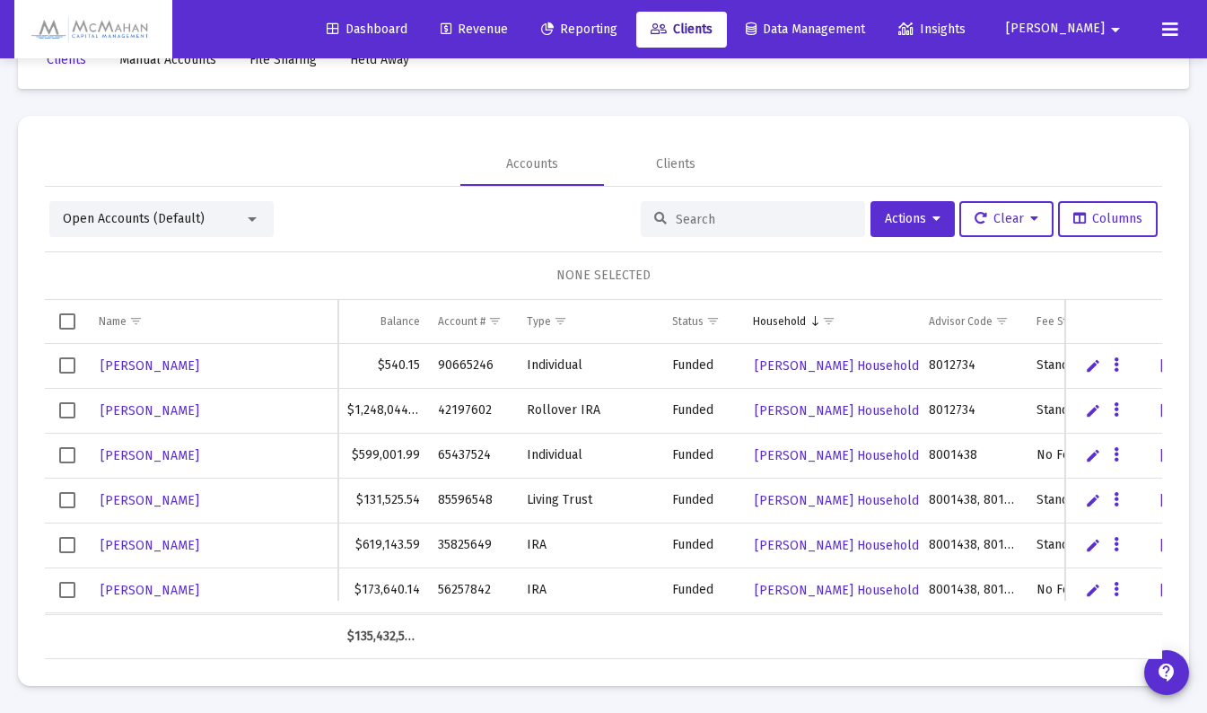
click at [680, 215] on input at bounding box center [764, 219] width 176 height 15
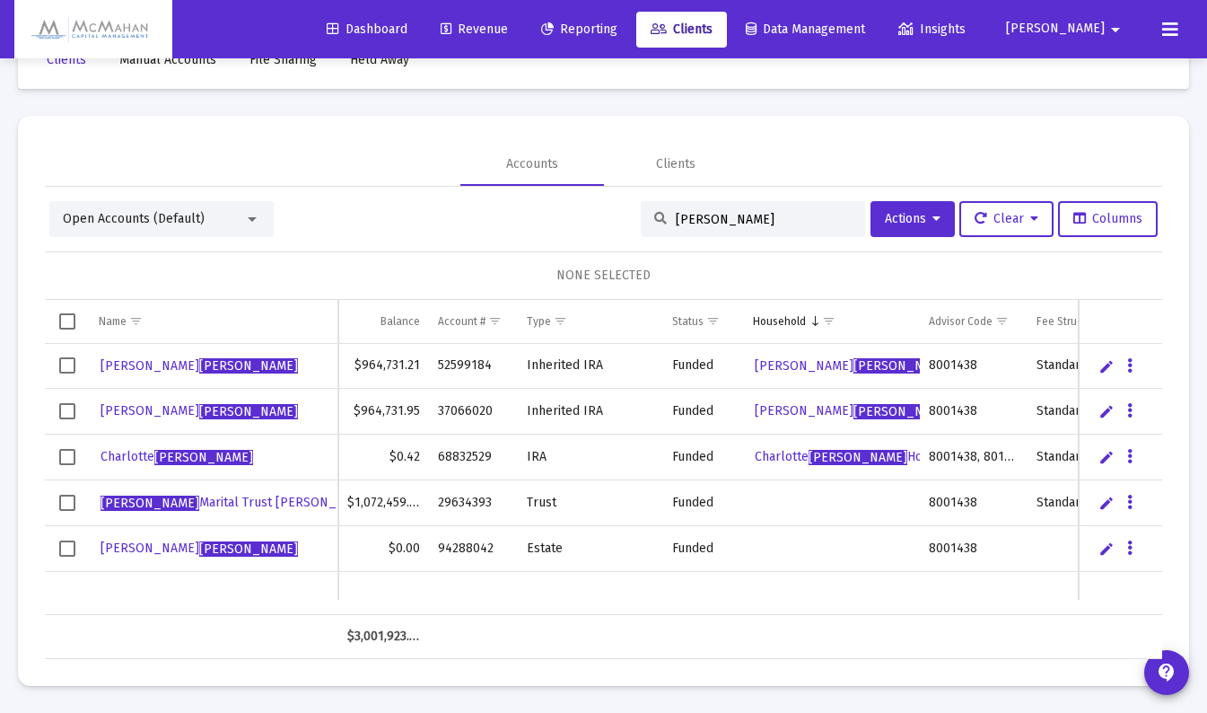
type input "hess"
click at [68, 503] on span "Select row" at bounding box center [67, 502] width 16 height 16
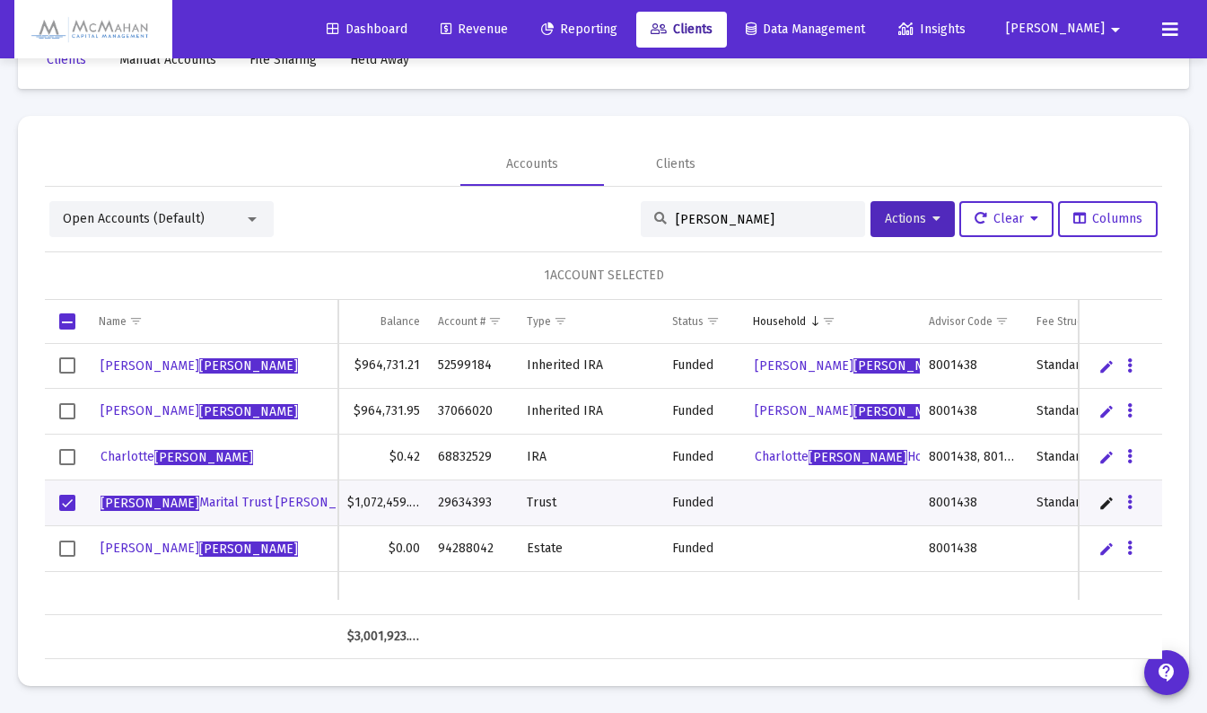
click at [932, 223] on icon at bounding box center [936, 219] width 8 height 13
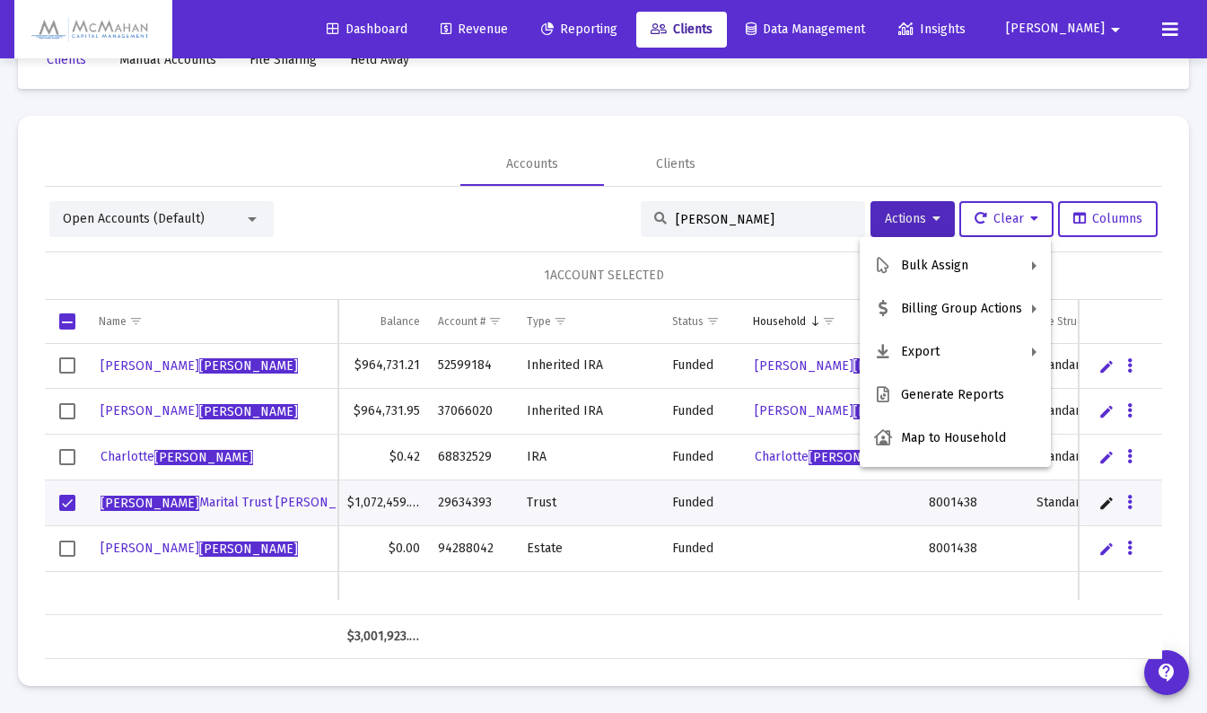
click at [936, 442] on button "Map to Household" at bounding box center [955, 437] width 191 height 43
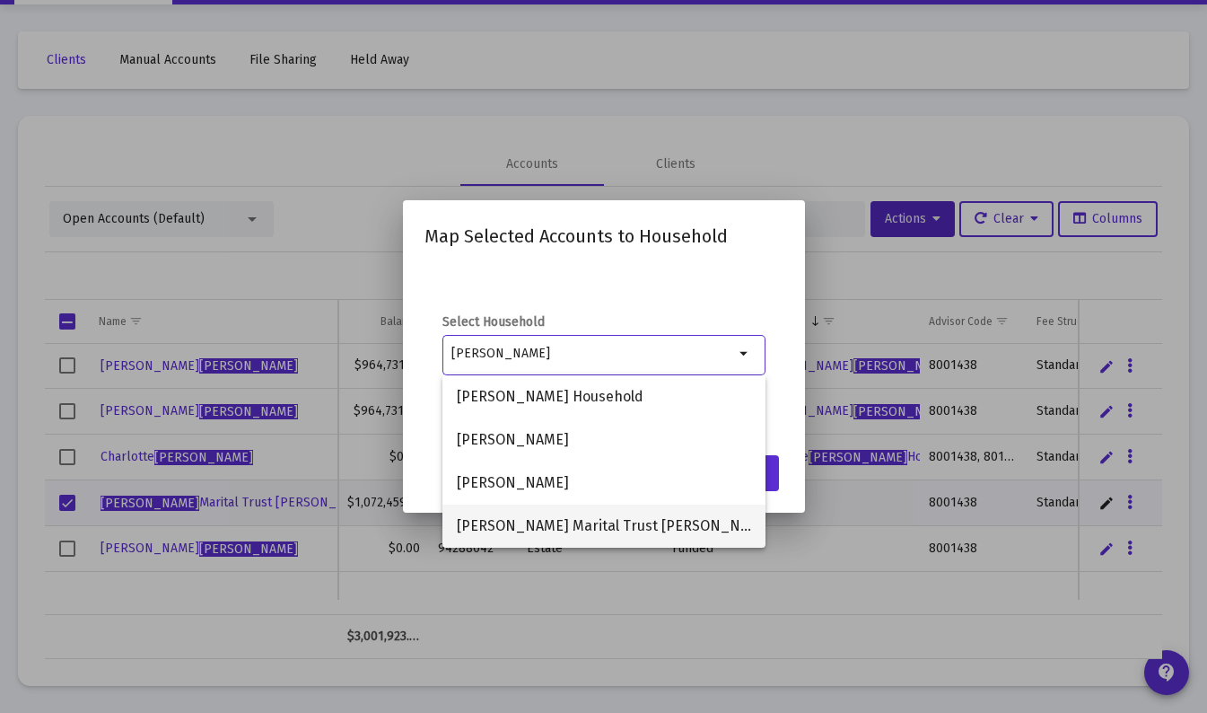
click at [579, 524] on span "Hess Marital Trust R Hess & R Hess TTEE" at bounding box center [604, 525] width 294 height 43
type input "Hess Marital Trust R Hess & R Hess TTEE"
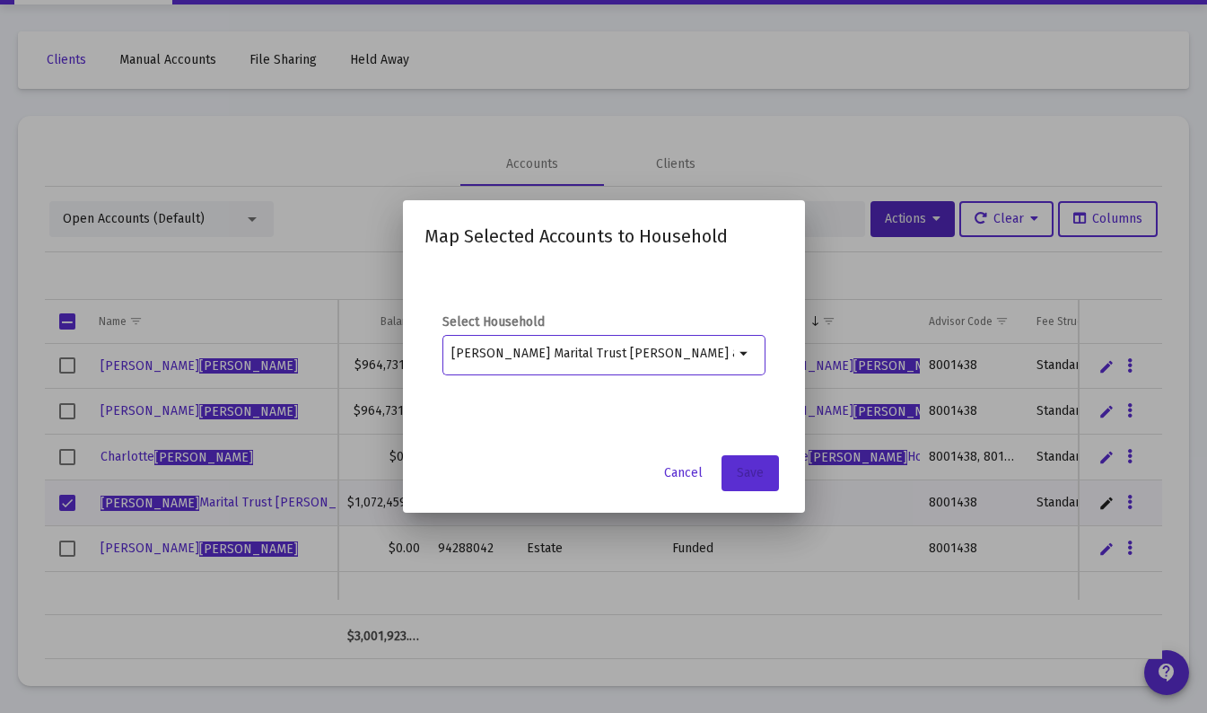
click at [757, 477] on span "Save" at bounding box center [750, 472] width 27 height 15
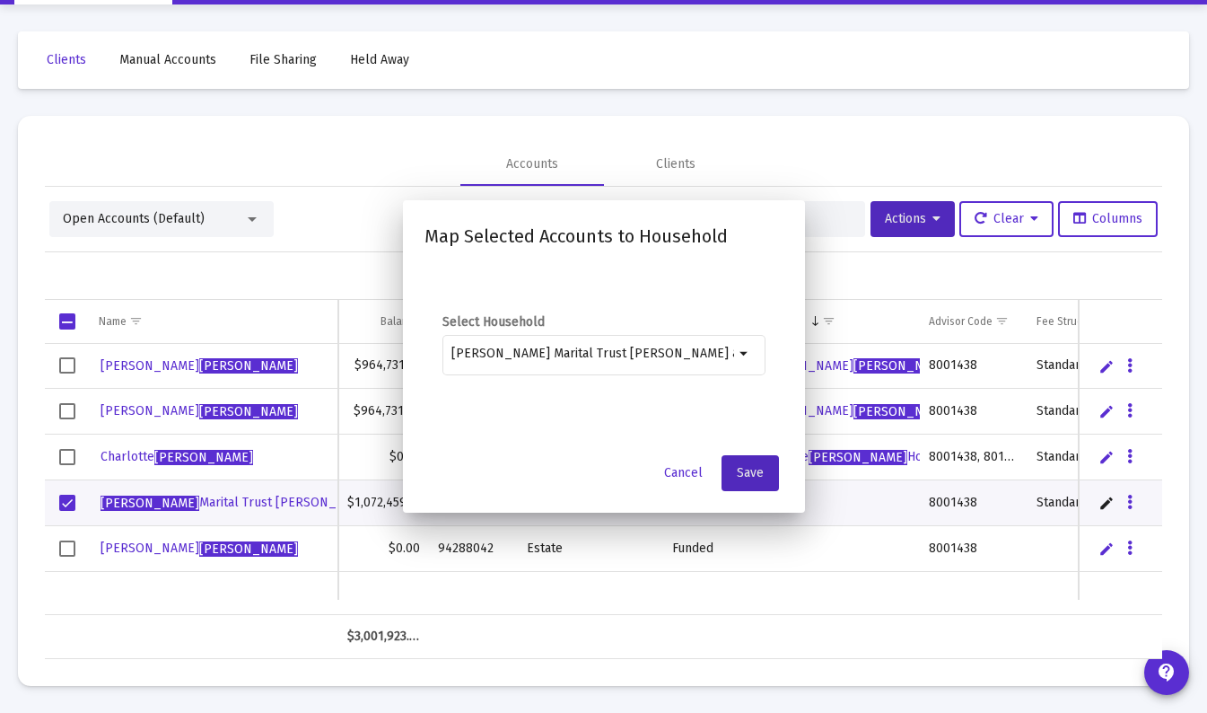
scroll to position [54, 0]
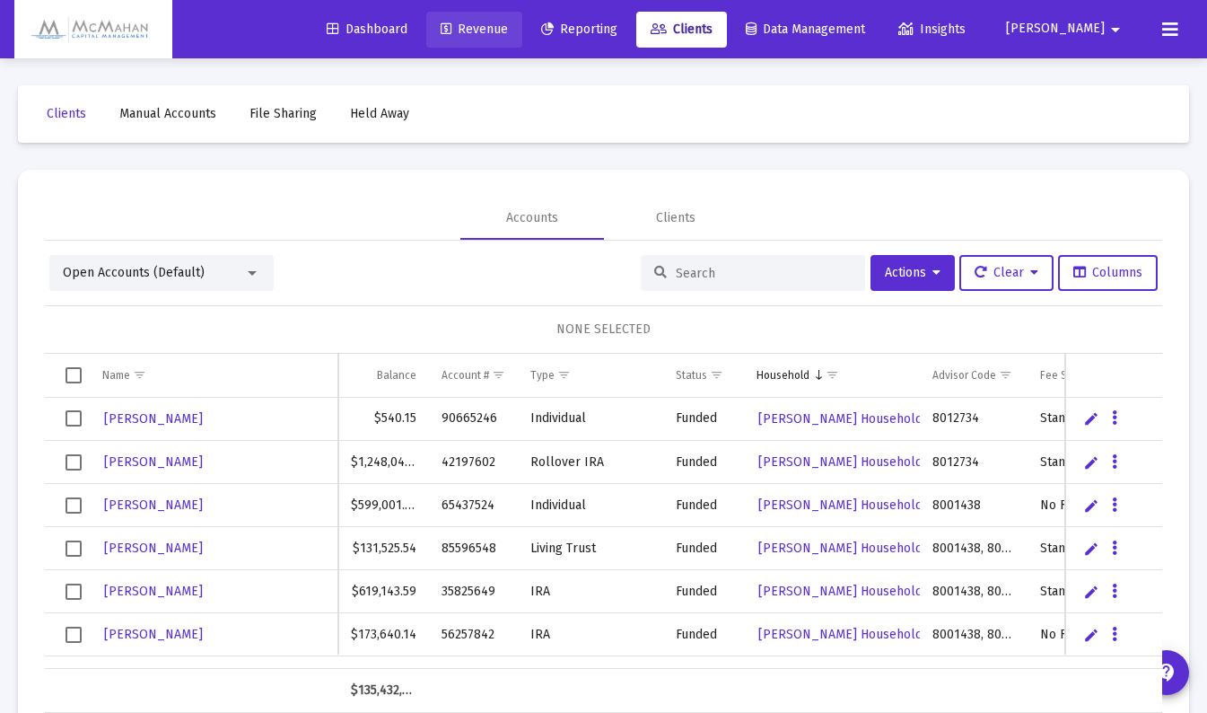
click at [508, 34] on span "Revenue" at bounding box center [474, 29] width 67 height 15
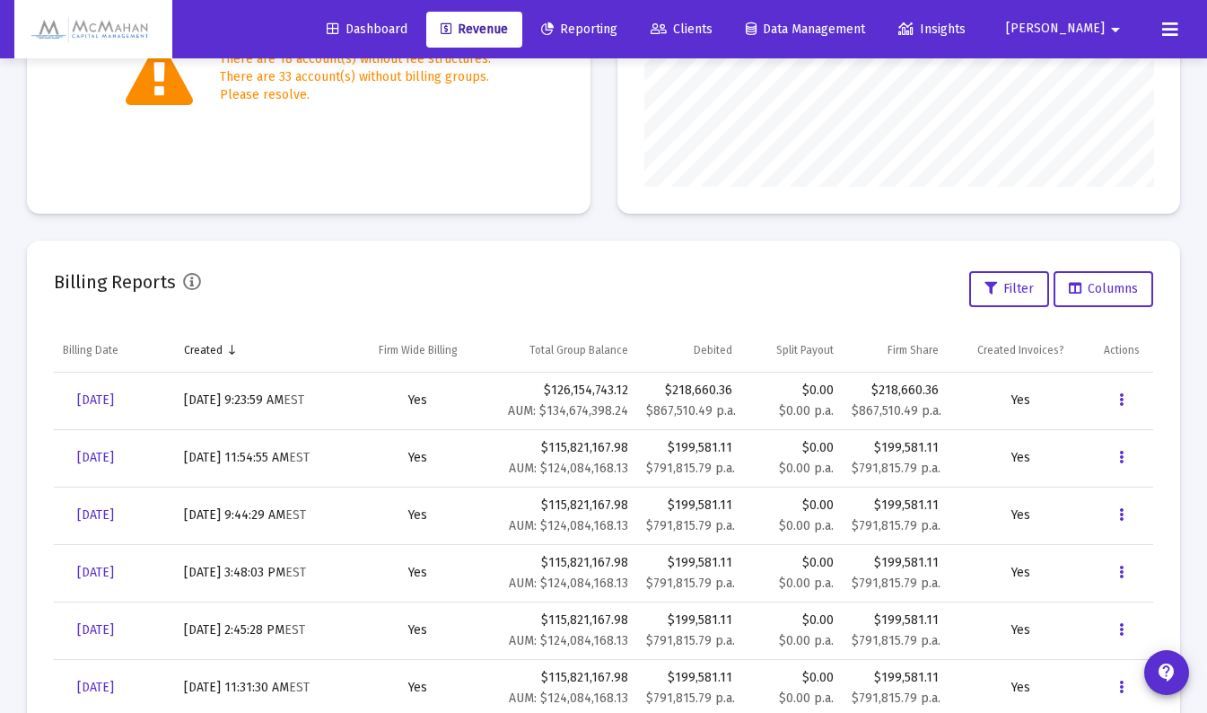
scroll to position [449, 0]
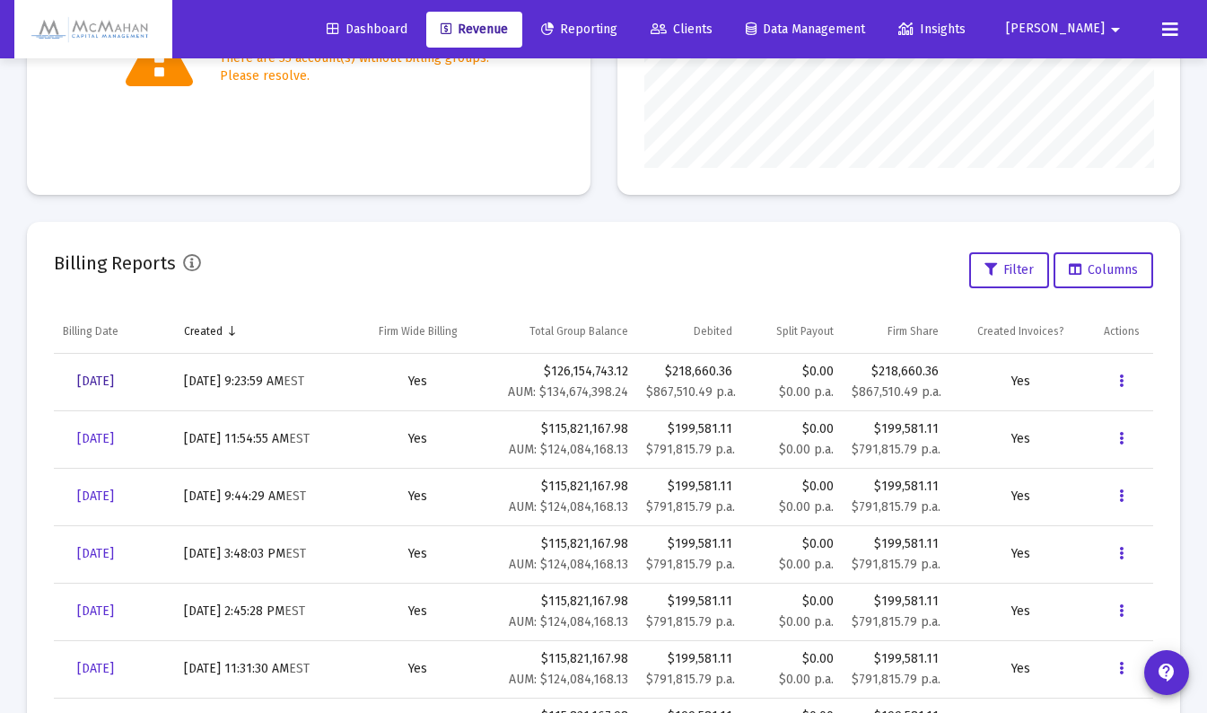
click at [109, 380] on span "[DATE]" at bounding box center [95, 380] width 37 height 15
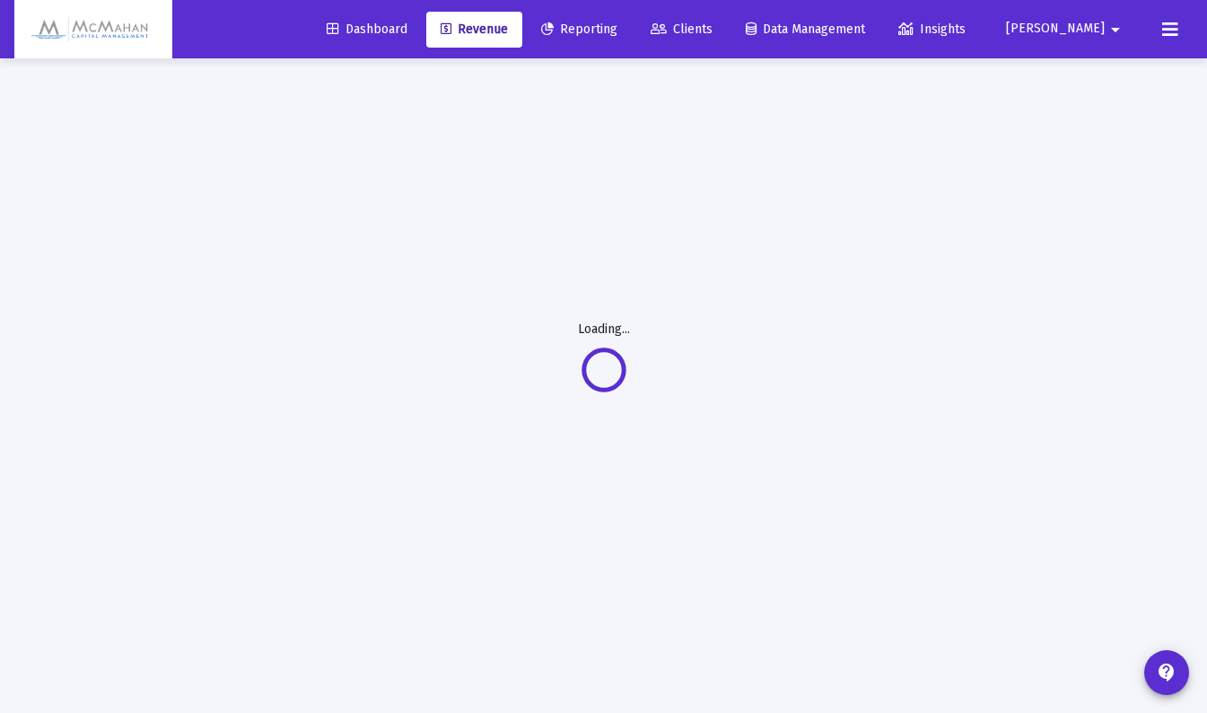
scroll to position [58, 0]
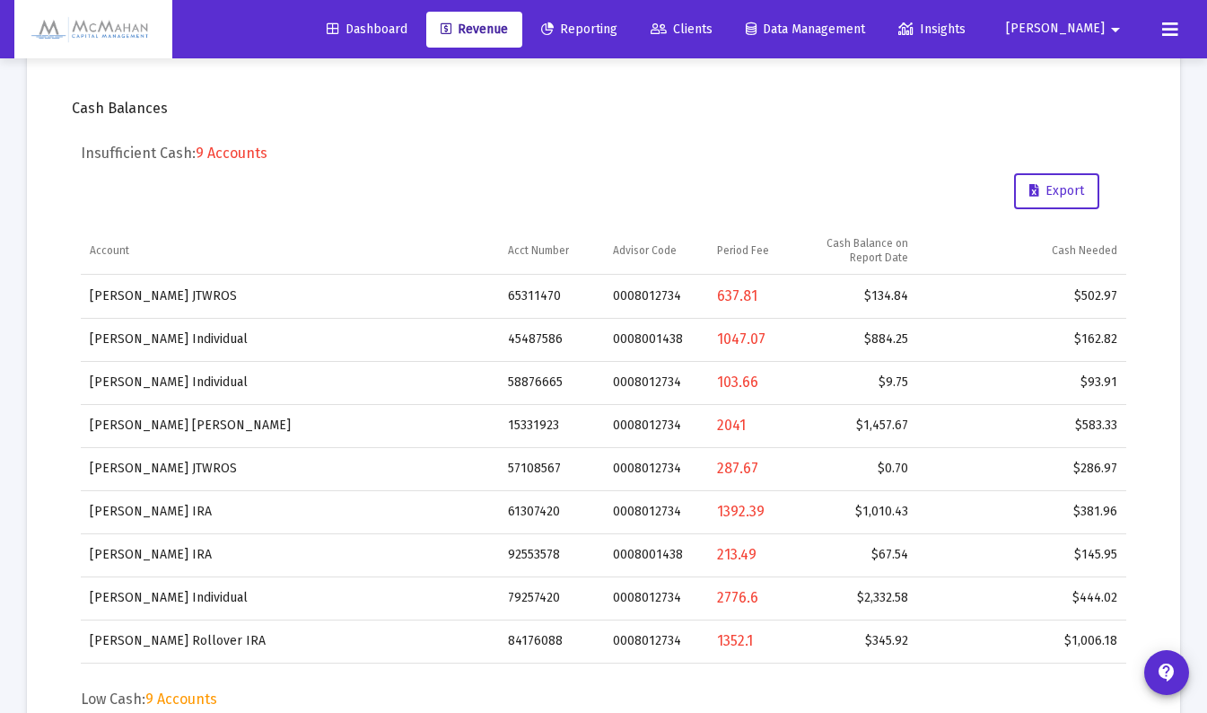
scroll to position [597, 0]
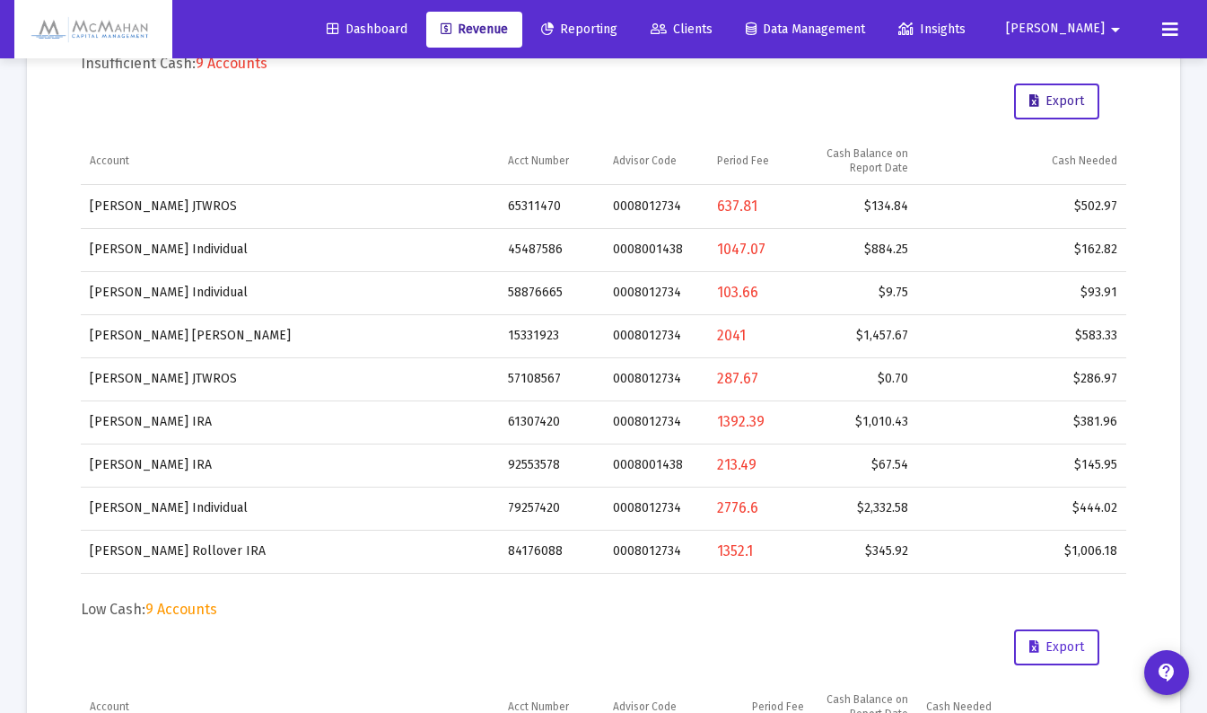
click at [1065, 100] on span "Export" at bounding box center [1056, 100] width 55 height 15
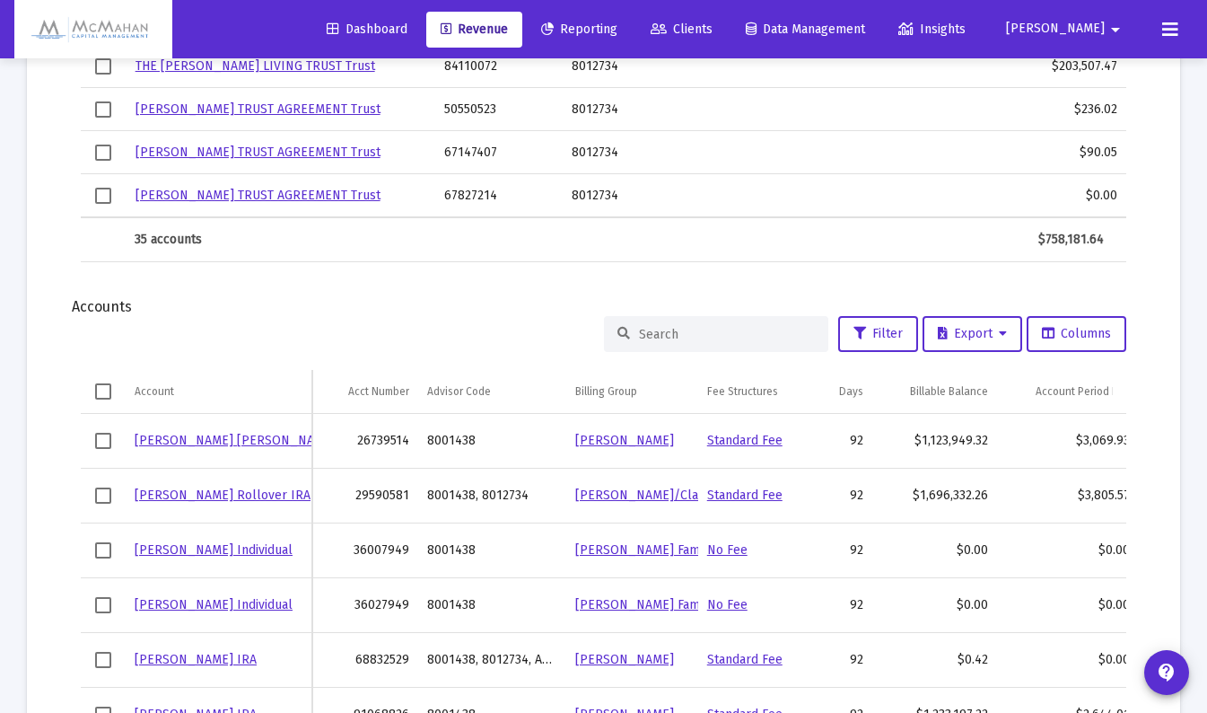
scroll to position [2033, 0]
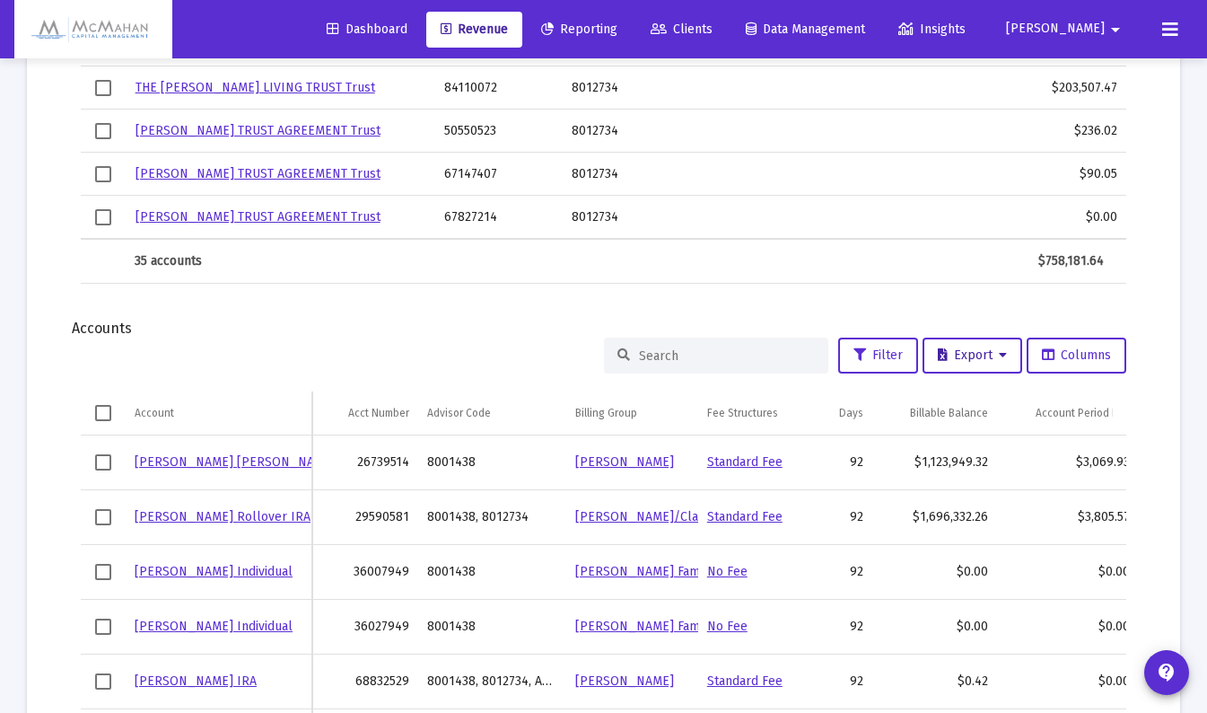
click at [1004, 360] on icon at bounding box center [1003, 355] width 8 height 13
click at [984, 399] on button "Export All Rows" at bounding box center [977, 402] width 122 height 43
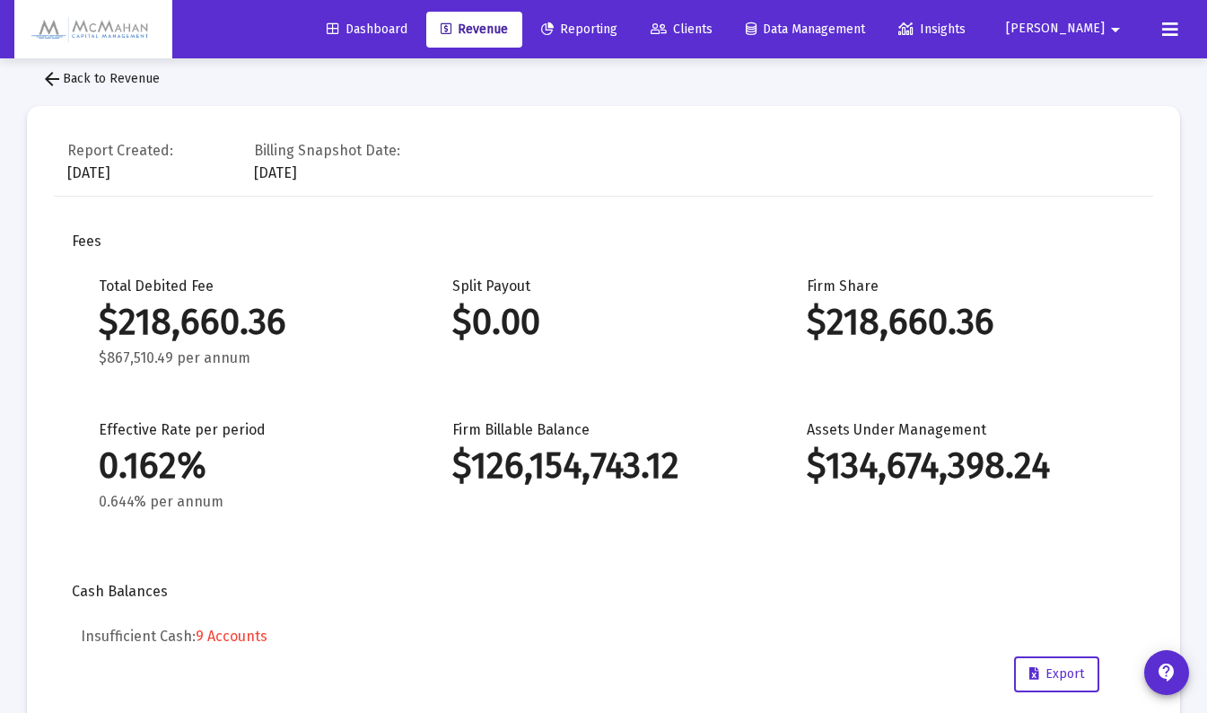
scroll to position [0, 0]
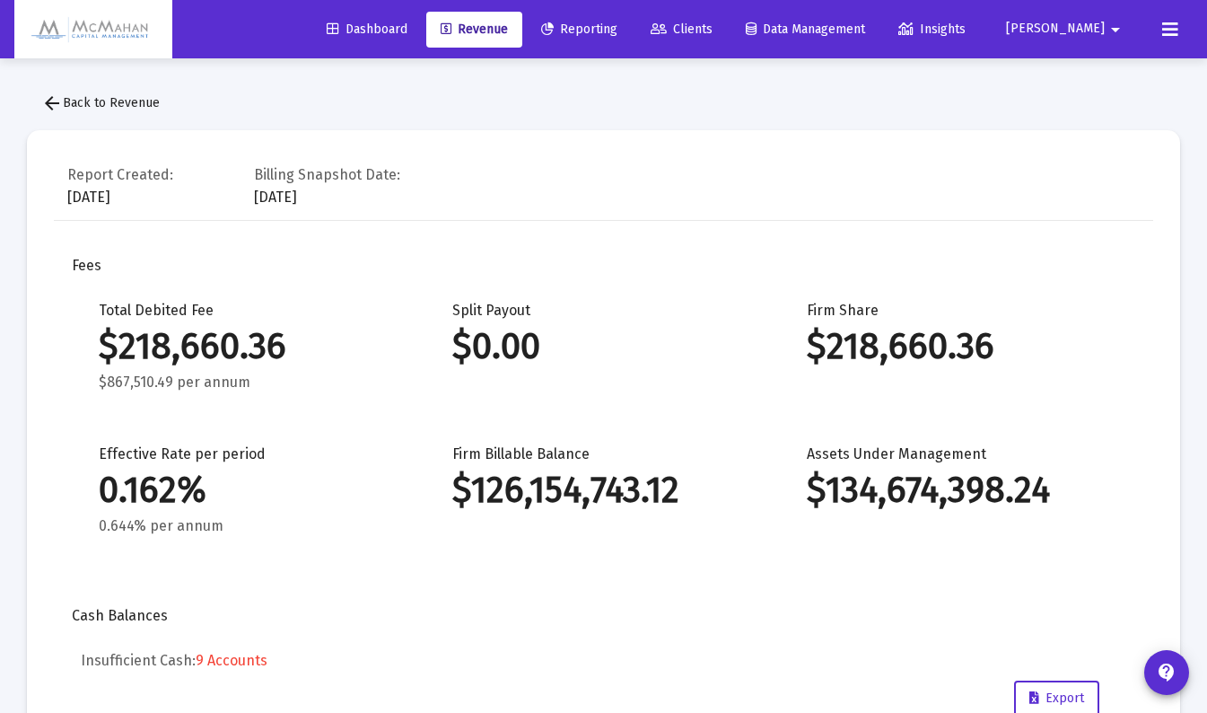
click at [790, 206] on div "Report Created: [DATE] Billing Snapshot Date: [DATE]" at bounding box center [603, 188] width 1099 height 63
click at [48, 100] on mat-icon "arrow_back" at bounding box center [52, 103] width 22 height 22
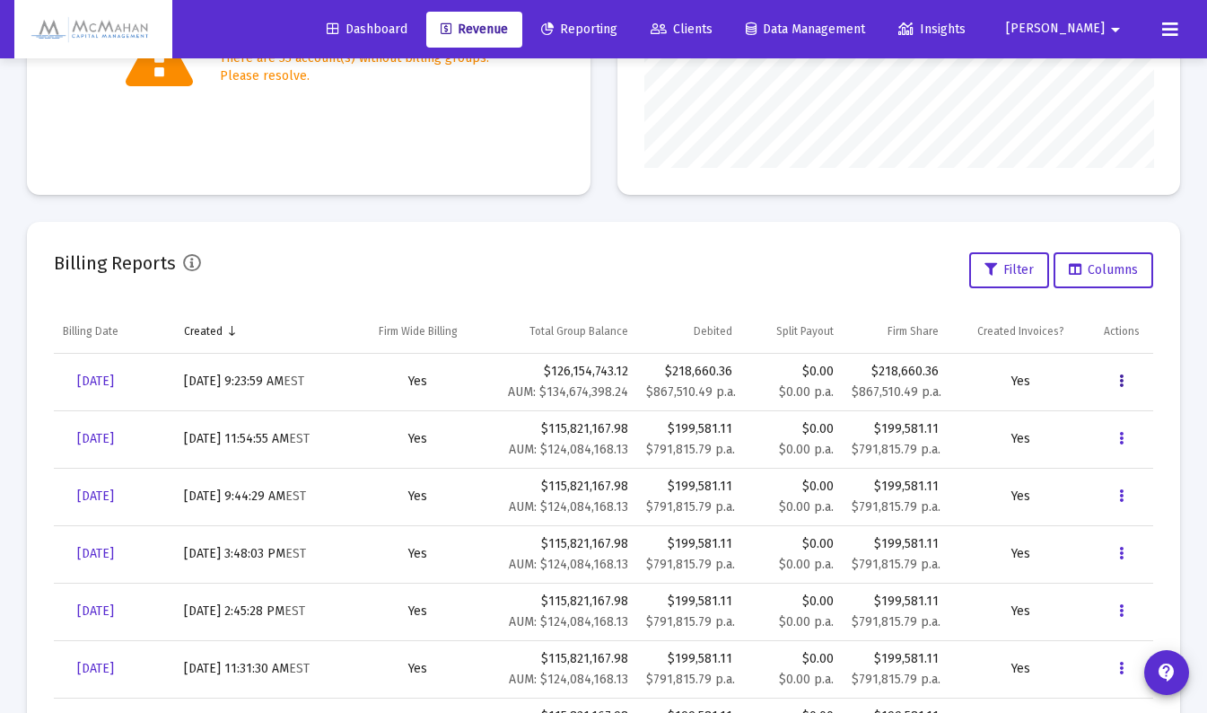
click at [1121, 386] on icon "Data grid" at bounding box center [1121, 382] width 4 height 22
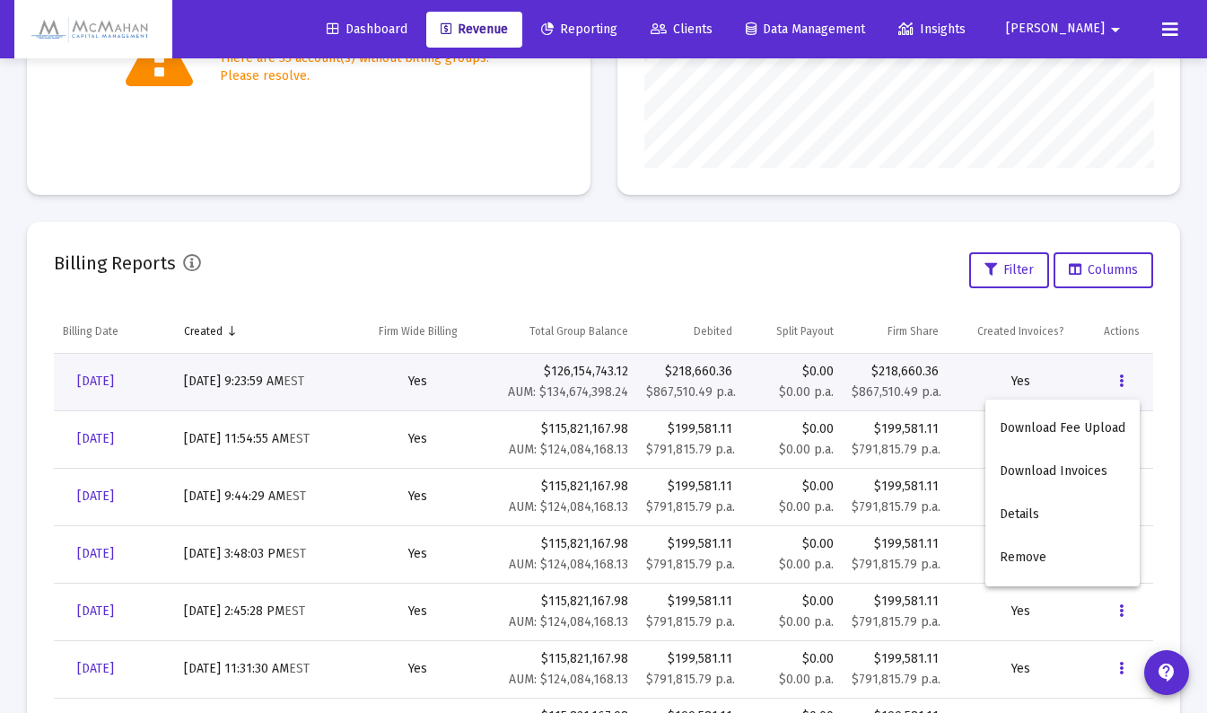
click at [1064, 425] on button "Download Fee Upload" at bounding box center [1062, 428] width 154 height 43
click at [1122, 381] on icon "Data grid" at bounding box center [1121, 382] width 4 height 22
click at [1076, 467] on button "Download Invoices" at bounding box center [1062, 471] width 154 height 43
click at [632, 286] on div "Billing Reports Filter Columns" at bounding box center [603, 270] width 1099 height 43
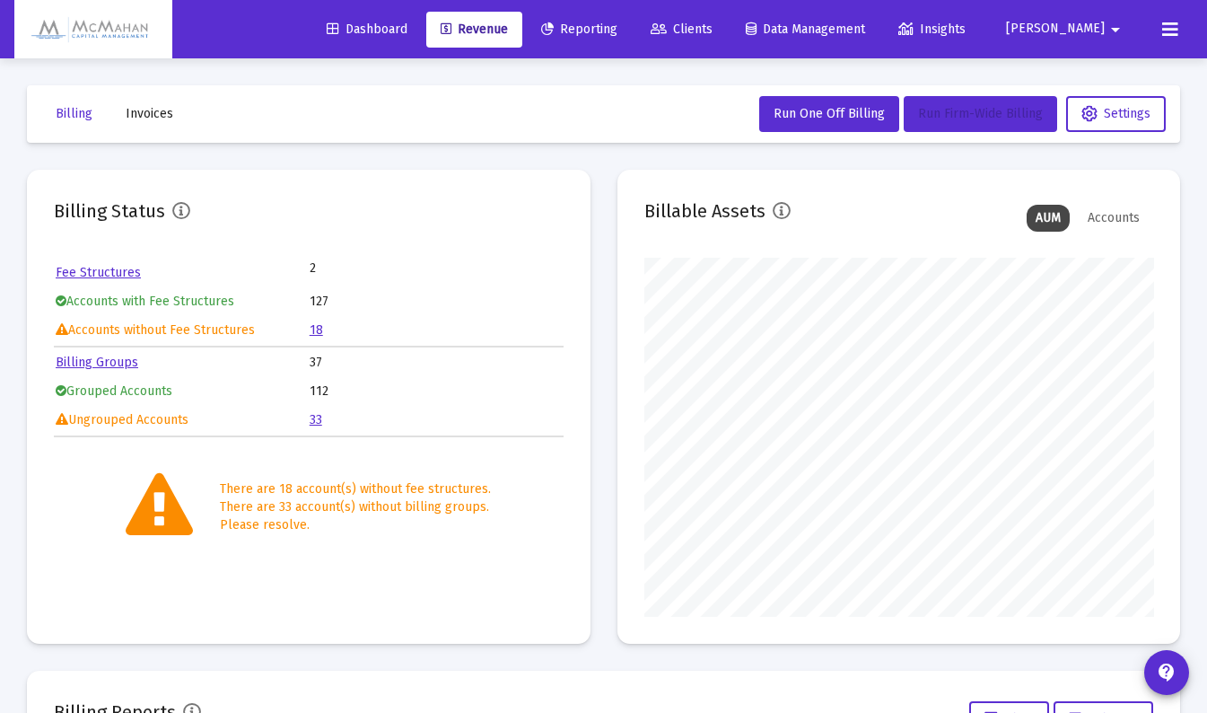
click at [979, 118] on span "Run Firm-Wide Billing" at bounding box center [980, 113] width 125 height 15
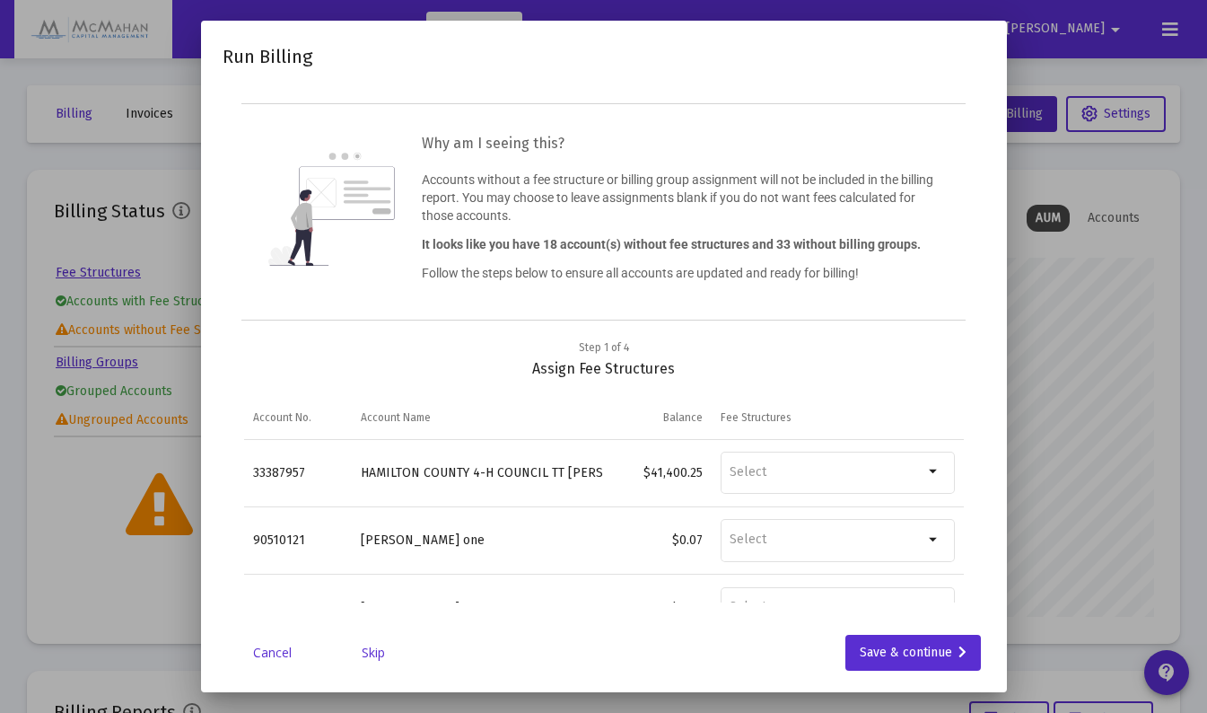
click at [378, 654] on link "Skip" at bounding box center [373, 652] width 90 height 18
click at [376, 651] on link "Skip" at bounding box center [373, 652] width 90 height 18
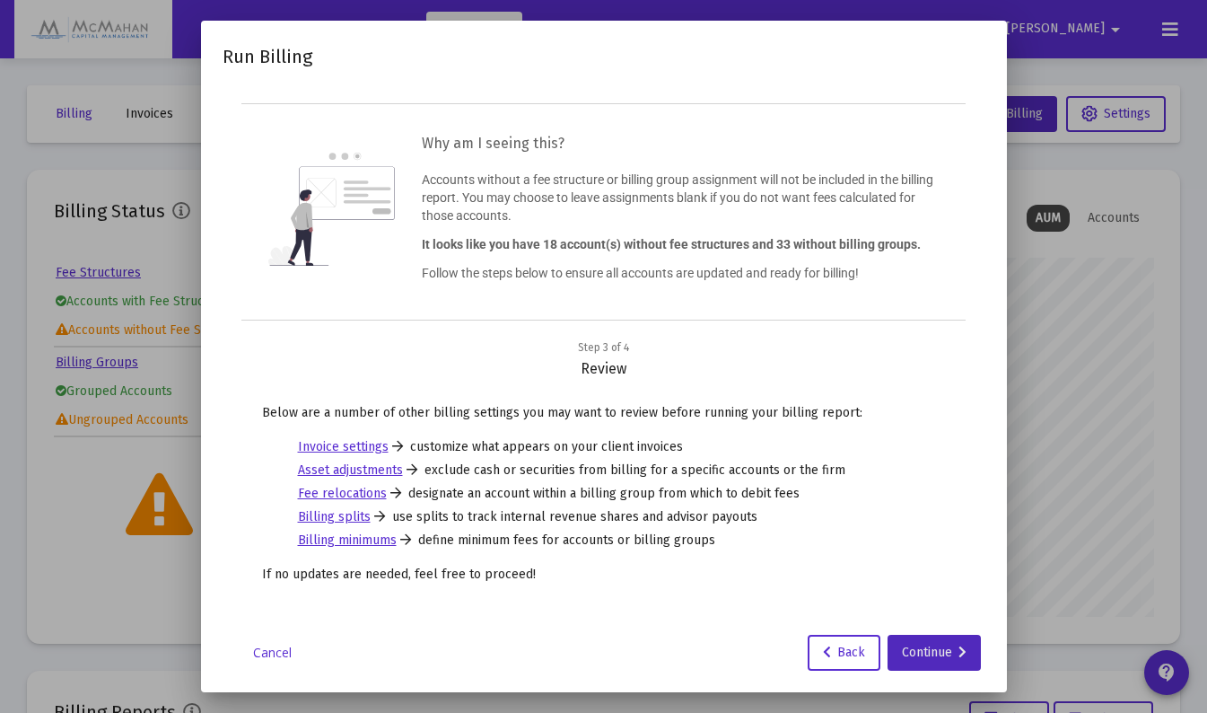
click at [951, 652] on div "Continue" at bounding box center [934, 652] width 65 height 36
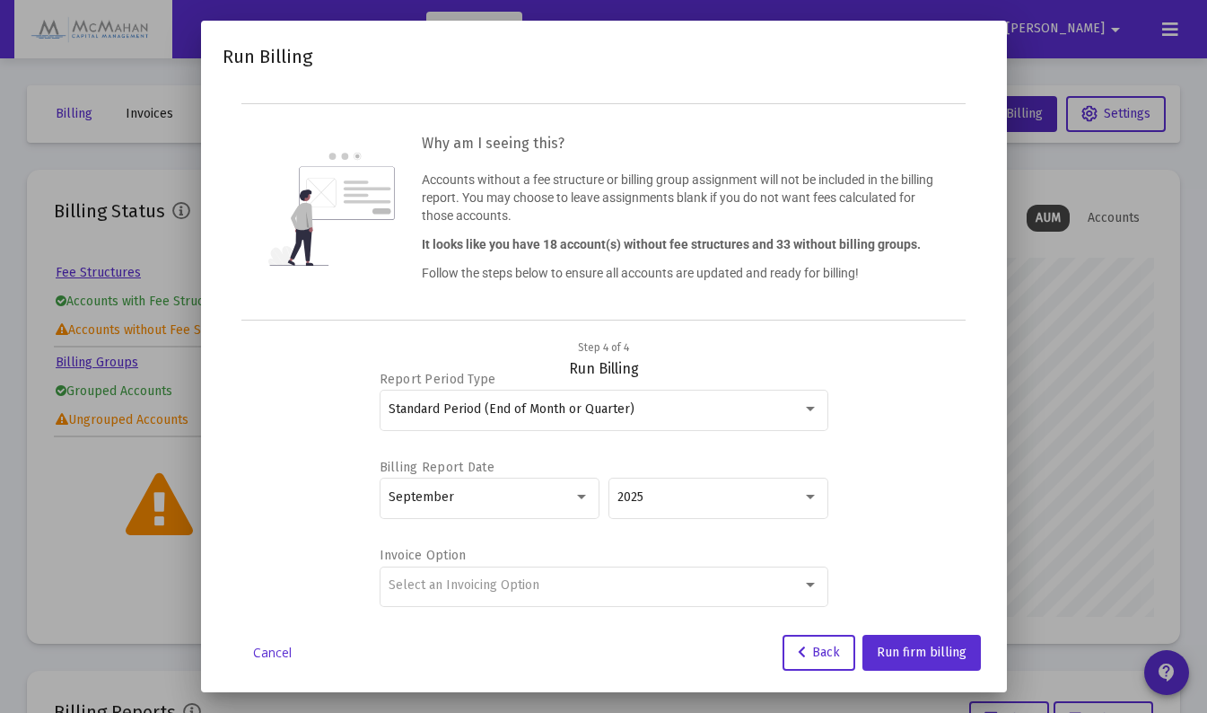
click at [805, 589] on div at bounding box center [810, 585] width 16 height 14
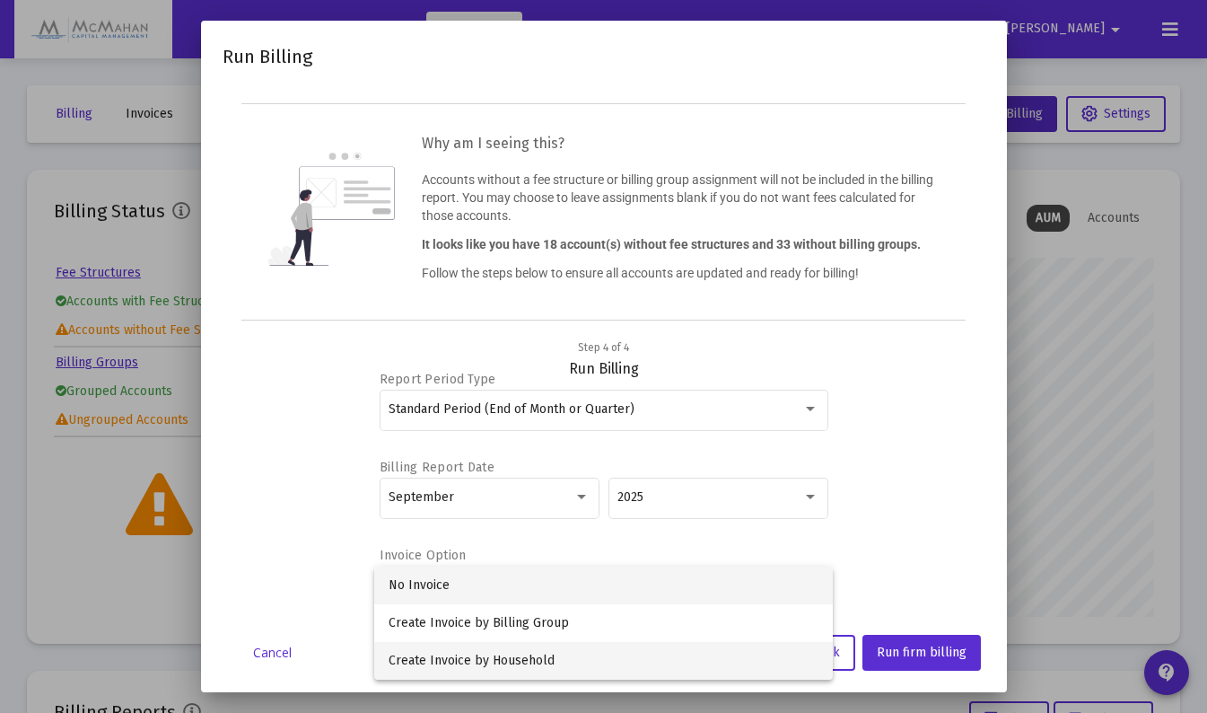
click at [550, 653] on span "Create Invoice by Household" at bounding box center [604, 661] width 430 height 38
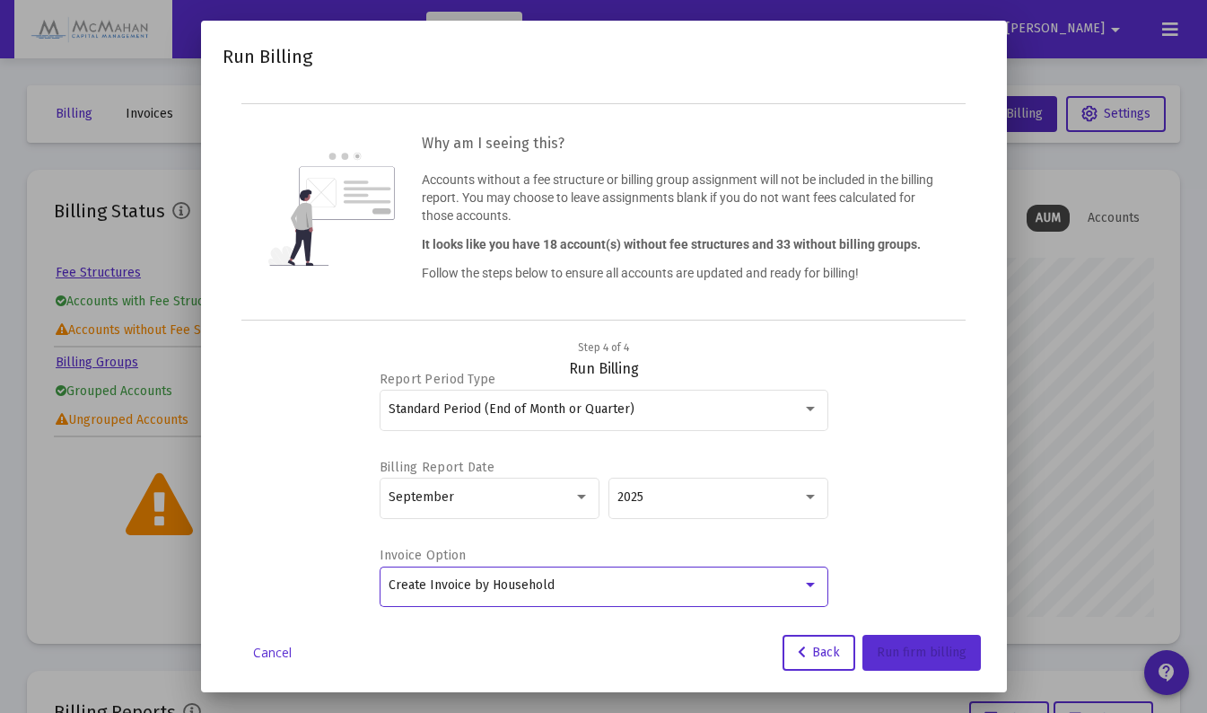
click at [938, 658] on span "Run firm billing" at bounding box center [922, 651] width 90 height 15
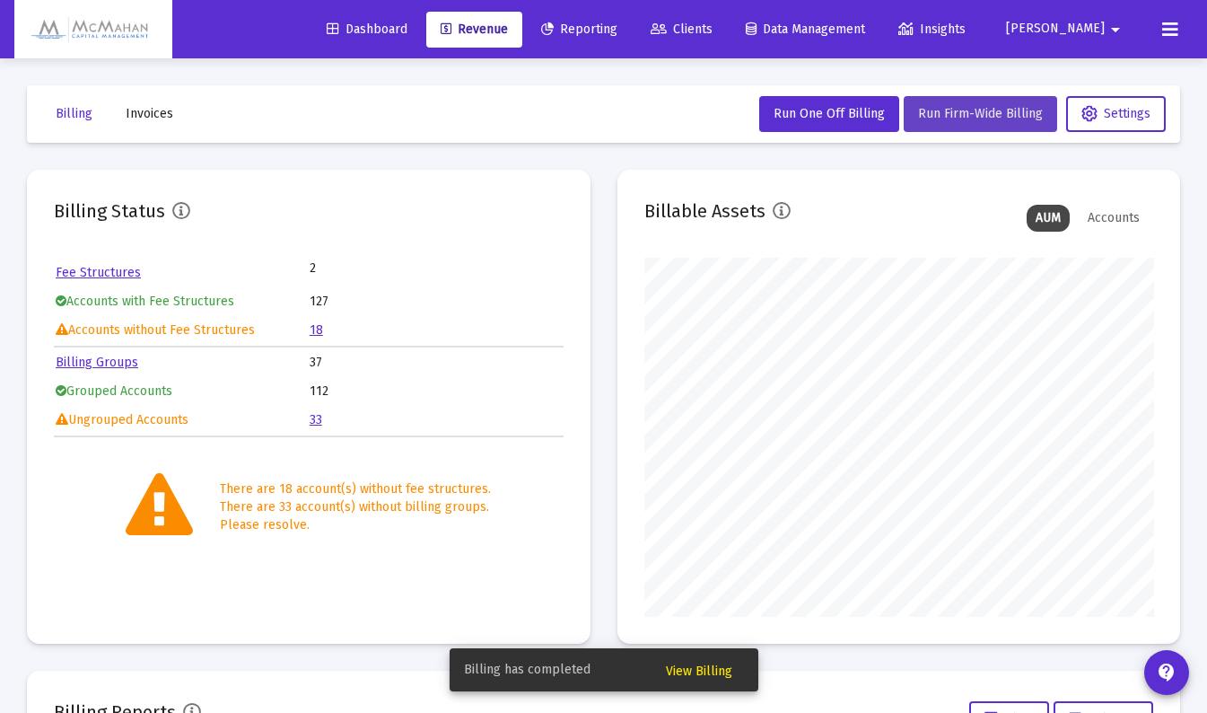
scroll to position [179, 0]
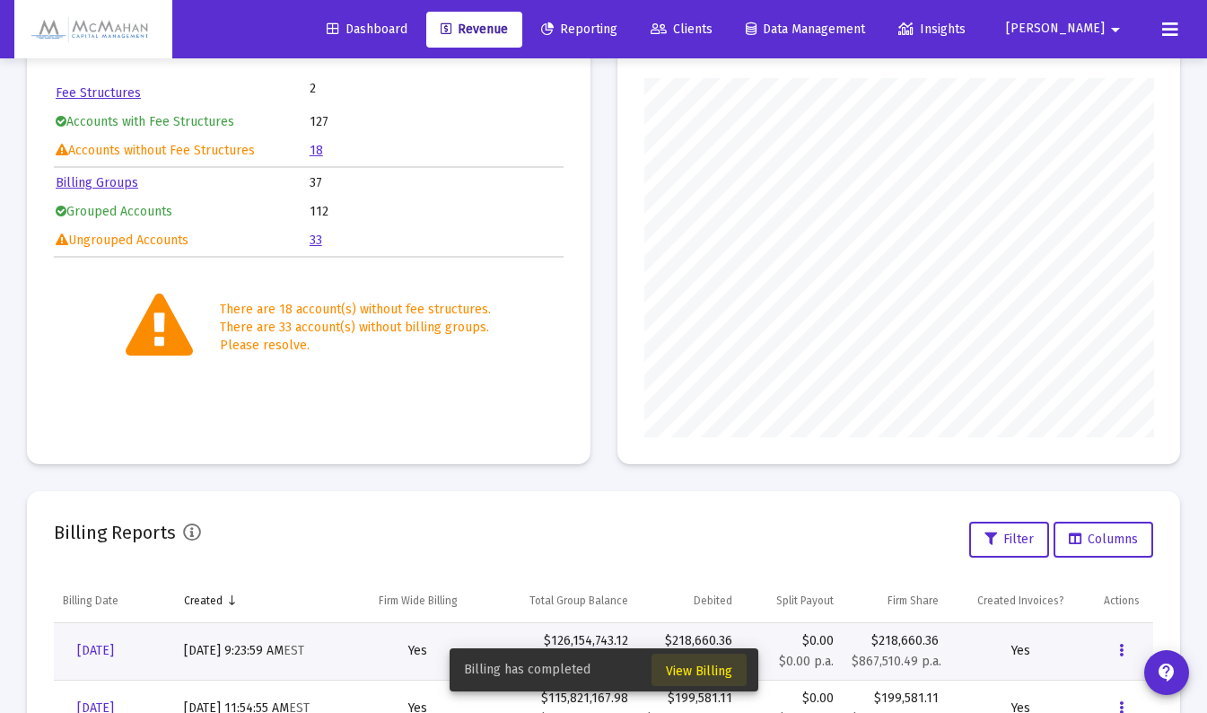
click at [715, 669] on span "View Billing" at bounding box center [699, 670] width 66 height 15
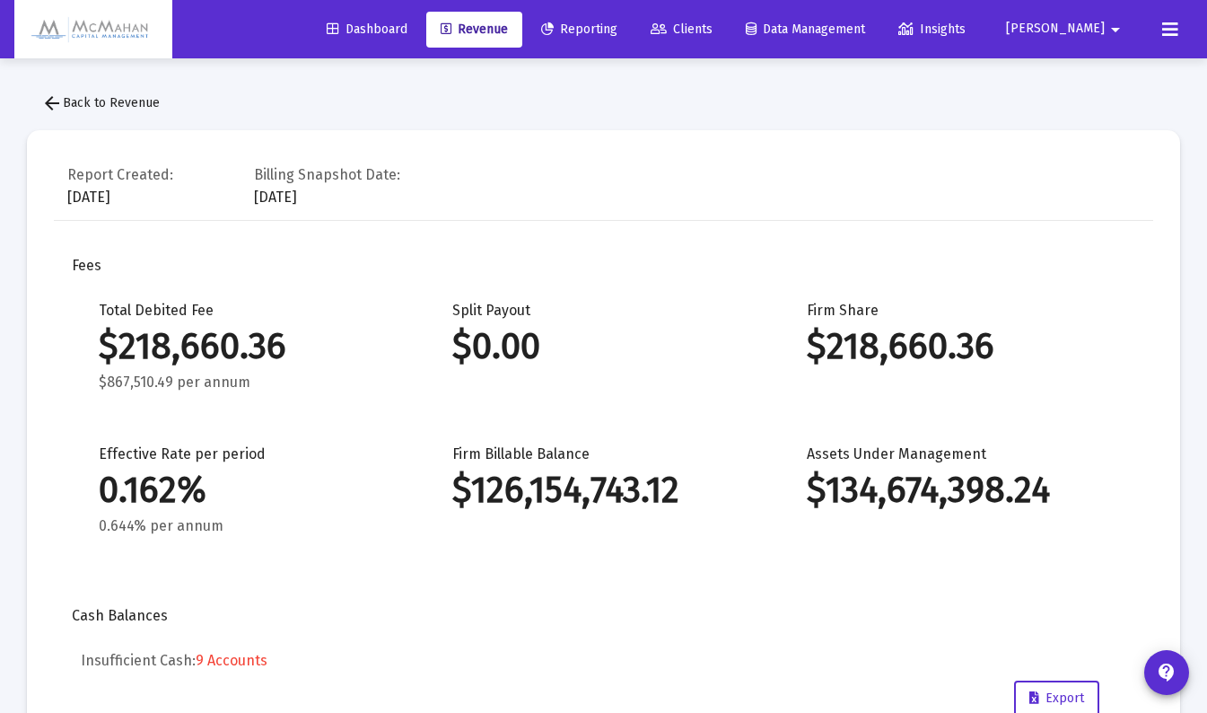
click at [87, 105] on span "arrow_back Back to Revenue" at bounding box center [100, 102] width 118 height 15
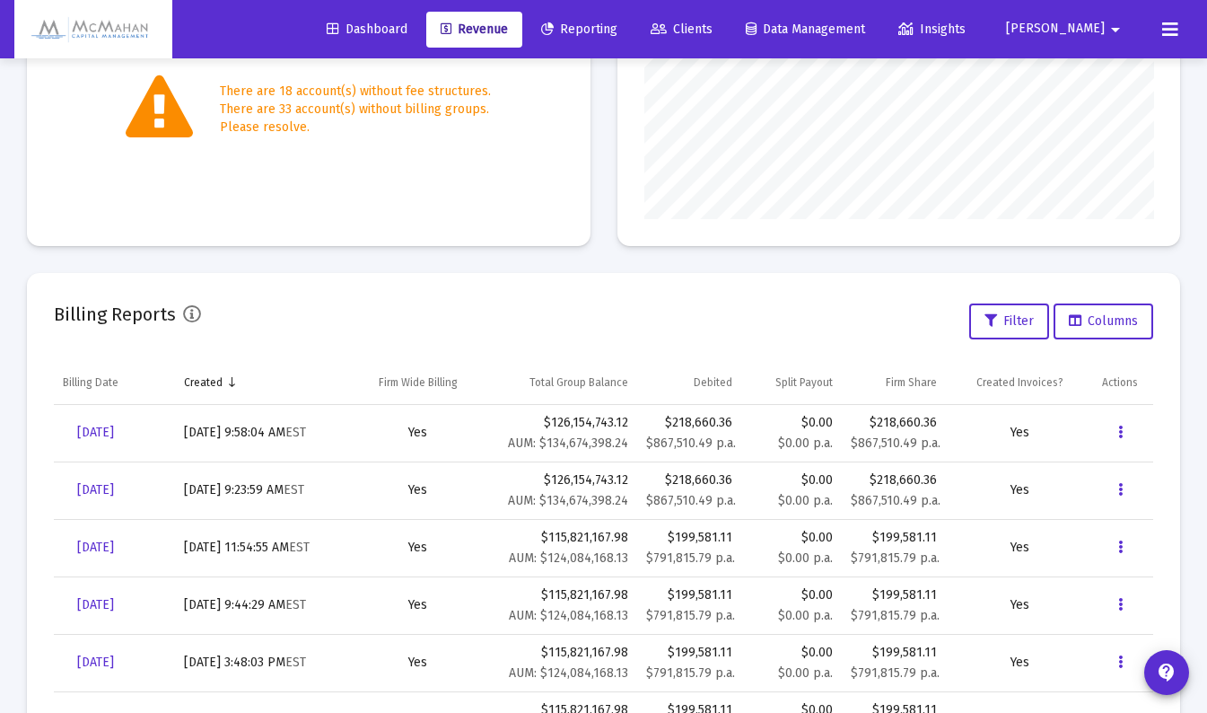
scroll to position [414, 0]
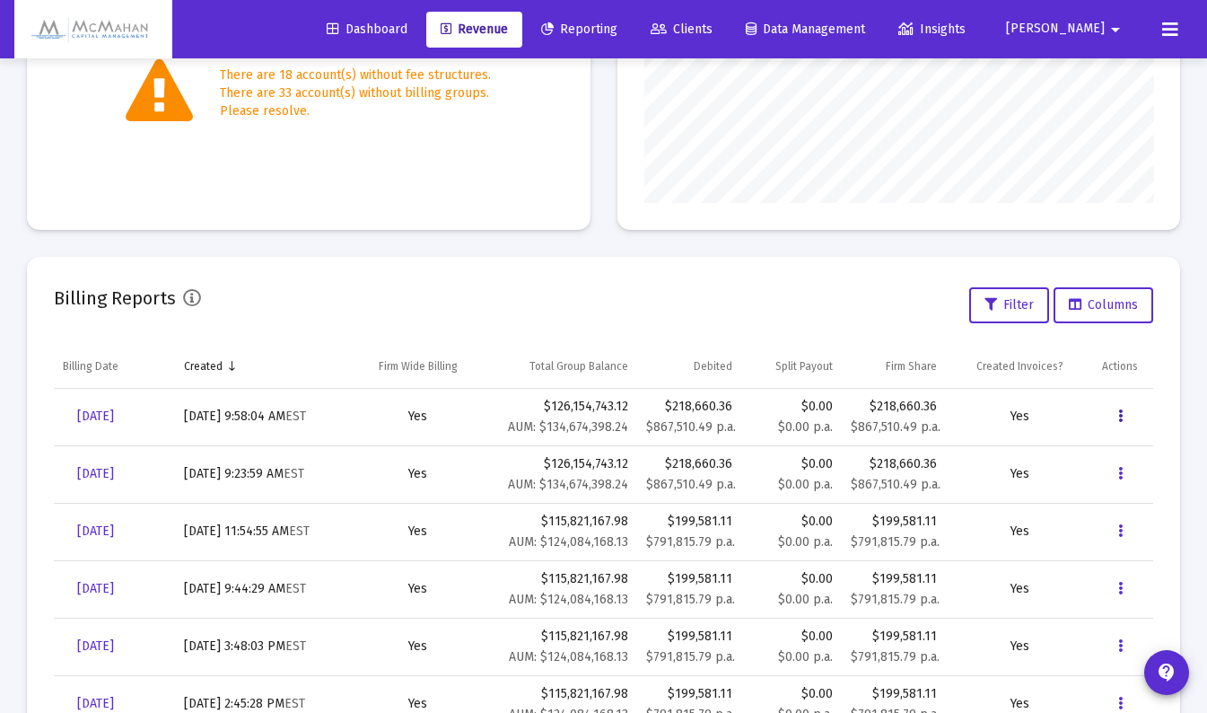
click at [1122, 423] on icon "Data grid" at bounding box center [1120, 417] width 4 height 22
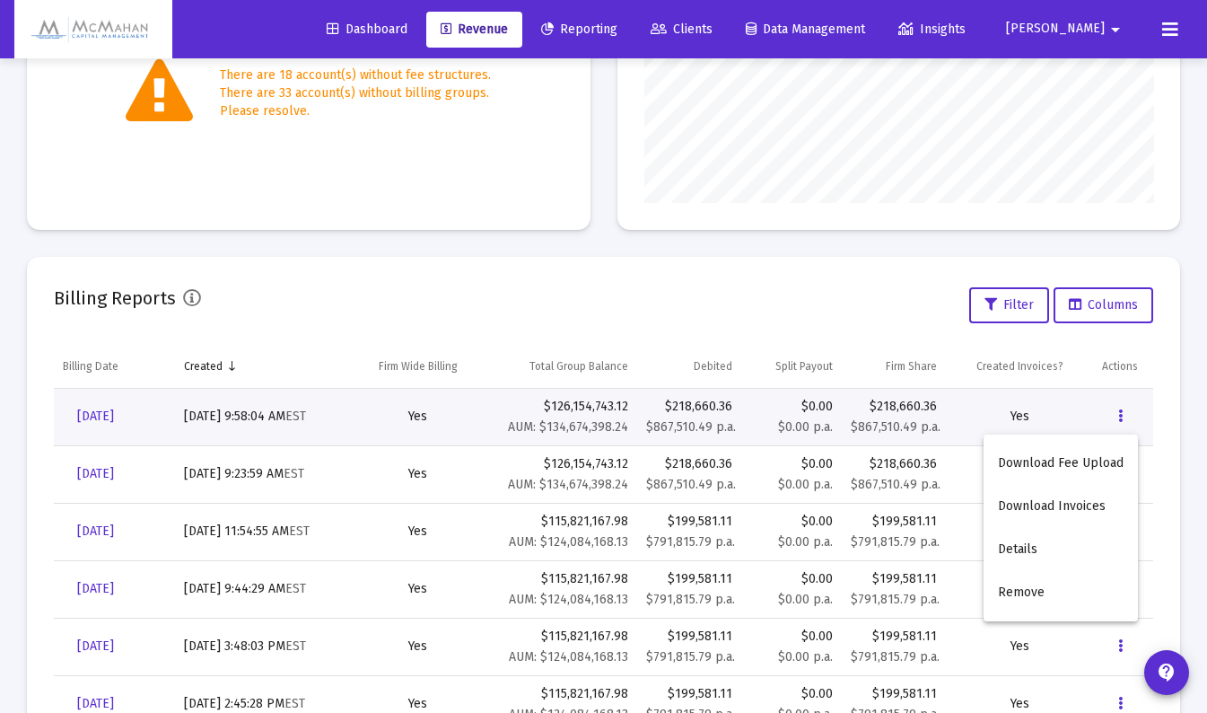
click at [1054, 513] on button "Download Invoices" at bounding box center [1061, 506] width 154 height 43
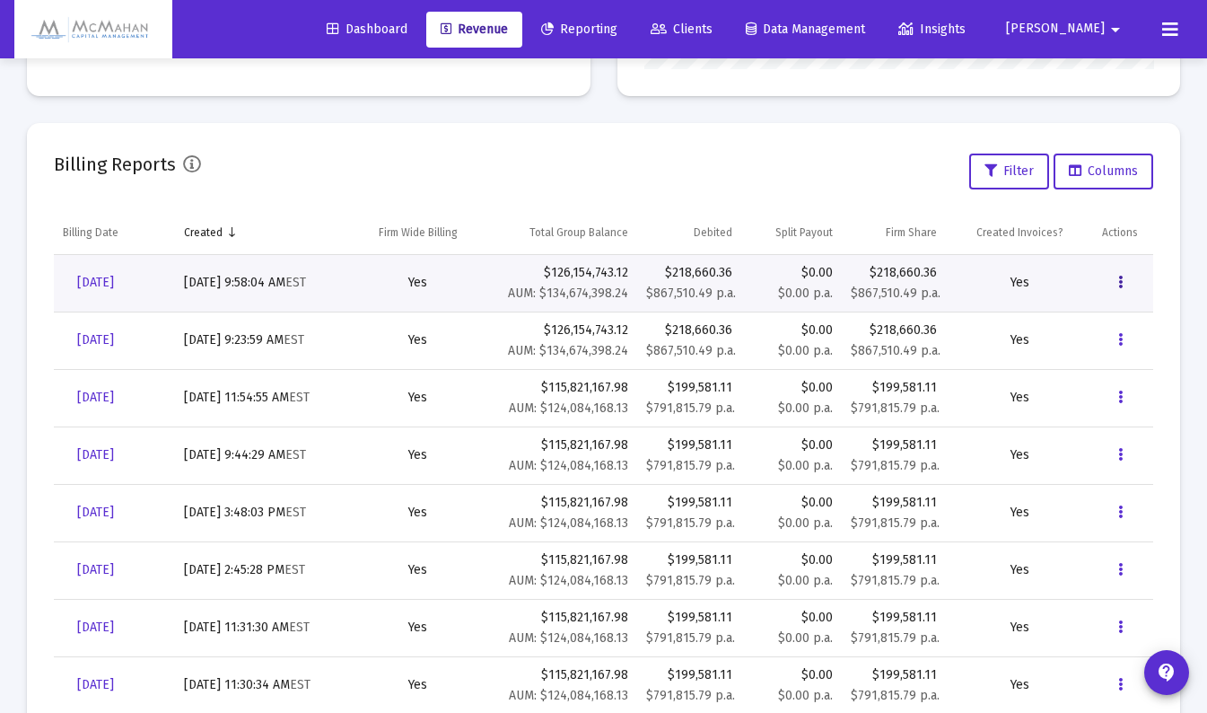
scroll to position [593, 0]
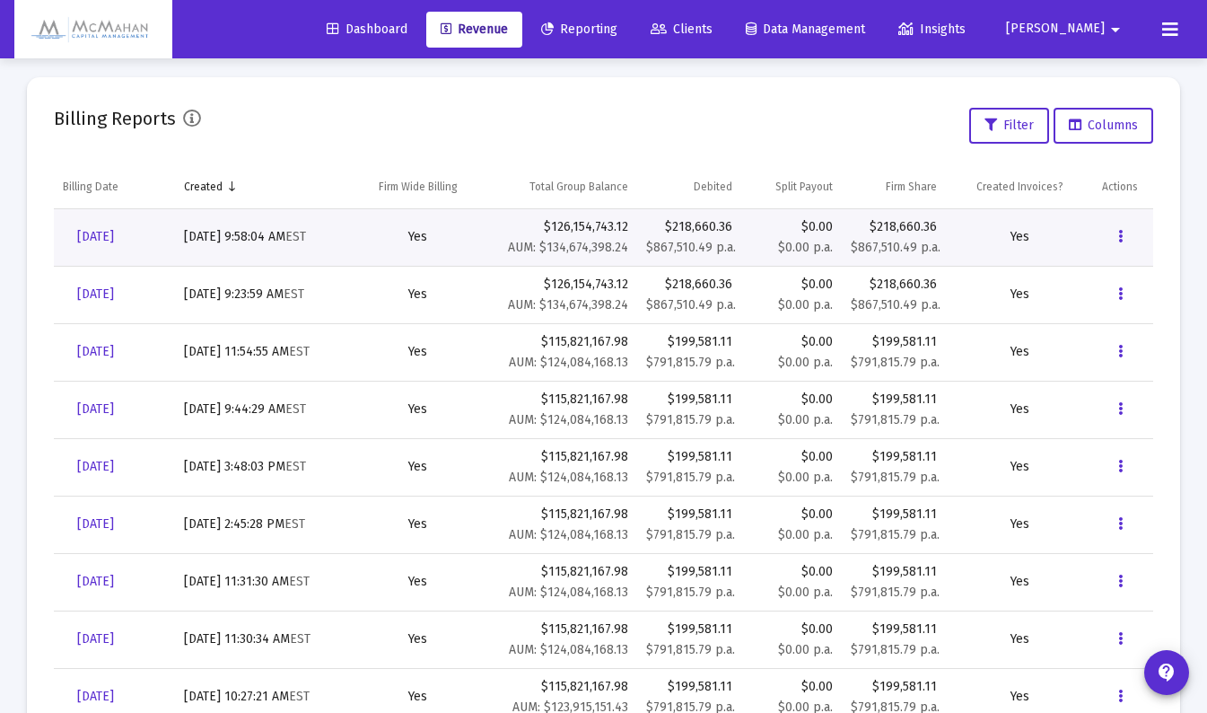
click at [508, 30] on span "Revenue" at bounding box center [474, 29] width 67 height 15
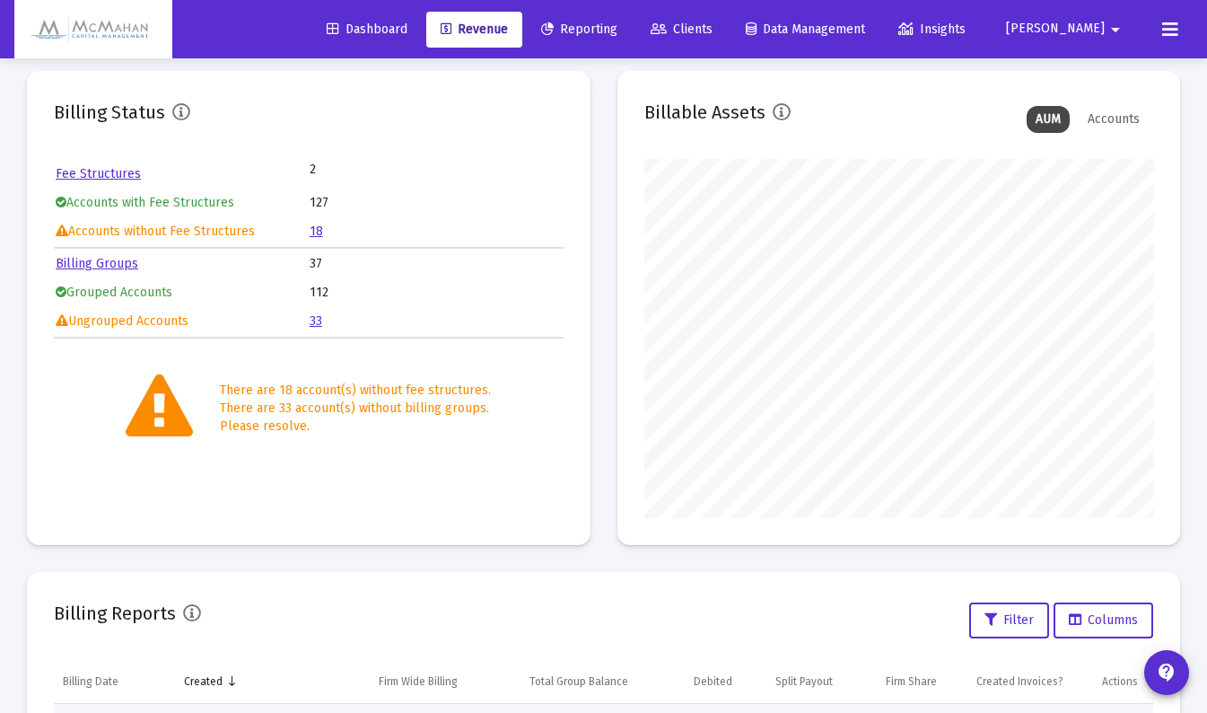
scroll to position [0, 0]
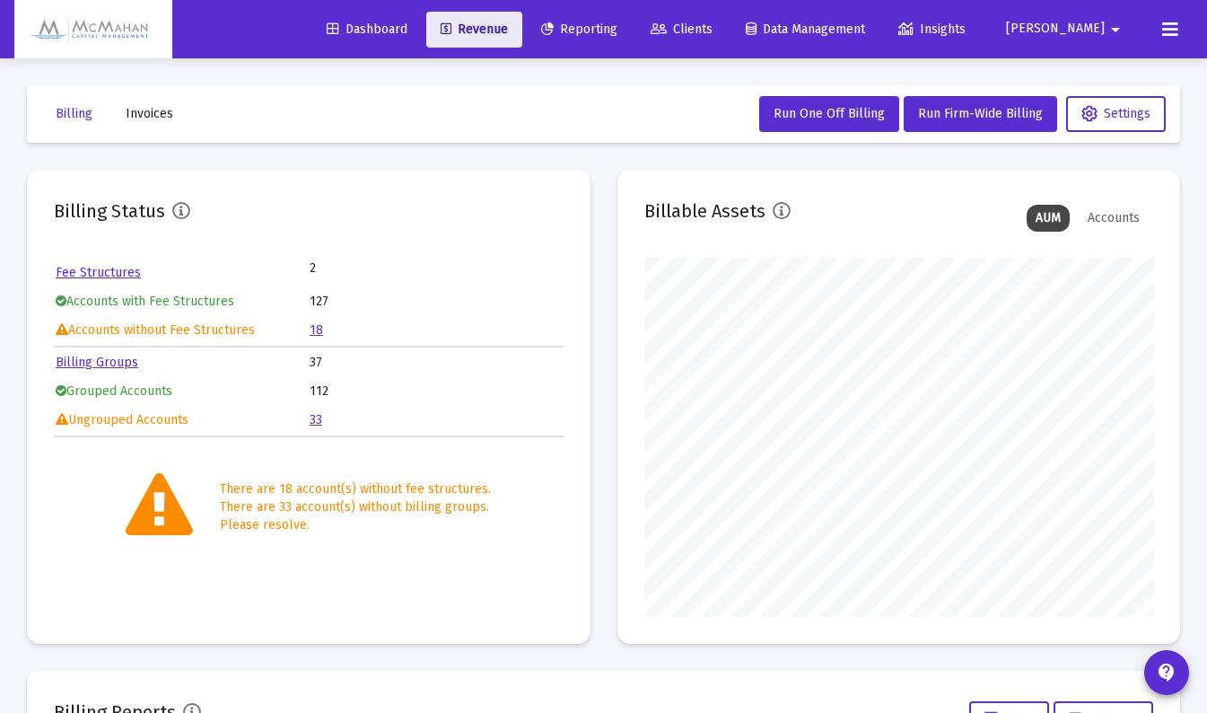
click at [508, 28] on span "Revenue" at bounding box center [474, 29] width 67 height 15
click at [713, 24] on span "Clients" at bounding box center [682, 29] width 62 height 15
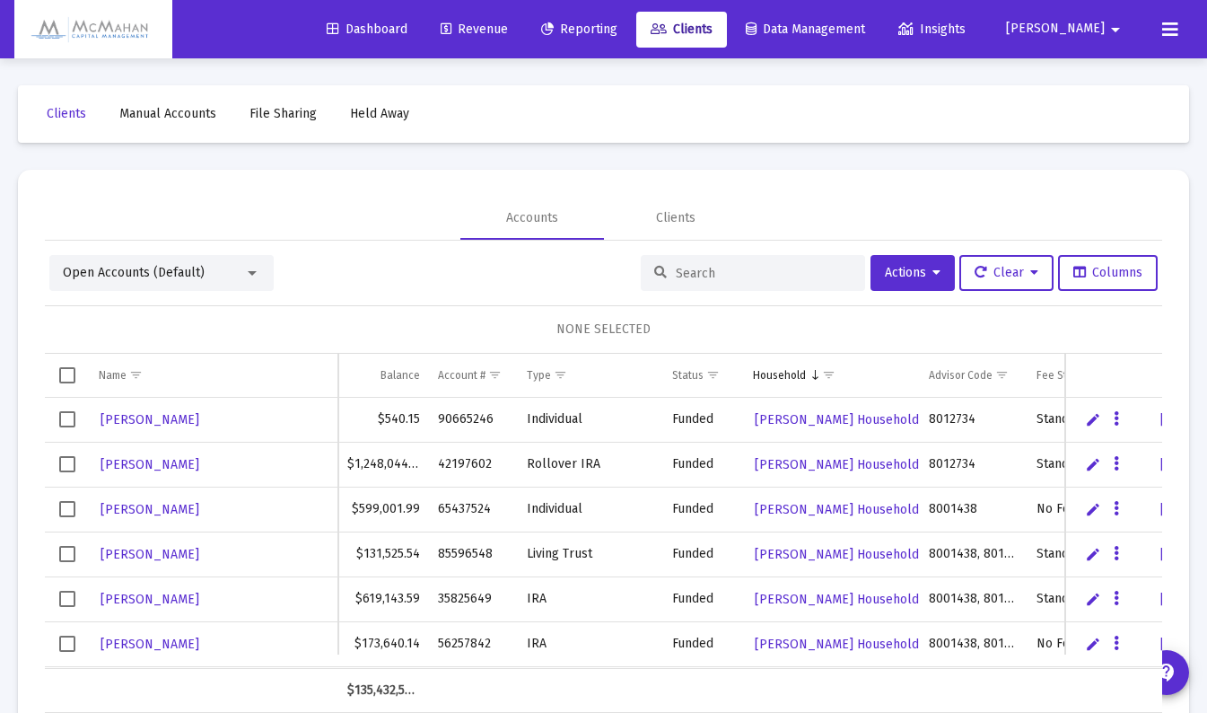
drag, startPoint x: 694, startPoint y: 267, endPoint x: 682, endPoint y: 281, distance: 17.8
click at [693, 270] on input at bounding box center [764, 273] width 176 height 15
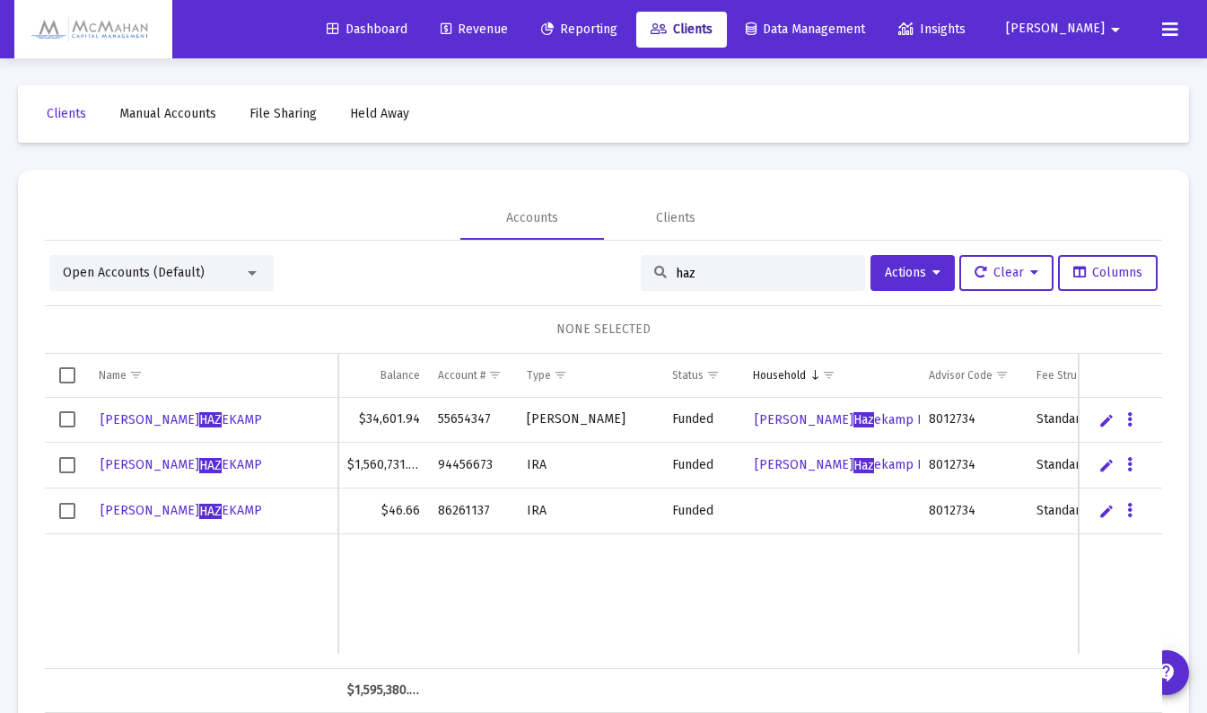
type input "haz"
click at [121, 512] on span "[PERSON_NAME]" at bounding box center [182, 510] width 162 height 15
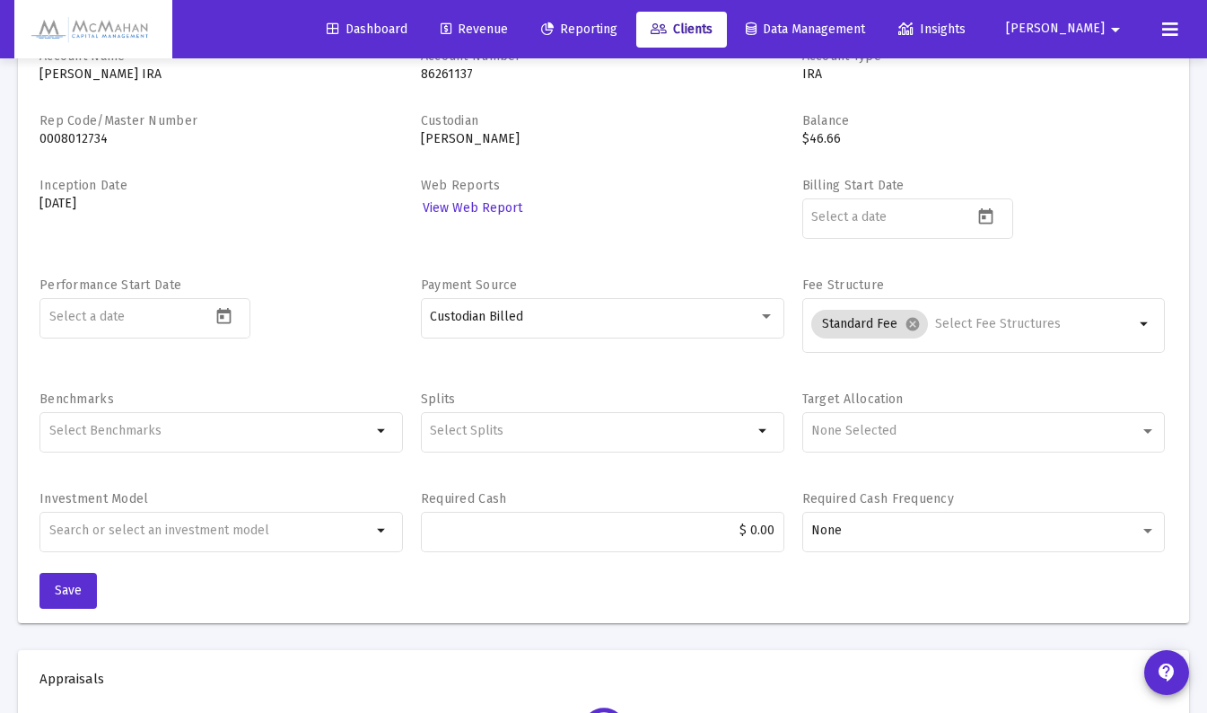
scroll to position [90, 0]
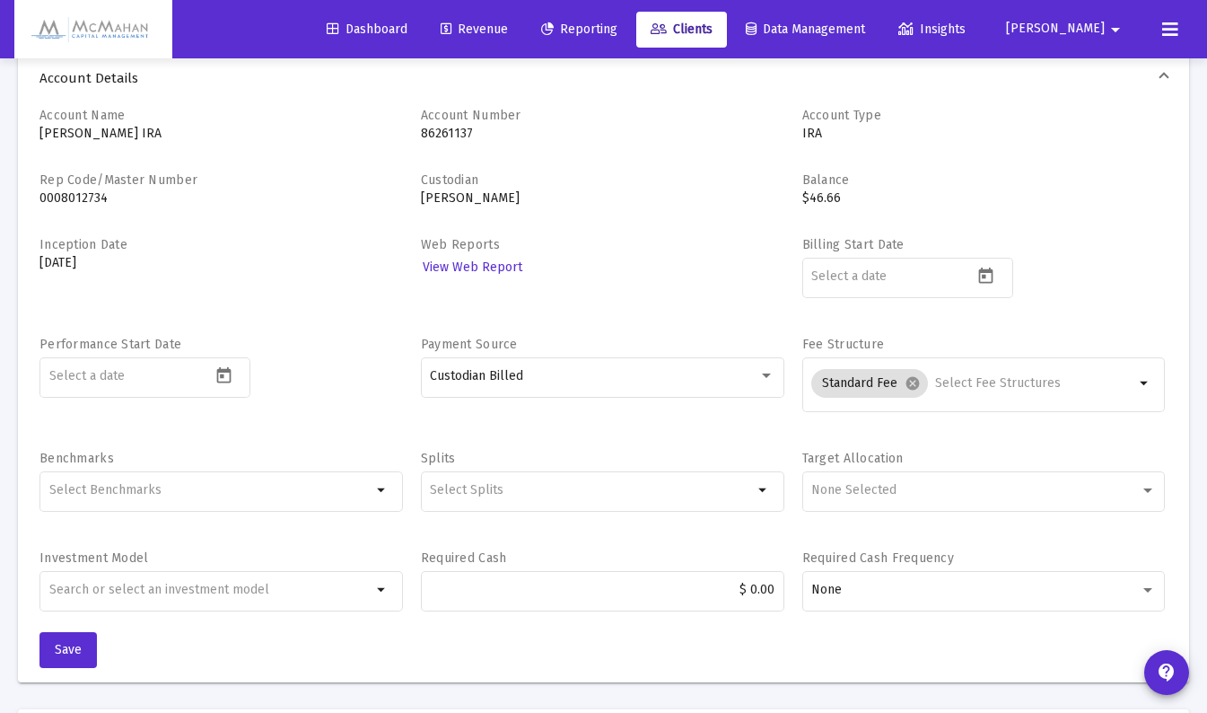
click at [1143, 386] on mat-icon "arrow_drop_down" at bounding box center [1145, 383] width 22 height 22
click at [917, 383] on mat-icon "cancel" at bounding box center [913, 383] width 16 height 16
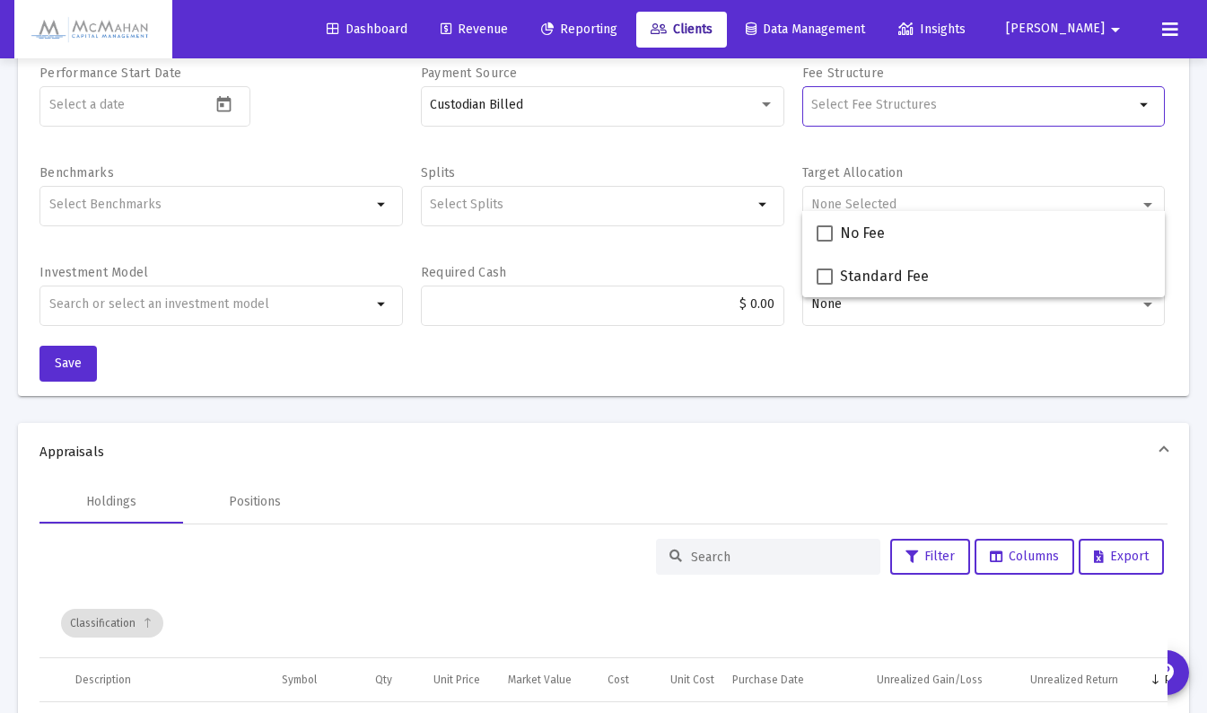
scroll to position [92, 0]
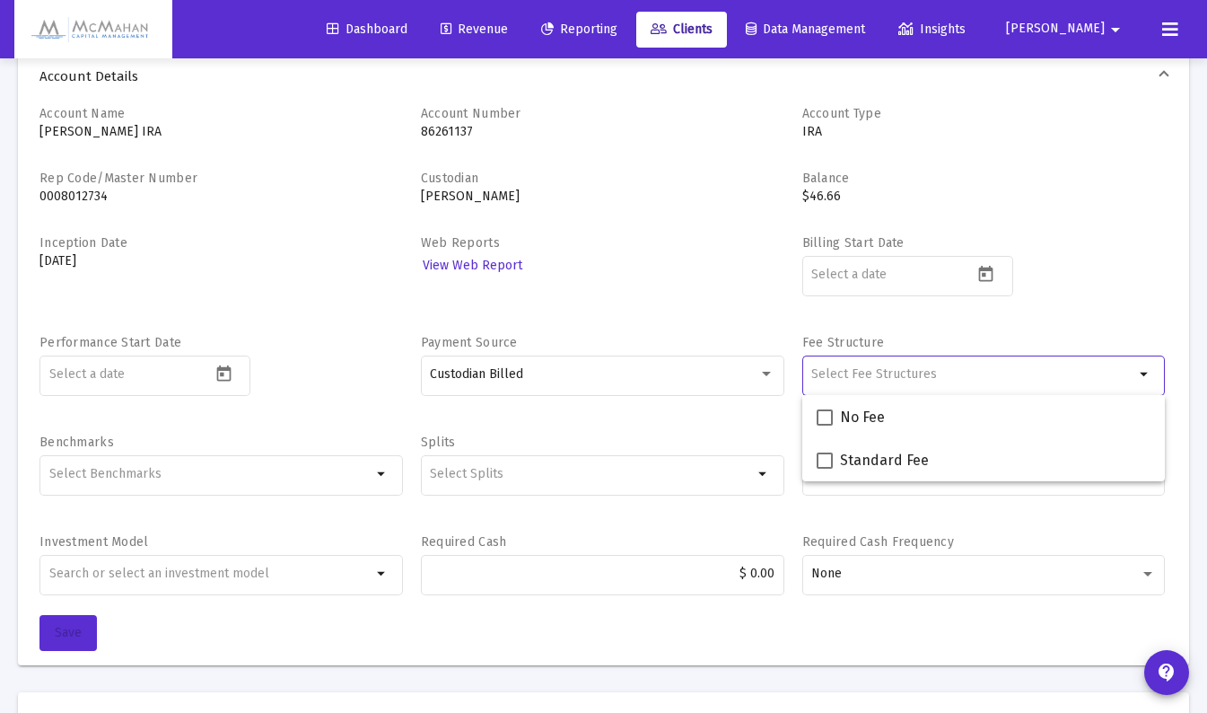
click at [64, 629] on span "Save" at bounding box center [68, 632] width 27 height 15
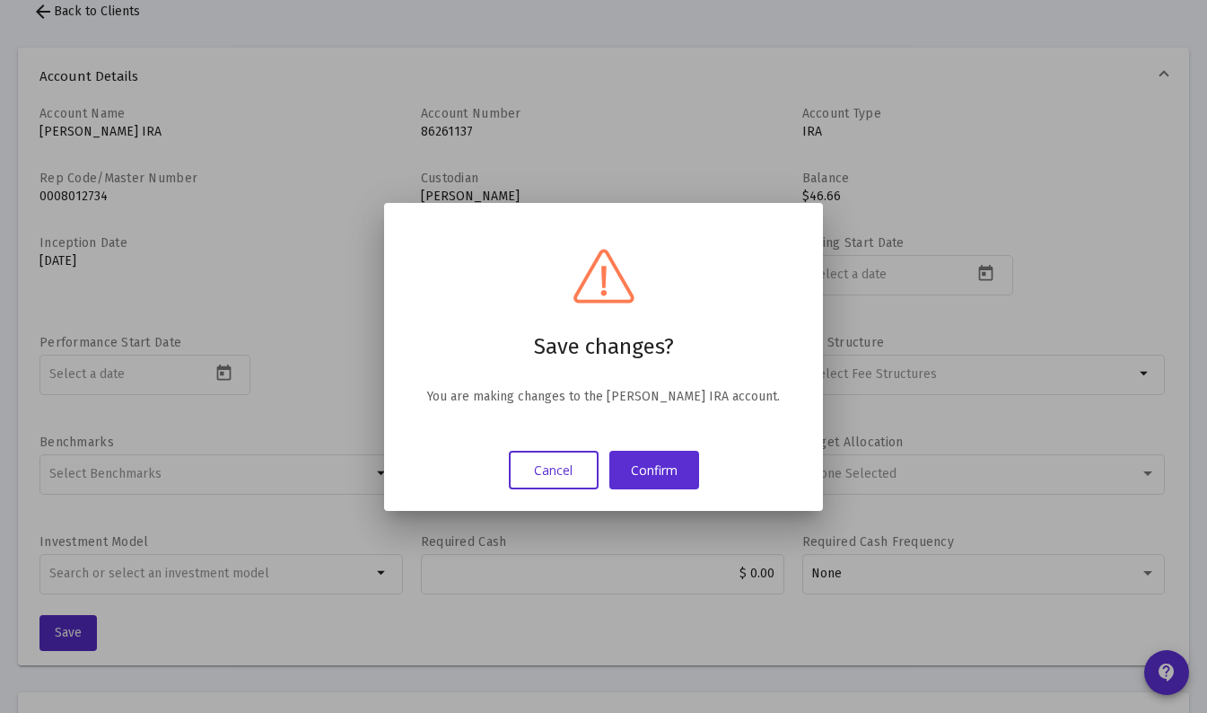
scroll to position [0, 0]
click at [643, 473] on button "Confirm" at bounding box center [654, 469] width 90 height 39
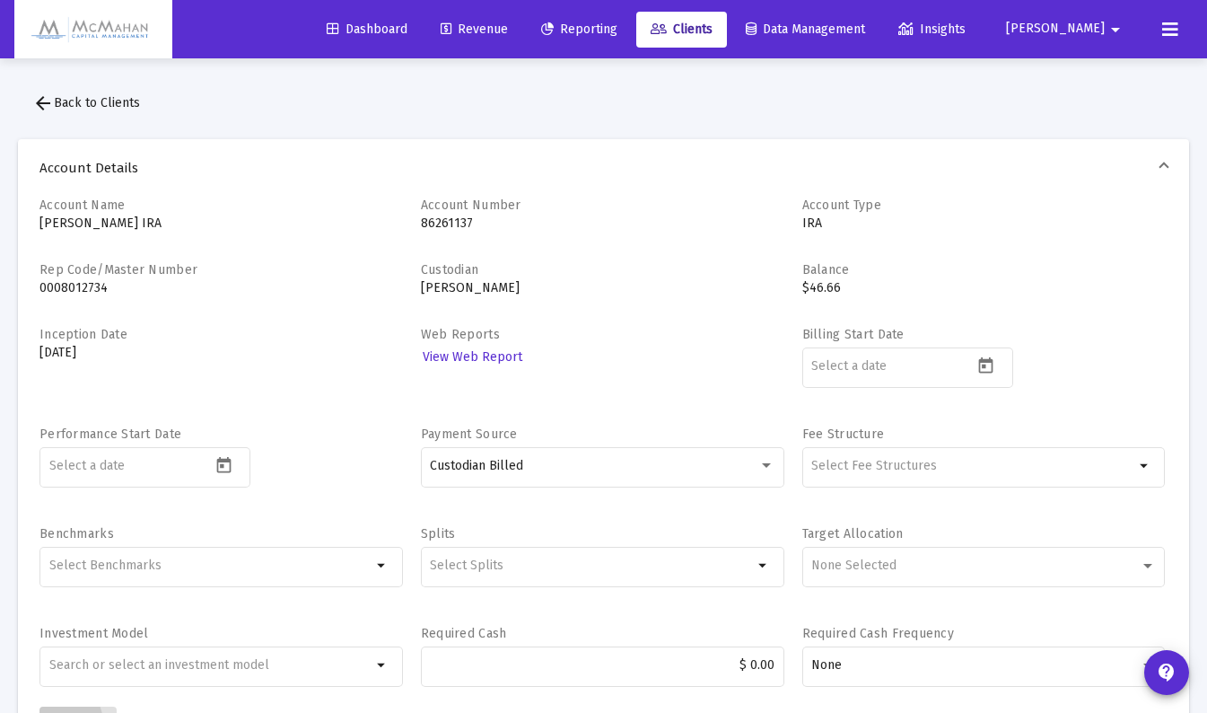
scroll to position [92, 0]
